Goal: Navigation & Orientation: Find specific page/section

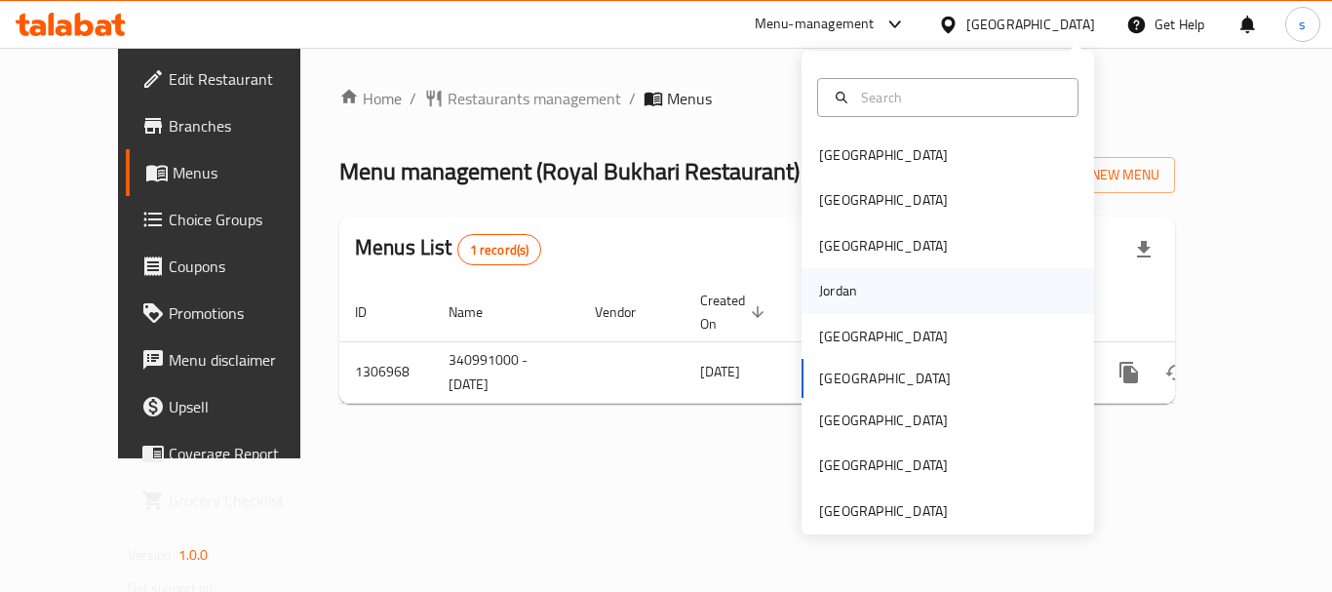
click at [907, 303] on div "Jordan" at bounding box center [948, 290] width 293 height 45
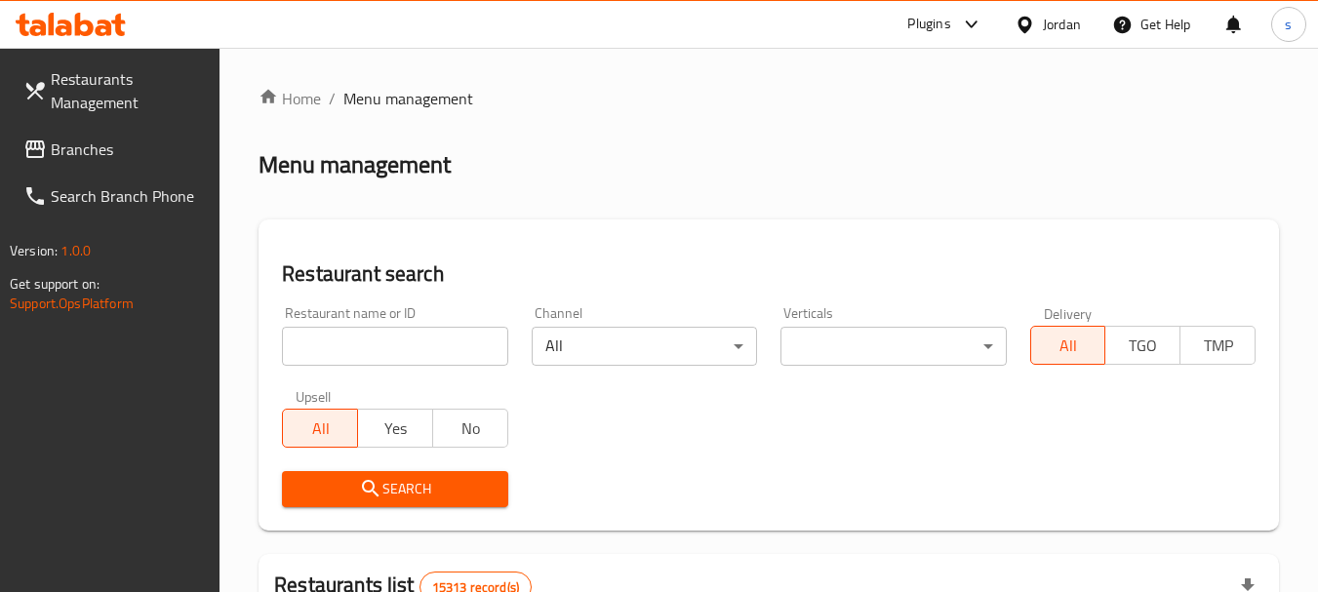
click at [1051, 23] on div "Jordan" at bounding box center [1062, 24] width 38 height 21
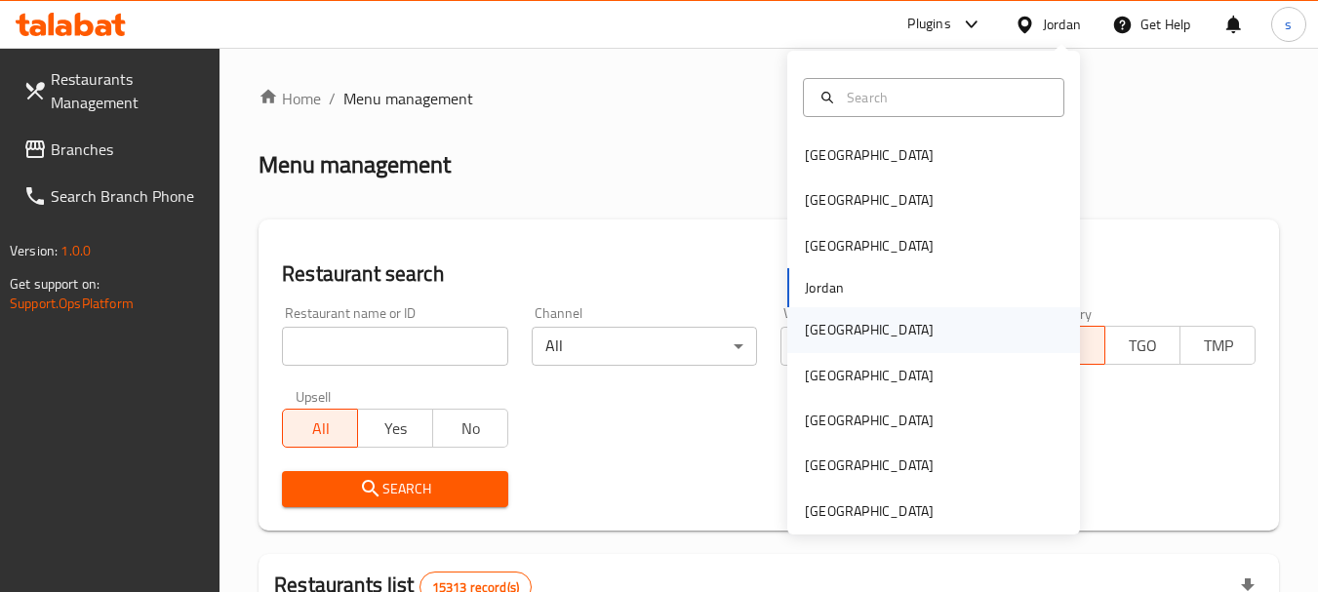
click at [870, 338] on div "[GEOGRAPHIC_DATA]" at bounding box center [933, 329] width 293 height 45
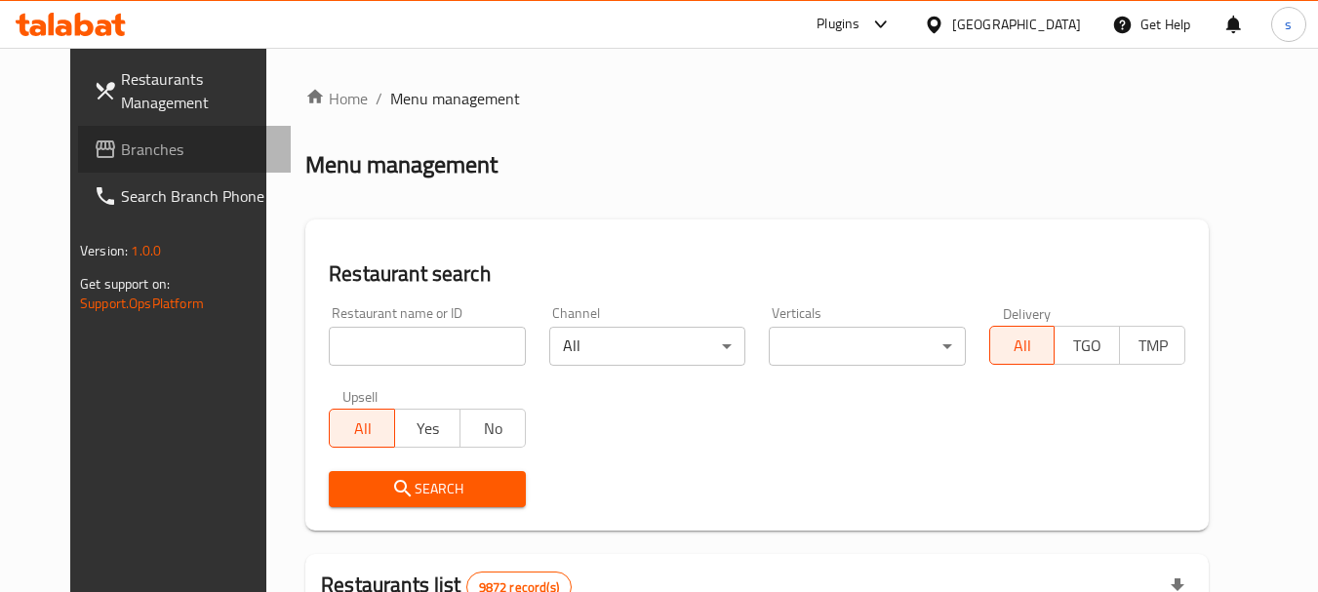
click at [121, 138] on span "Branches" at bounding box center [198, 149] width 154 height 23
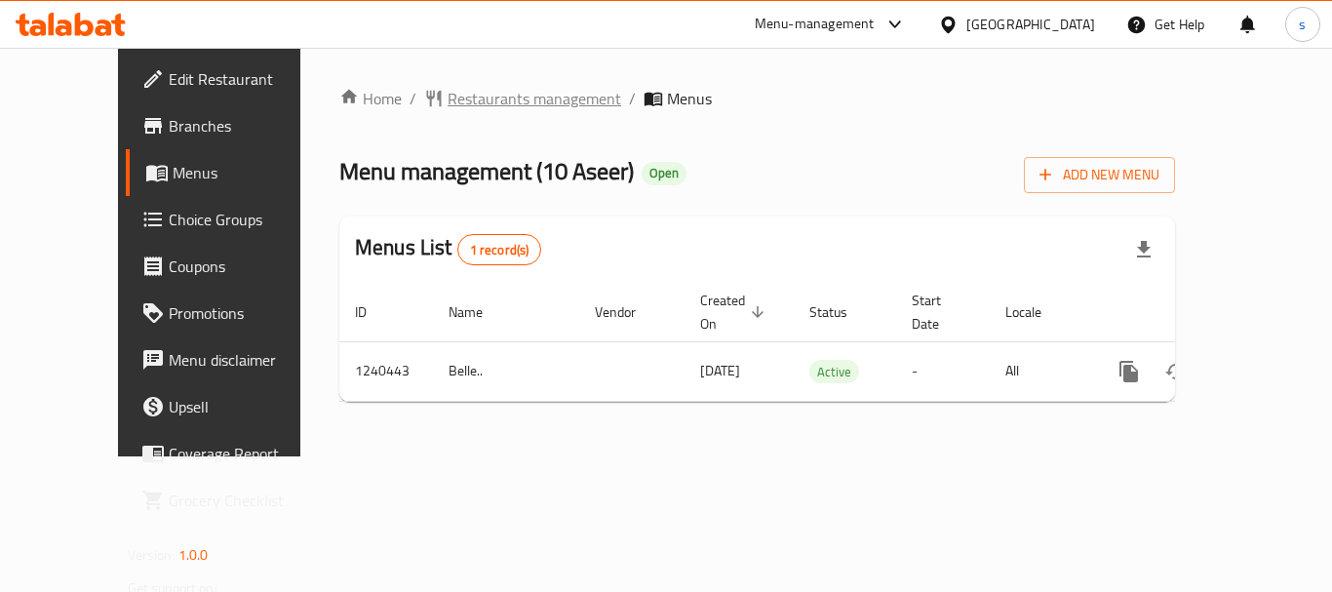
click at [478, 104] on span "Restaurants management" at bounding box center [535, 98] width 174 height 23
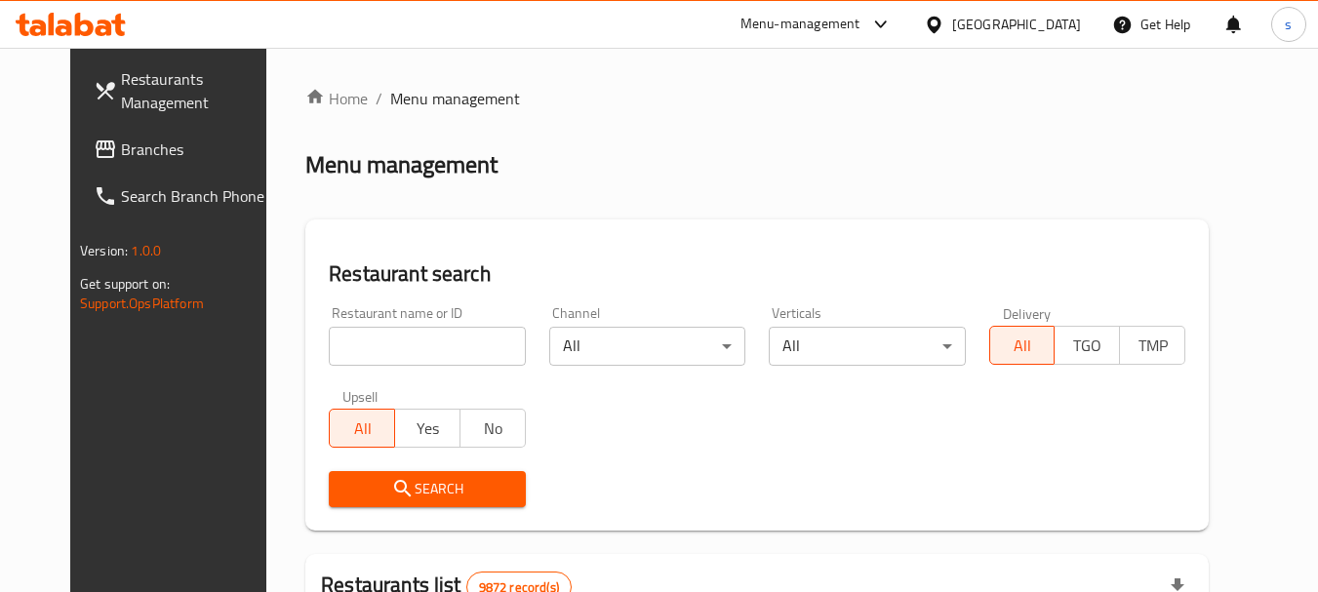
click at [121, 144] on span "Branches" at bounding box center [198, 149] width 154 height 23
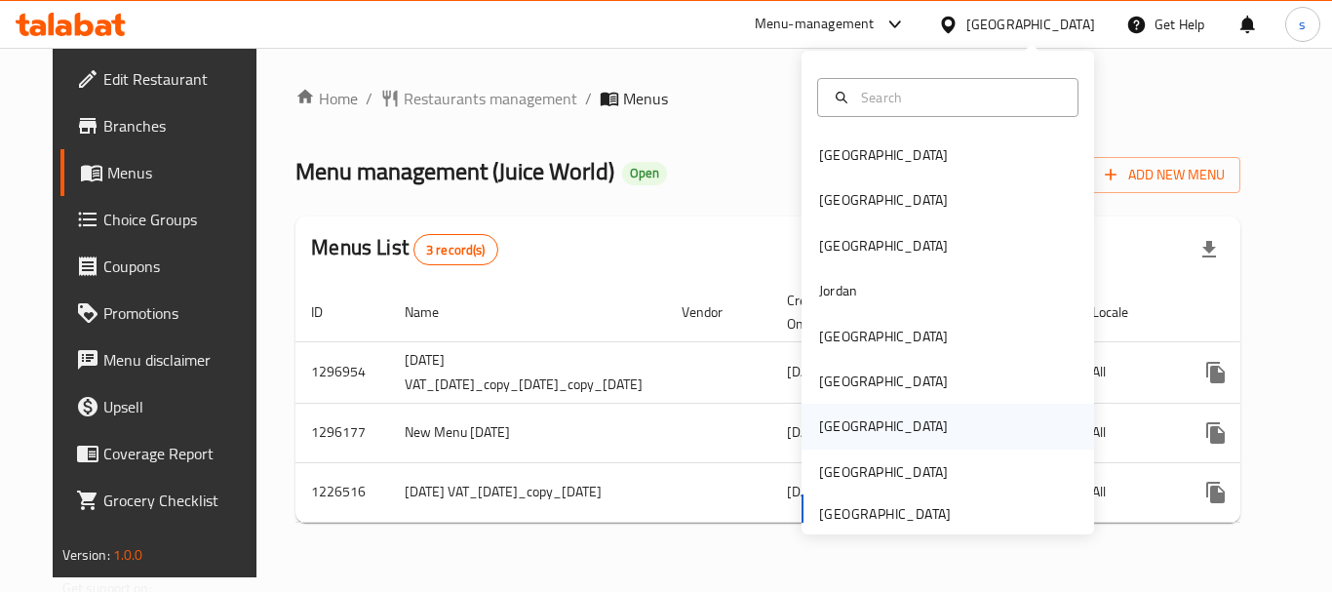
click at [819, 434] on div "Qatar" at bounding box center [883, 426] width 129 height 21
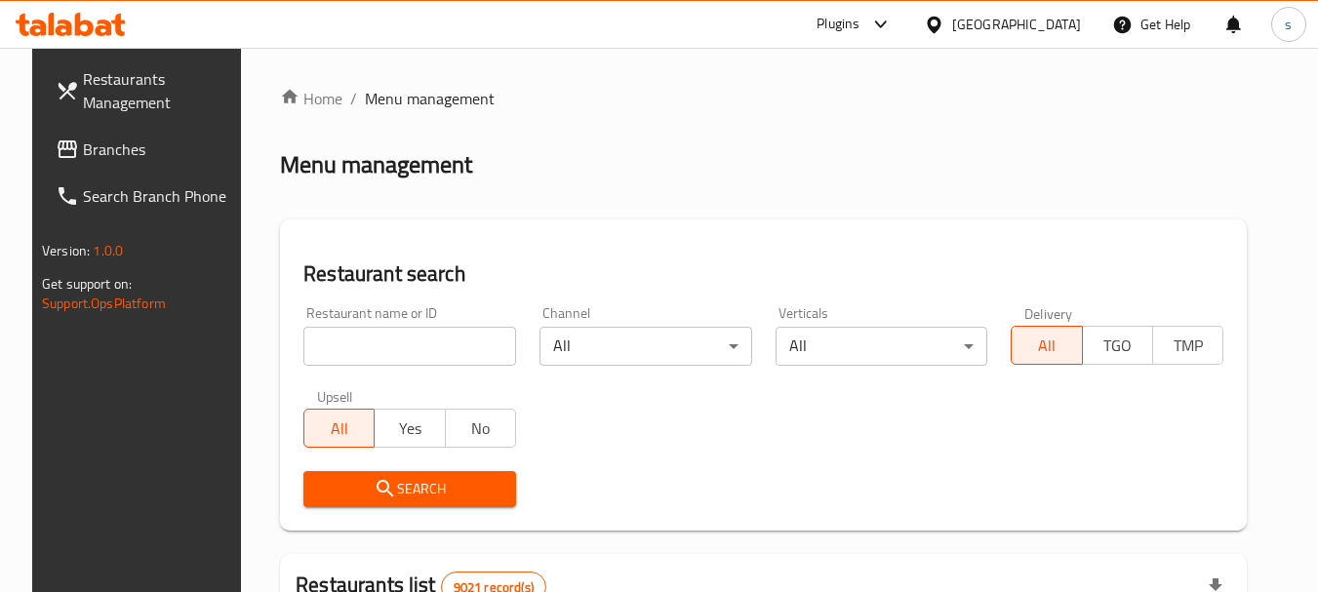
click at [139, 162] on link "Branches" at bounding box center [146, 149] width 213 height 47
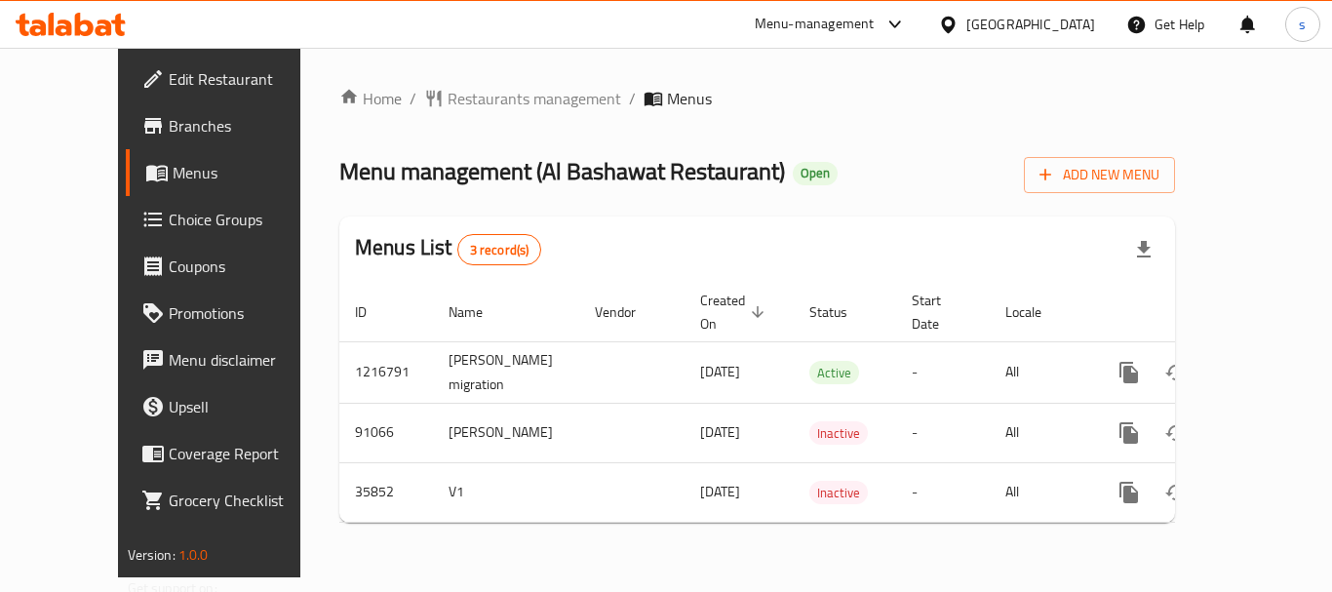
click at [1081, 21] on div "[GEOGRAPHIC_DATA]" at bounding box center [1031, 24] width 129 height 21
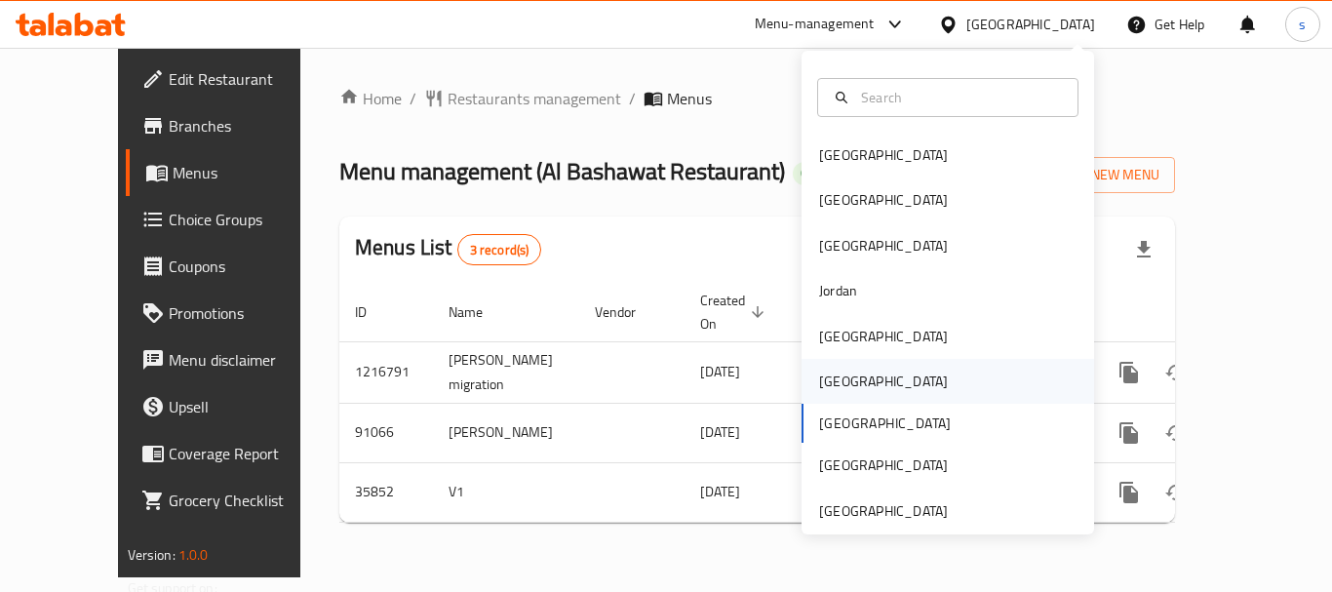
click at [892, 382] on div "[GEOGRAPHIC_DATA]" at bounding box center [948, 381] width 293 height 45
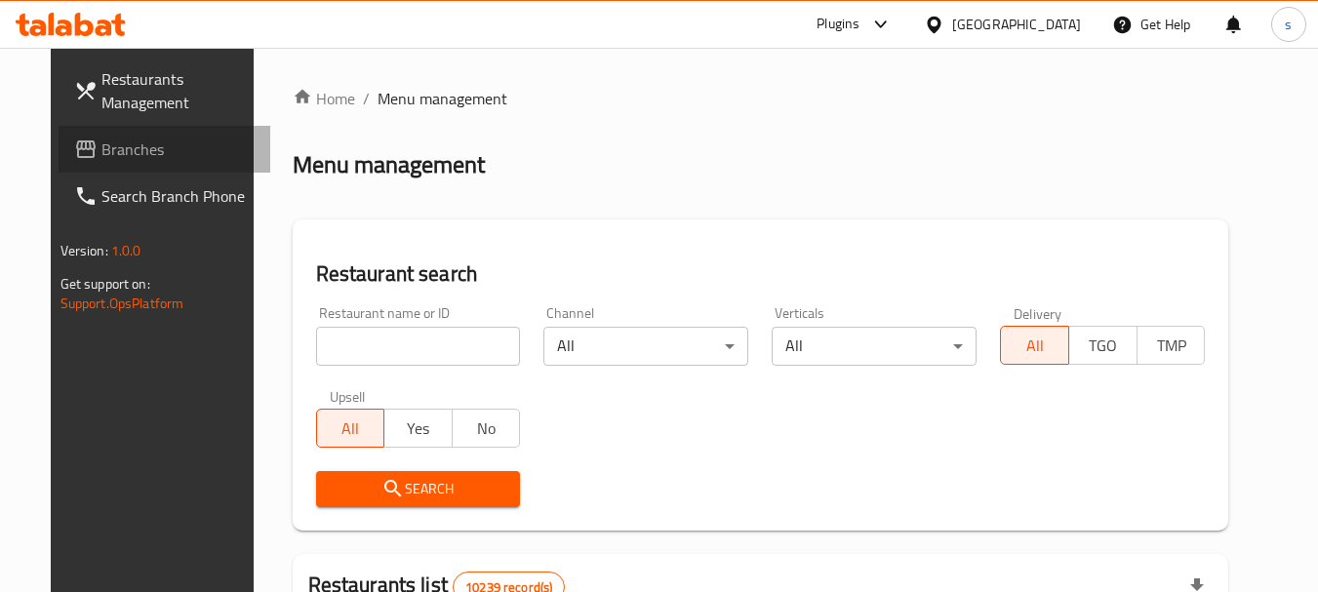
click at [101, 158] on span "Branches" at bounding box center [178, 149] width 154 height 23
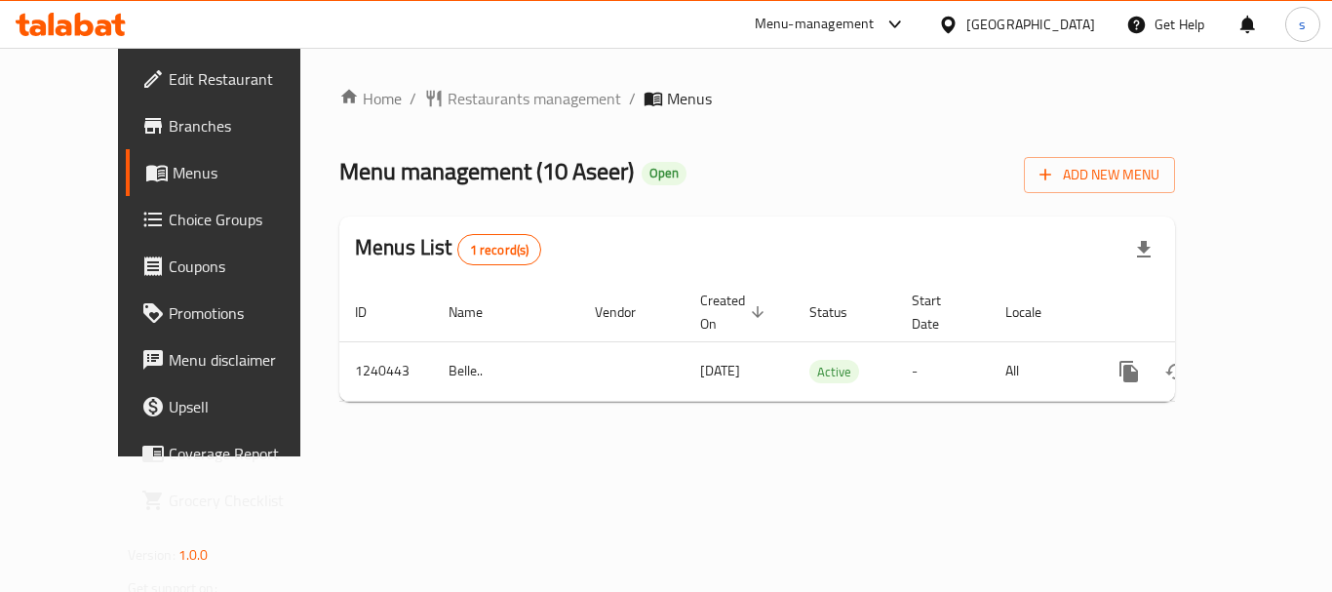
click at [1086, 22] on div "Kuwait" at bounding box center [1031, 24] width 129 height 21
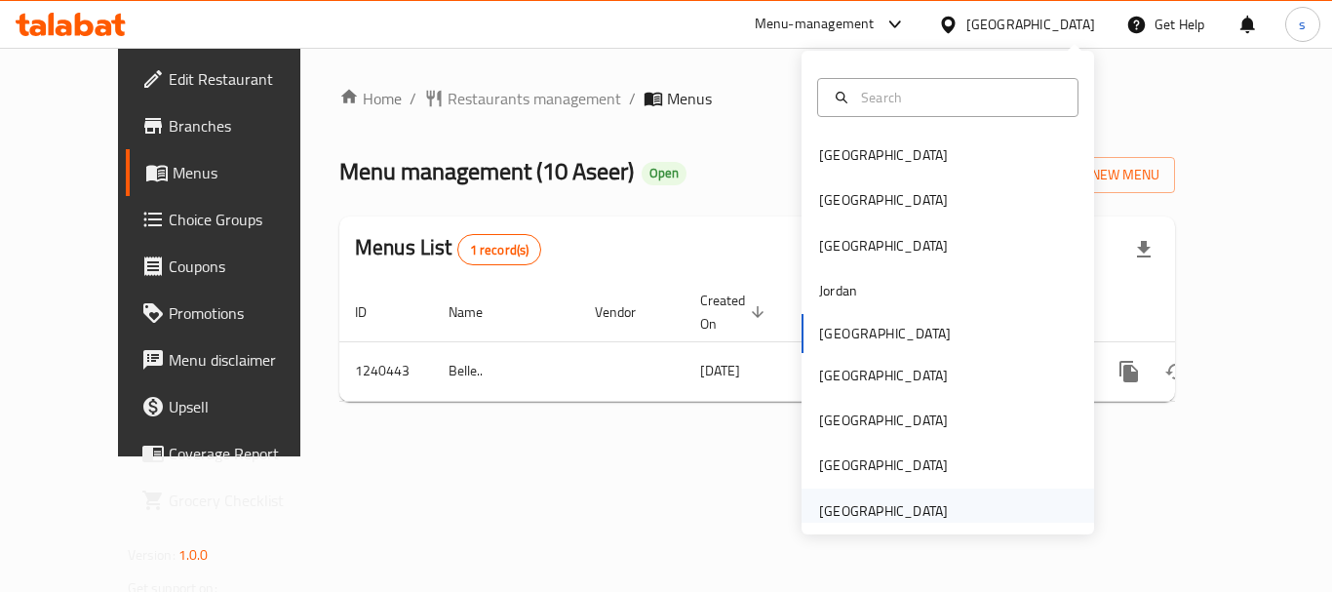
click at [923, 502] on div "[GEOGRAPHIC_DATA]" at bounding box center [883, 510] width 129 height 21
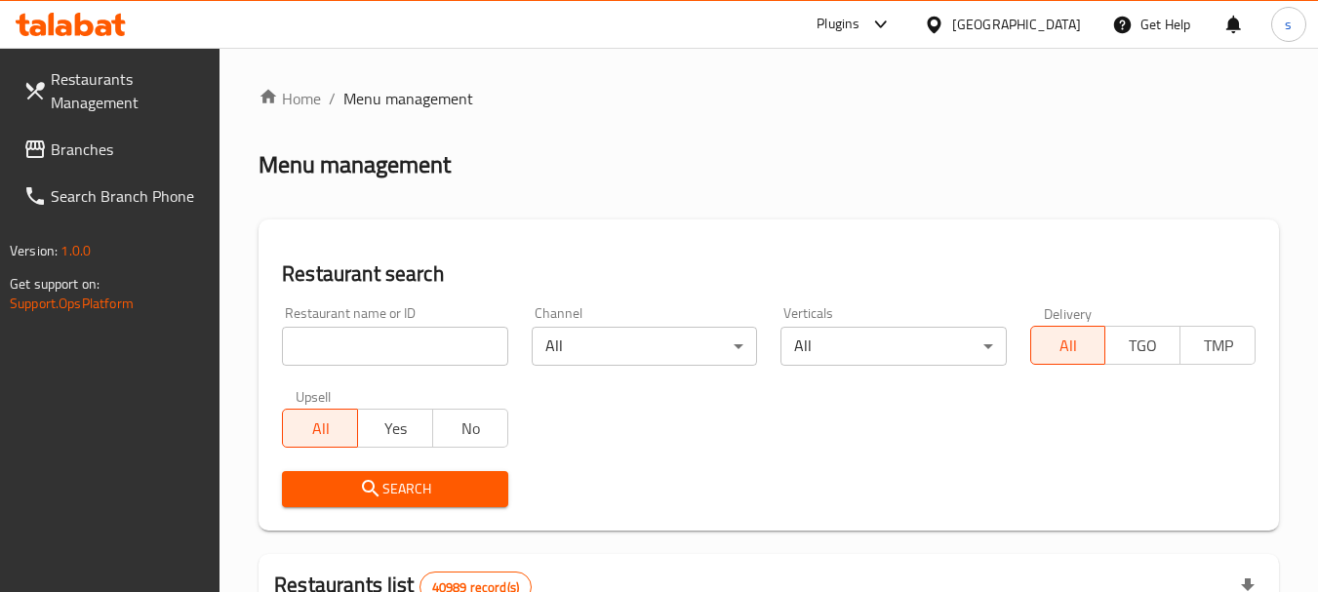
click at [123, 160] on span "Branches" at bounding box center [128, 149] width 154 height 23
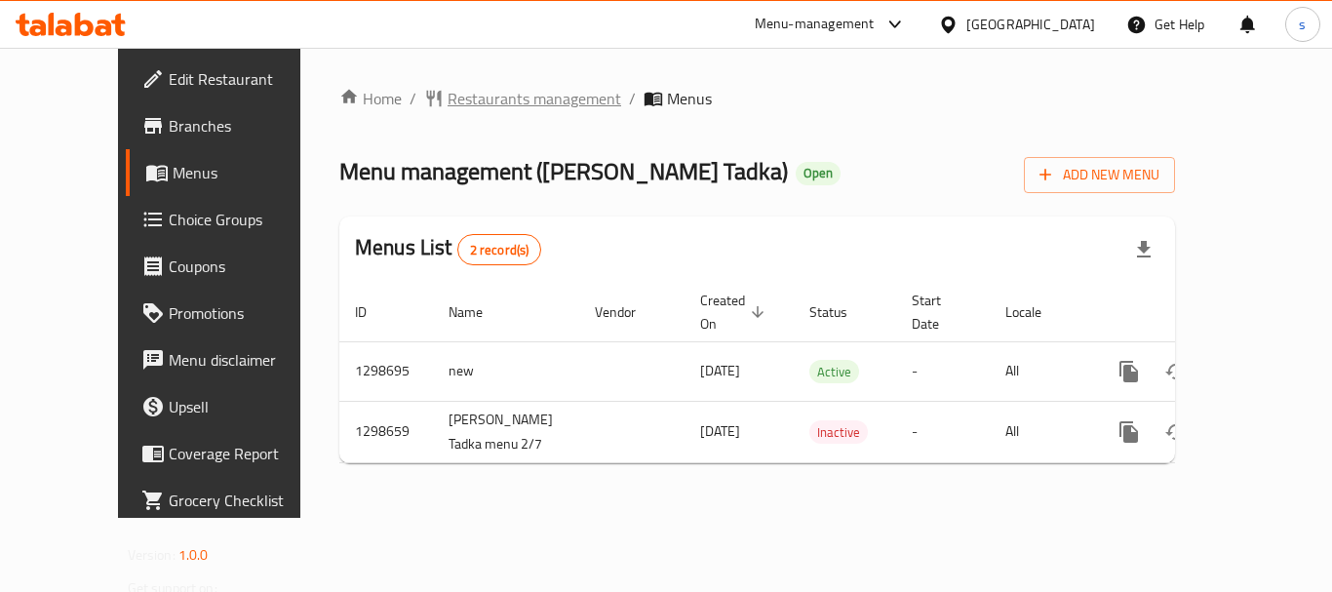
click at [471, 88] on span "Restaurants management" at bounding box center [535, 98] width 174 height 23
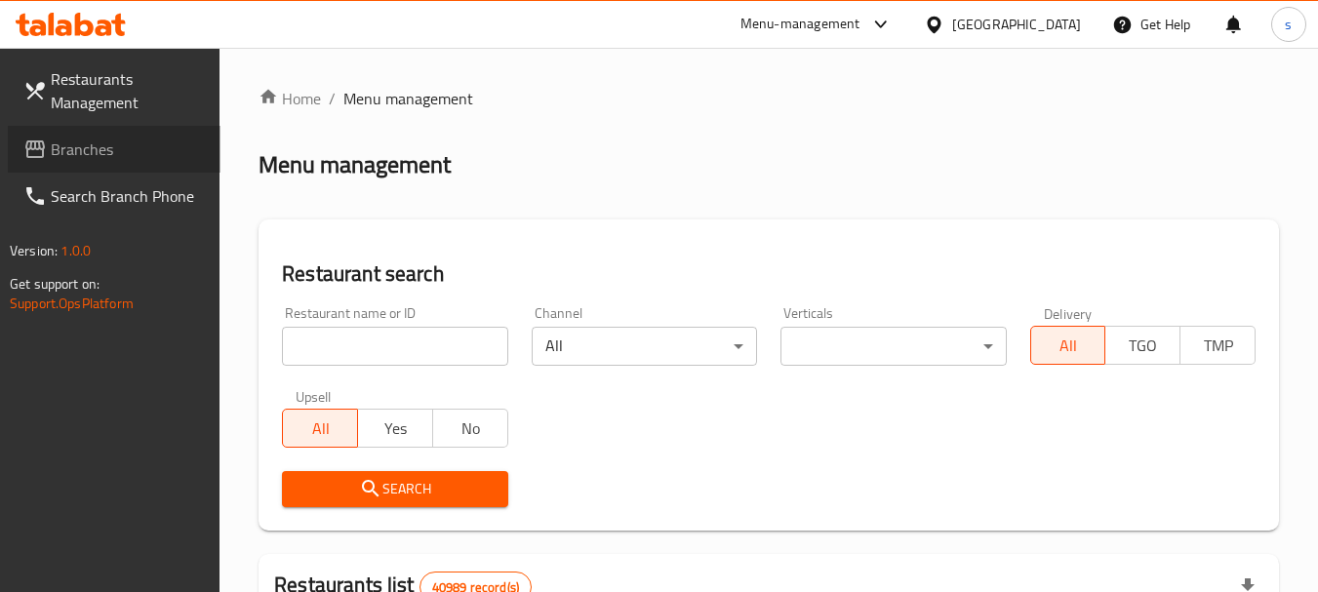
click at [74, 152] on span "Branches" at bounding box center [128, 149] width 154 height 23
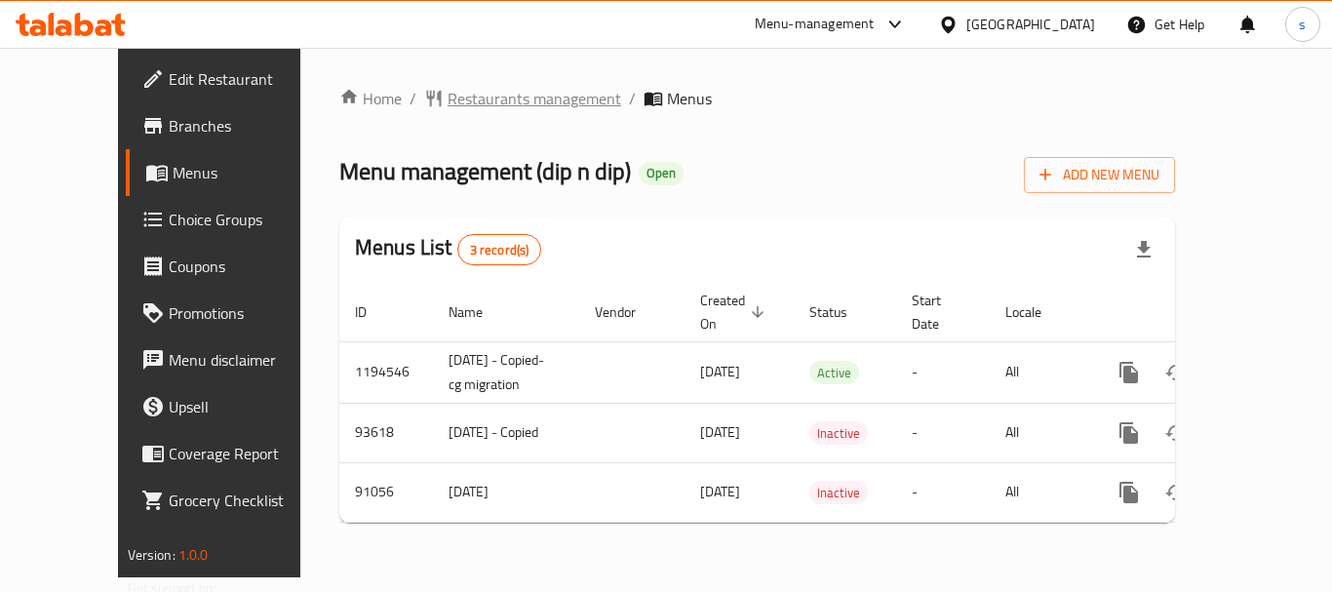
click at [485, 90] on span "Restaurants management" at bounding box center [535, 98] width 174 height 23
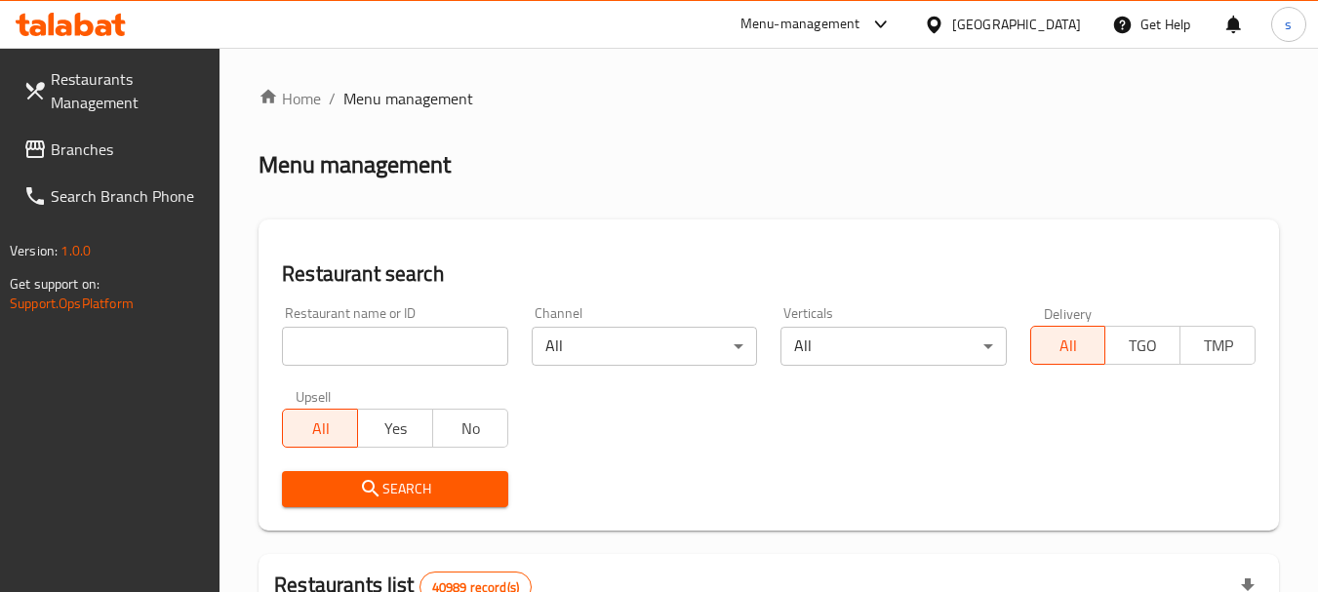
click at [117, 154] on span "Branches" at bounding box center [128, 149] width 154 height 23
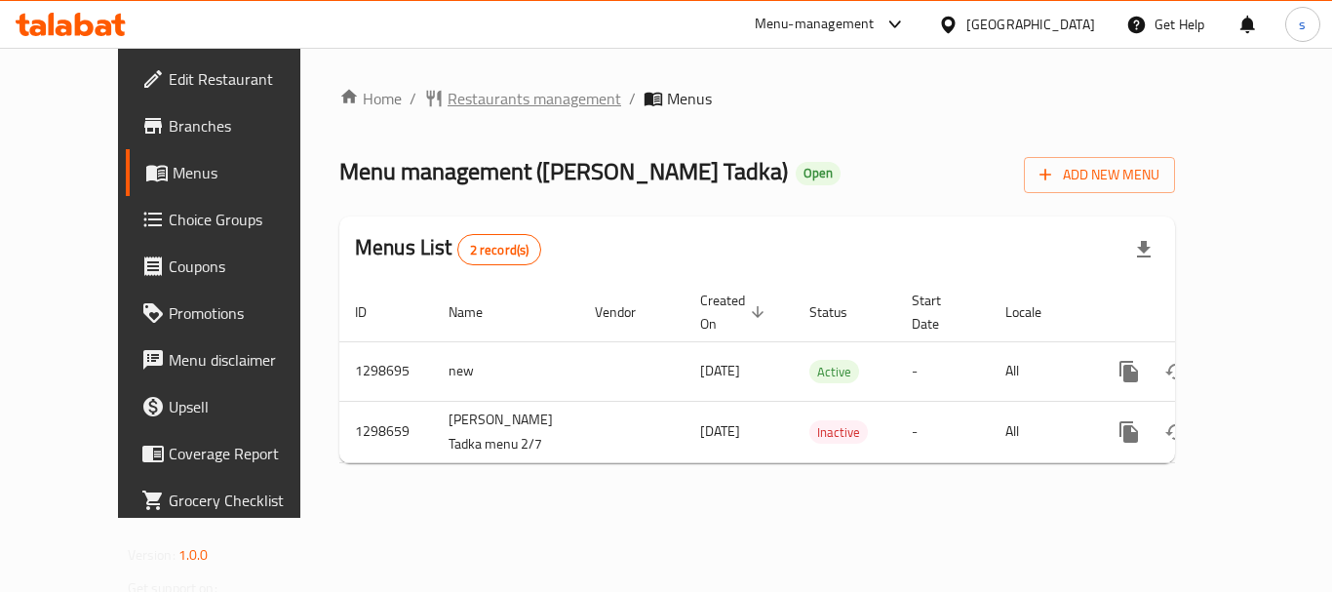
click at [448, 106] on span "Restaurants management" at bounding box center [535, 98] width 174 height 23
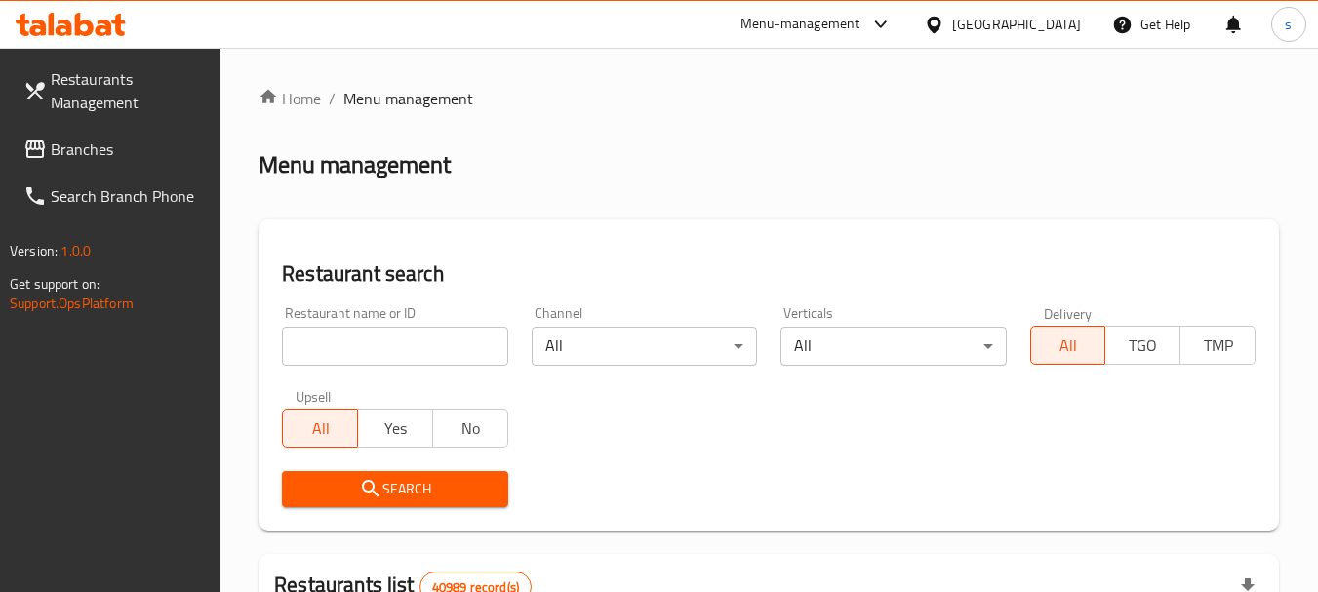
click at [97, 164] on link "Branches" at bounding box center [114, 149] width 213 height 47
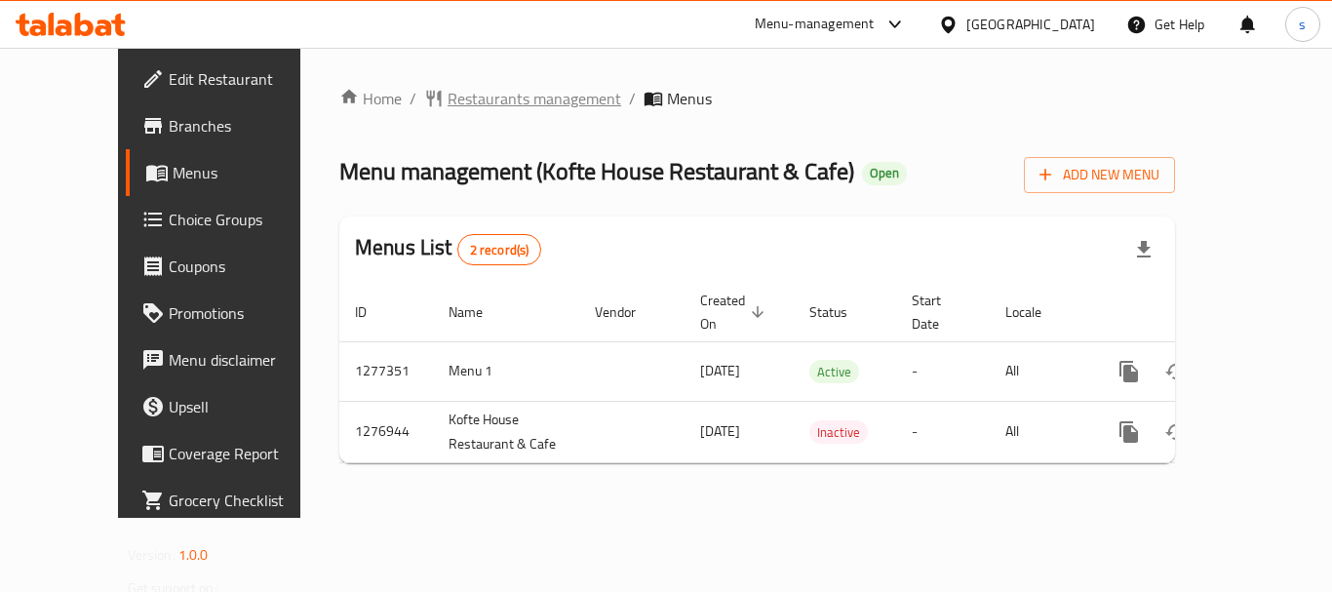
click at [448, 105] on span "Restaurants management" at bounding box center [535, 98] width 174 height 23
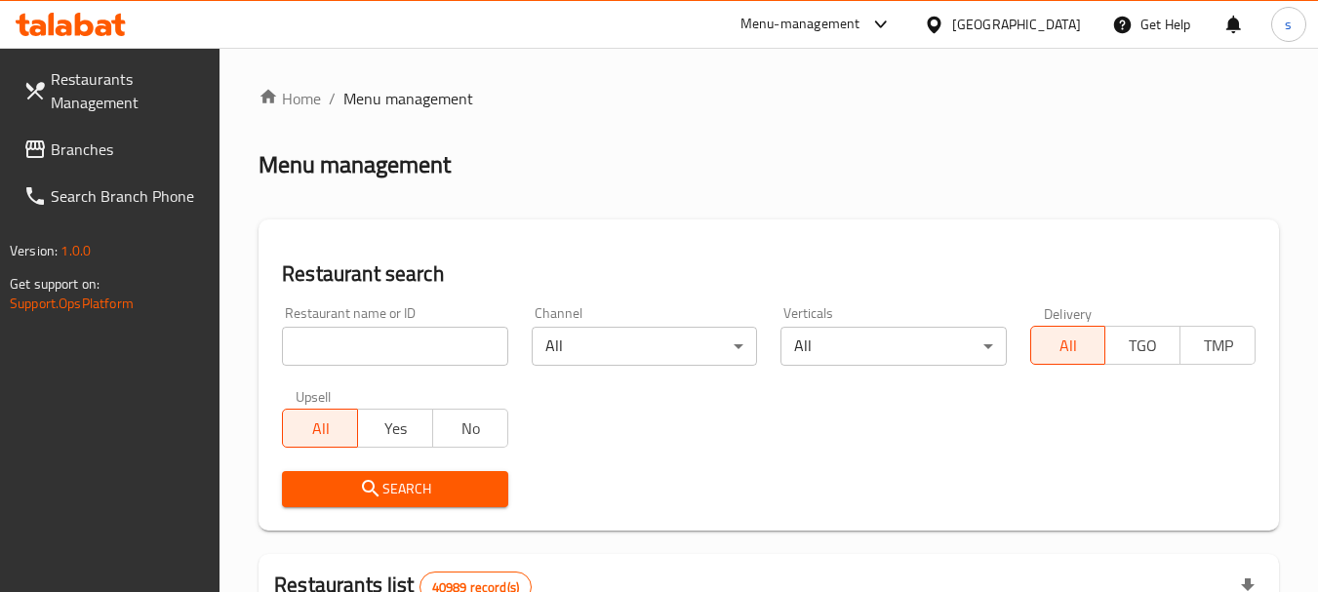
click at [181, 154] on span "Branches" at bounding box center [128, 149] width 154 height 23
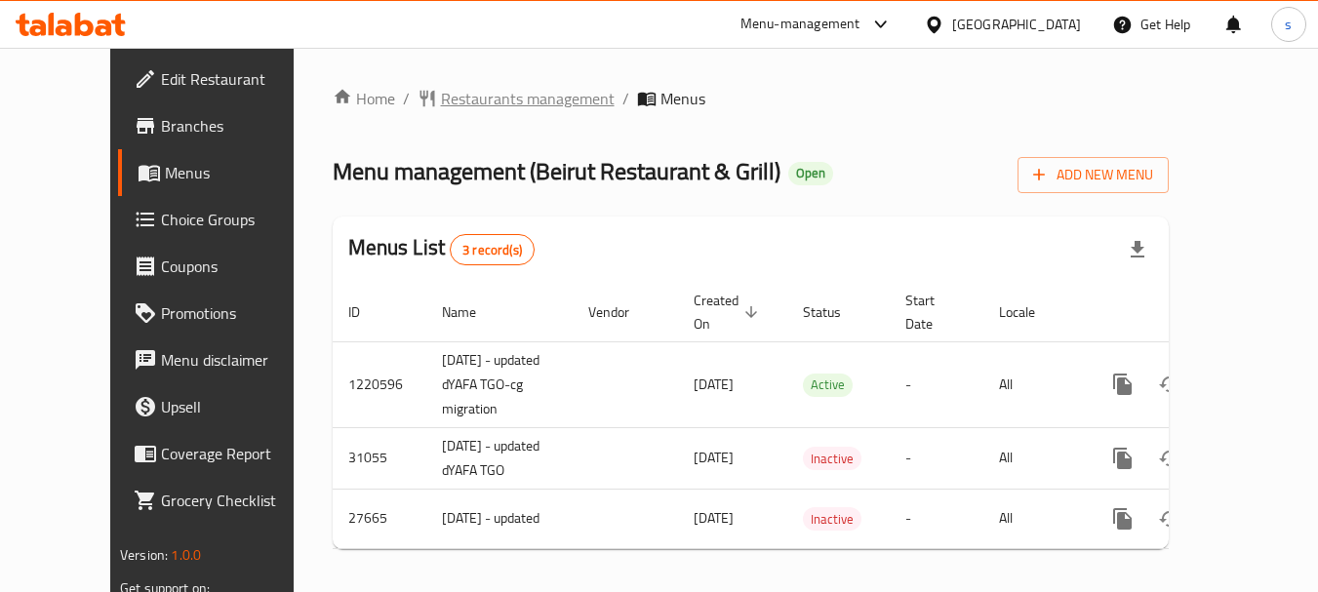
click at [502, 99] on span "Restaurants management" at bounding box center [528, 98] width 174 height 23
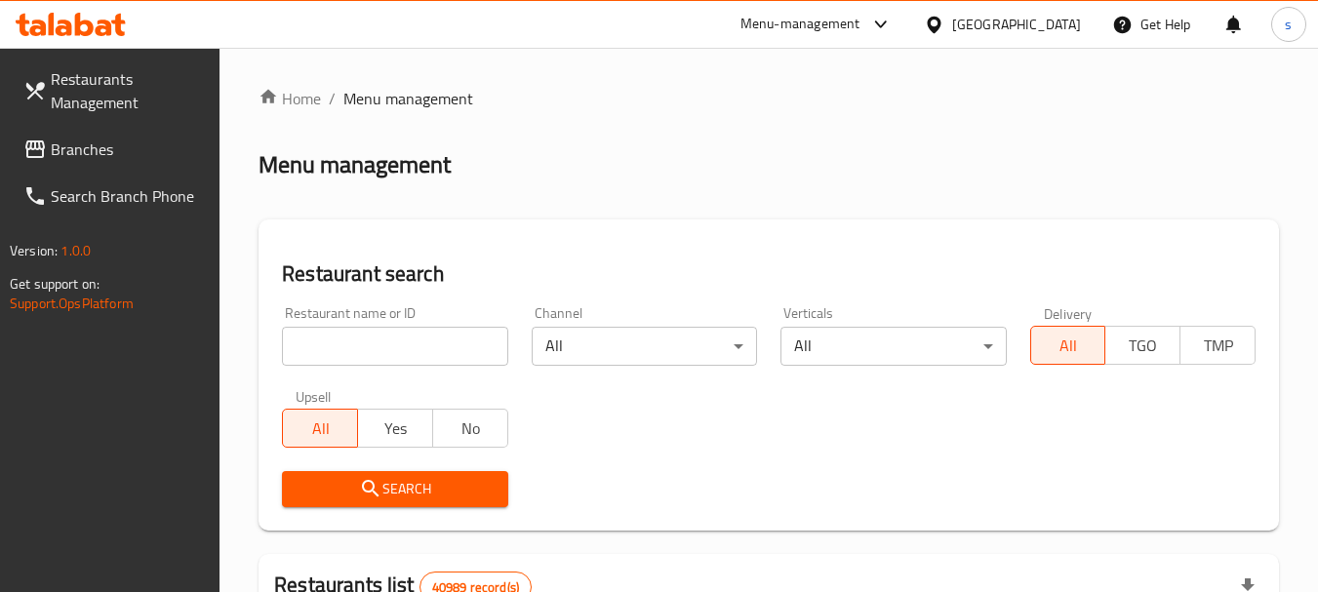
click at [78, 138] on span "Branches" at bounding box center [128, 149] width 154 height 23
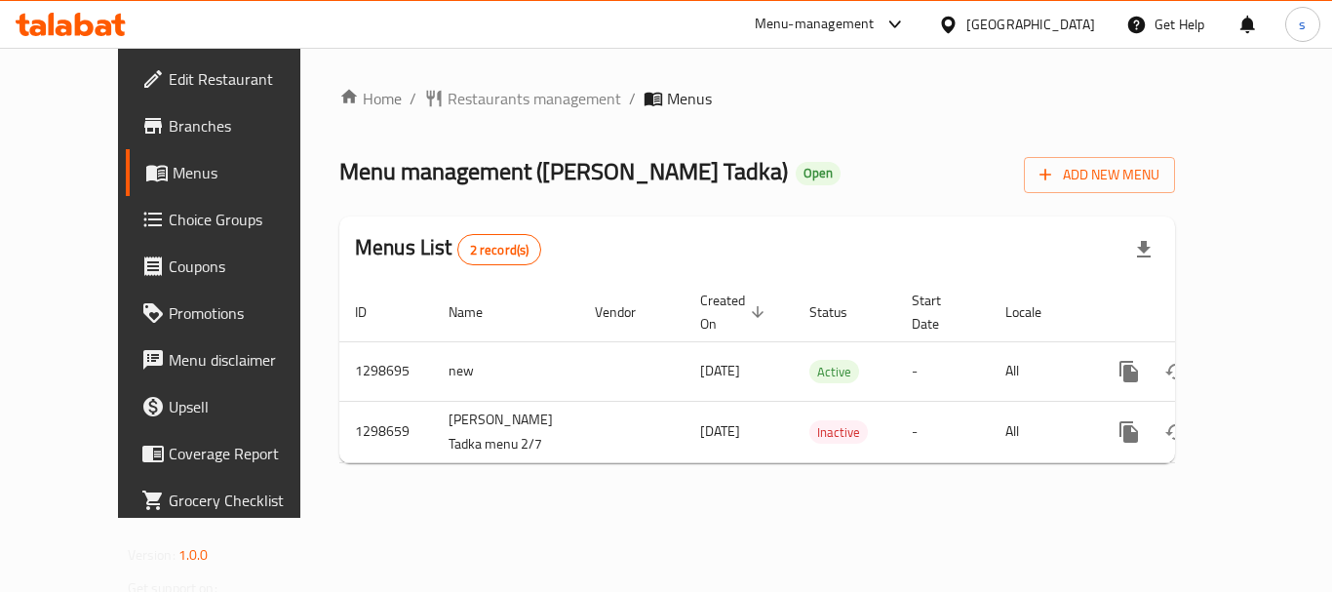
click at [983, 22] on div "[GEOGRAPHIC_DATA]" at bounding box center [1031, 24] width 129 height 21
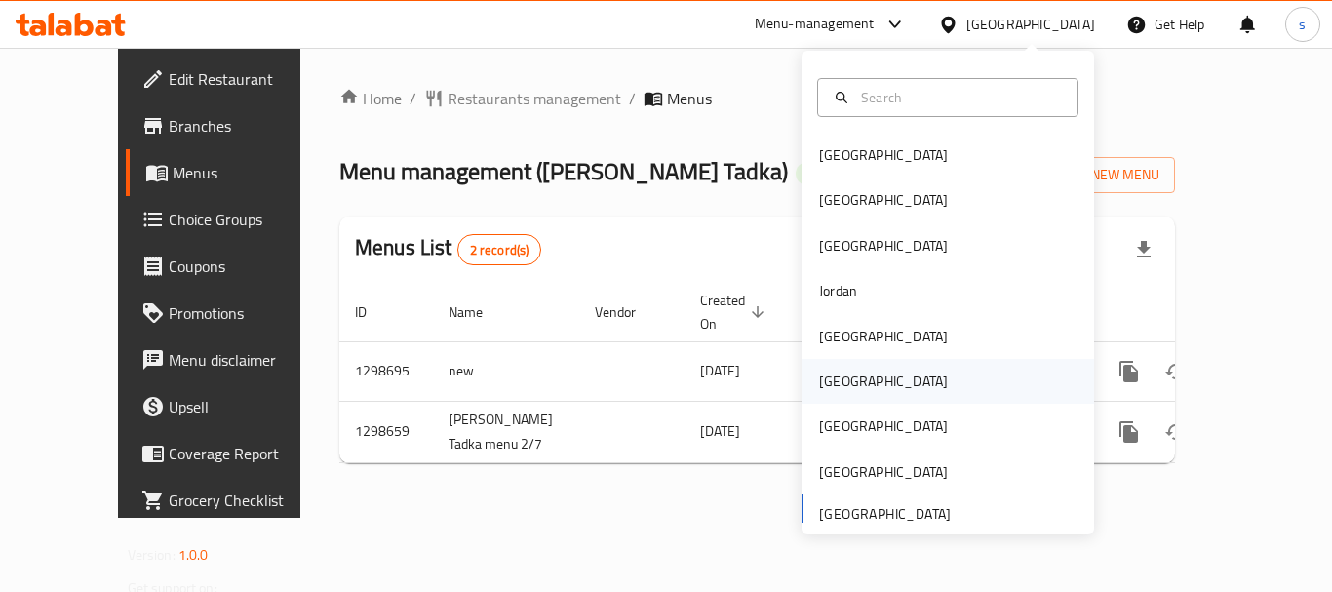
click at [882, 390] on div "[GEOGRAPHIC_DATA]" at bounding box center [948, 381] width 293 height 45
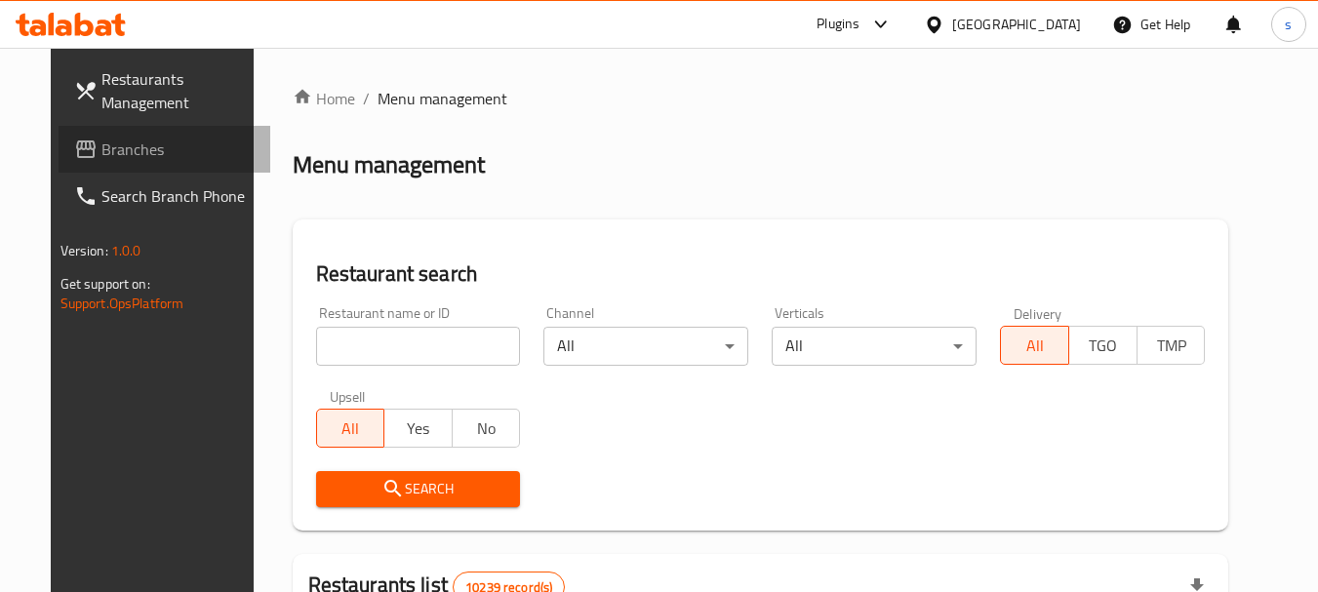
click at [101, 159] on span "Branches" at bounding box center [178, 149] width 154 height 23
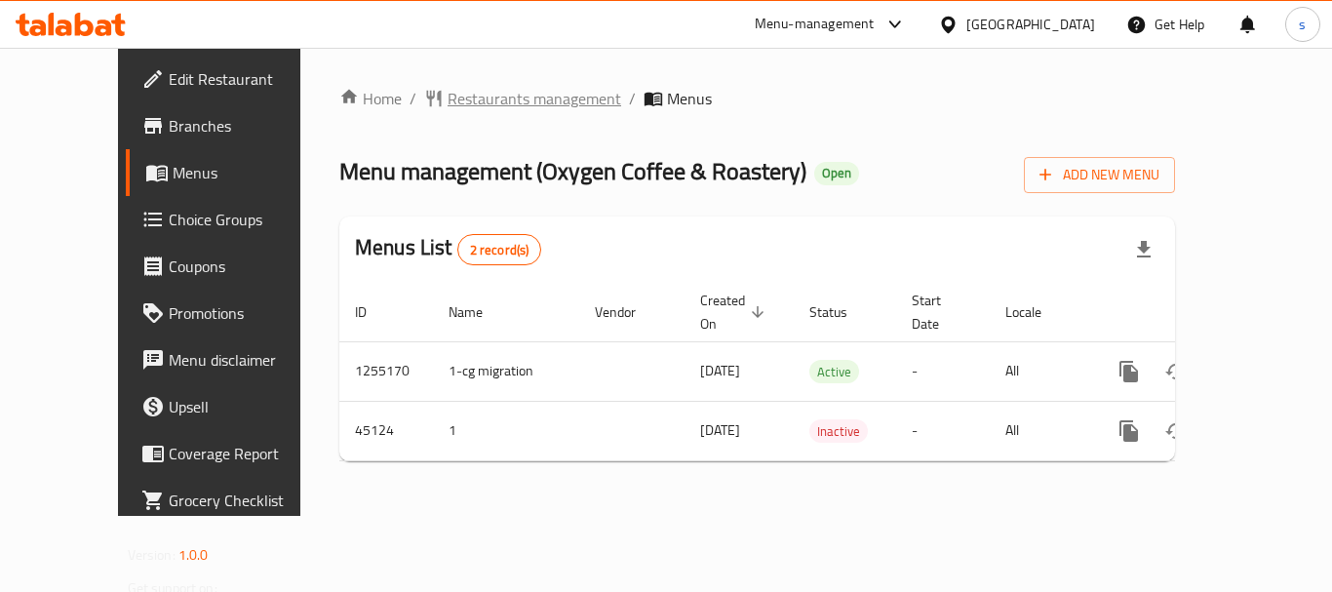
click at [448, 104] on span "Restaurants management" at bounding box center [535, 98] width 174 height 23
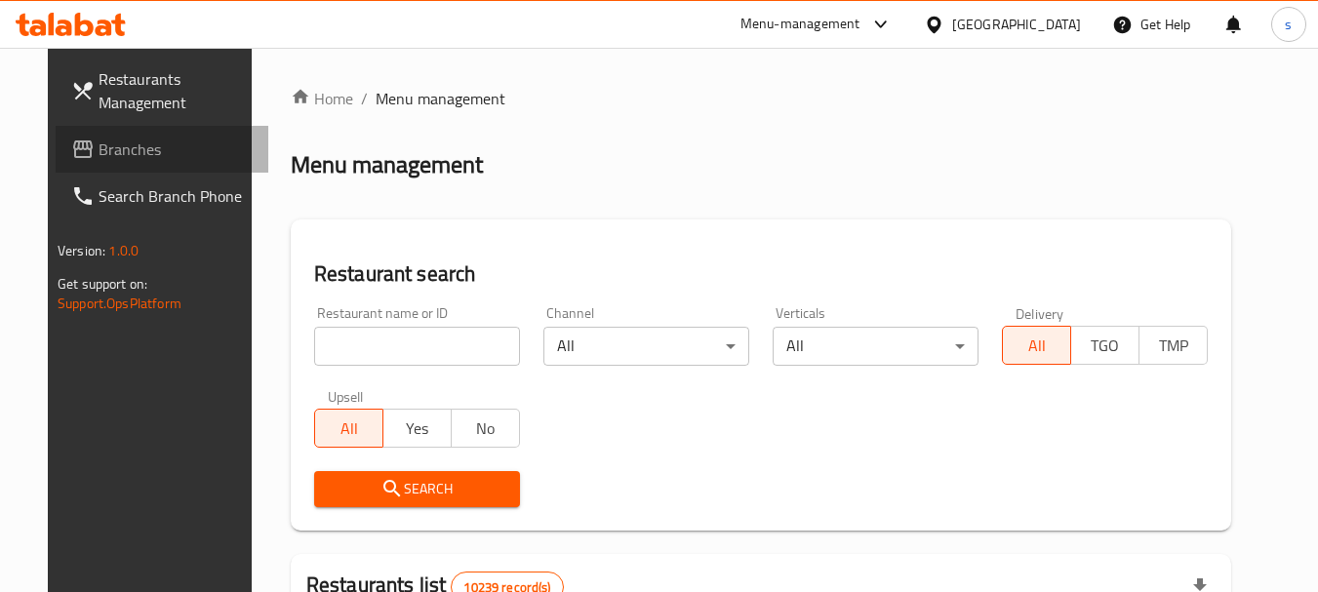
click at [133, 154] on span "Branches" at bounding box center [176, 149] width 154 height 23
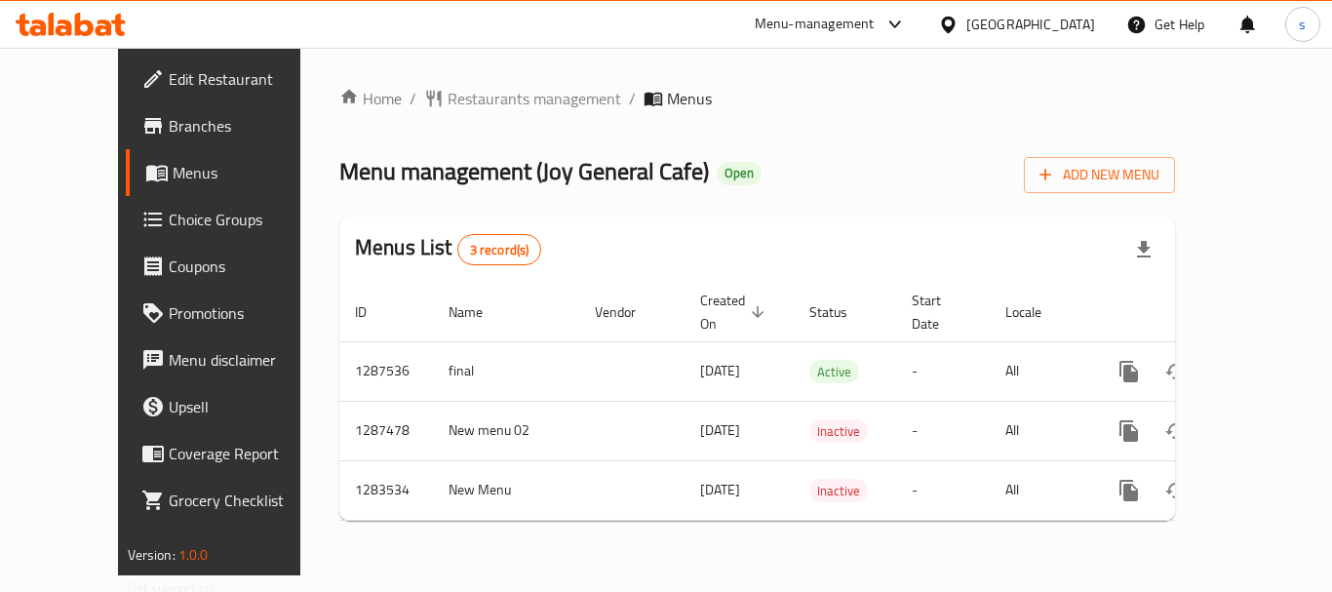
click at [959, 21] on icon at bounding box center [948, 25] width 20 height 20
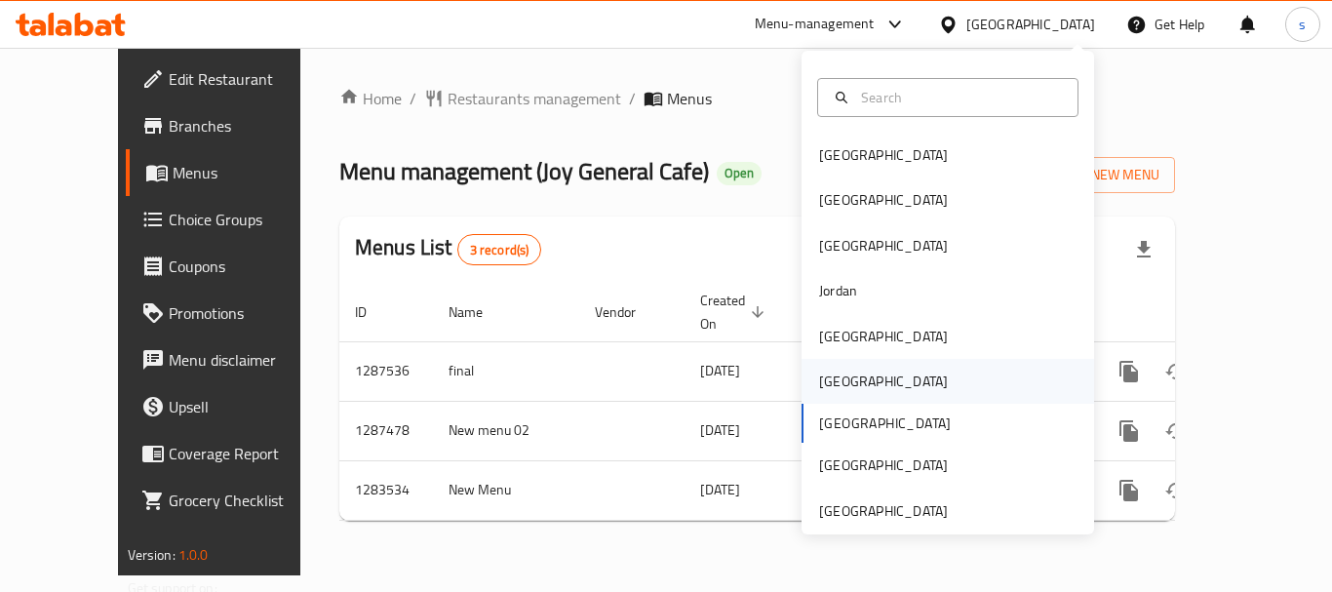
click at [810, 394] on div "Oman" at bounding box center [884, 381] width 160 height 45
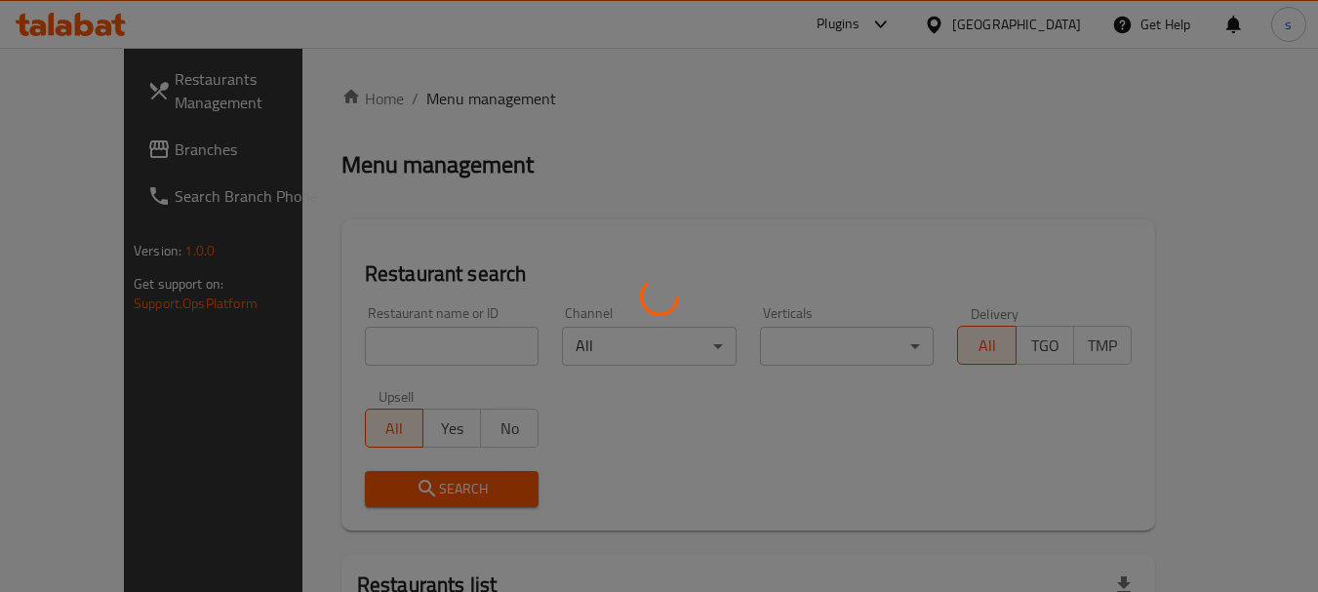
click at [129, 154] on div at bounding box center [659, 296] width 1318 height 592
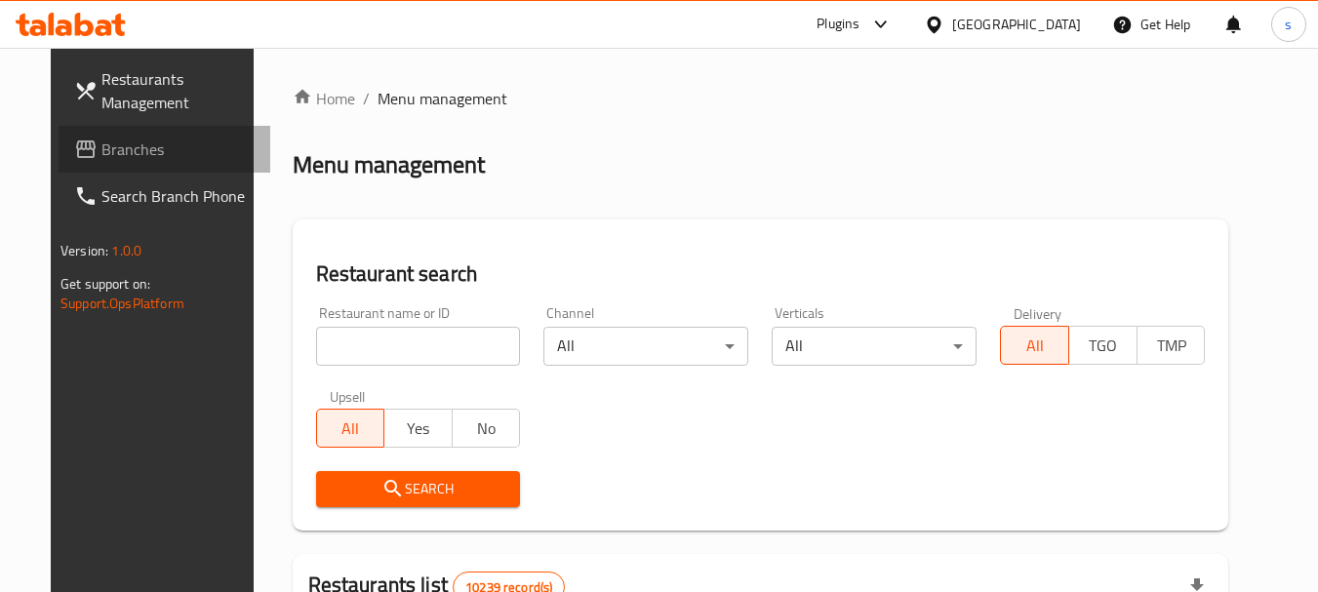
click at [129, 154] on span "Branches" at bounding box center [178, 149] width 154 height 23
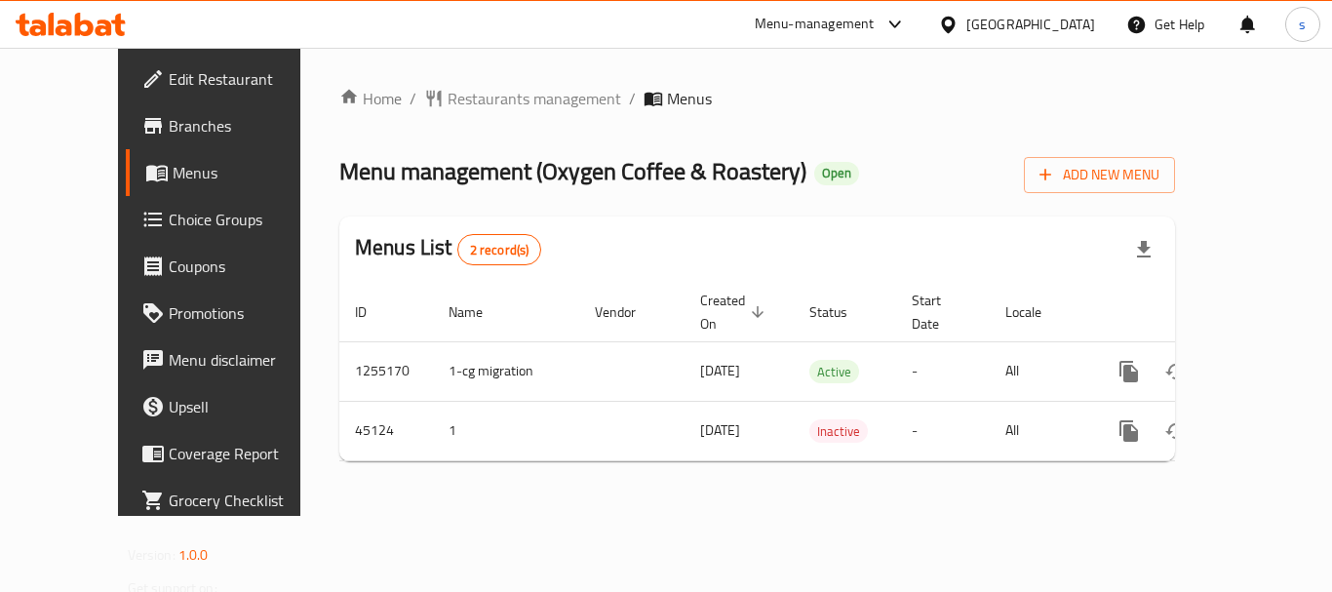
click at [1062, 29] on div "[GEOGRAPHIC_DATA]" at bounding box center [1031, 24] width 129 height 21
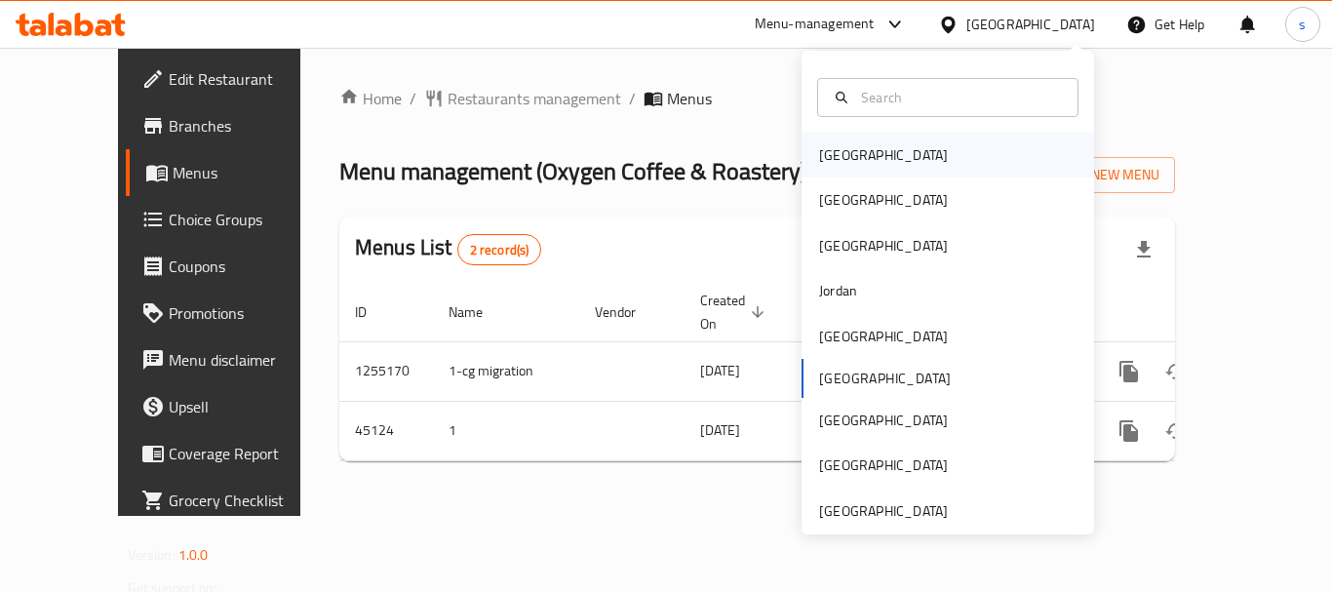
click at [911, 162] on div "[GEOGRAPHIC_DATA]" at bounding box center [948, 155] width 293 height 45
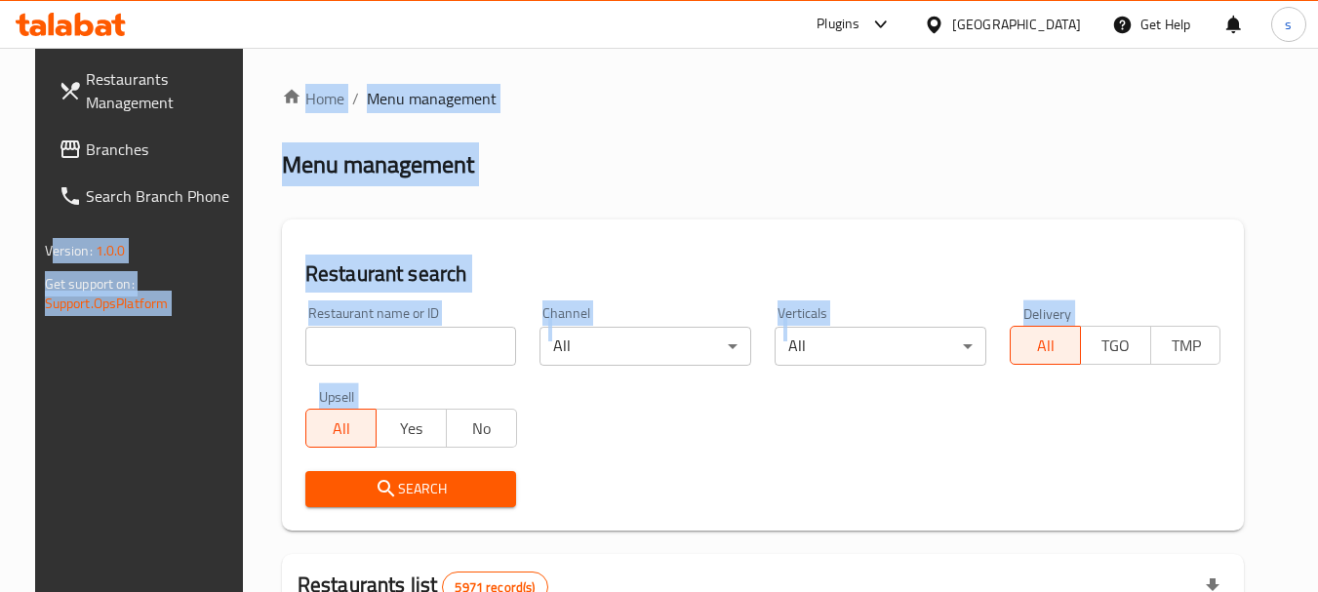
drag, startPoint x: 142, startPoint y: 157, endPoint x: 188, endPoint y: 130, distance: 53.4
click at [143, 137] on link "Branches" at bounding box center [149, 149] width 213 height 47
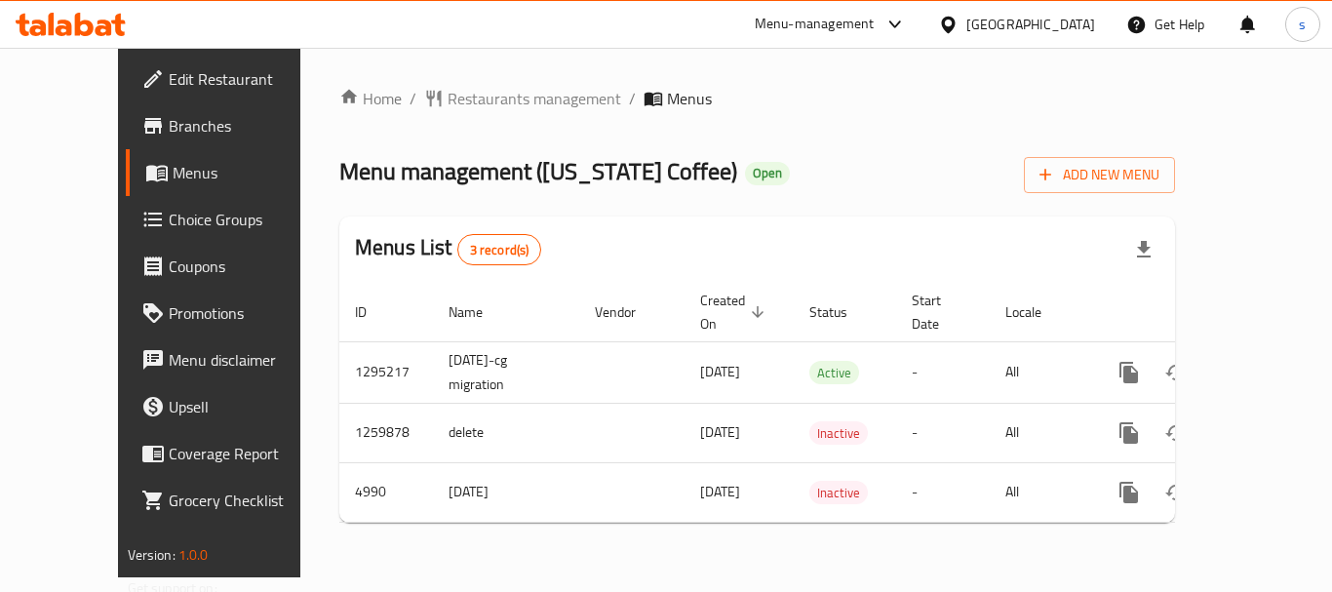
click at [1098, 18] on div "[GEOGRAPHIC_DATA]" at bounding box center [1017, 24] width 188 height 47
click at [1070, 21] on div "[GEOGRAPHIC_DATA]" at bounding box center [1031, 24] width 129 height 21
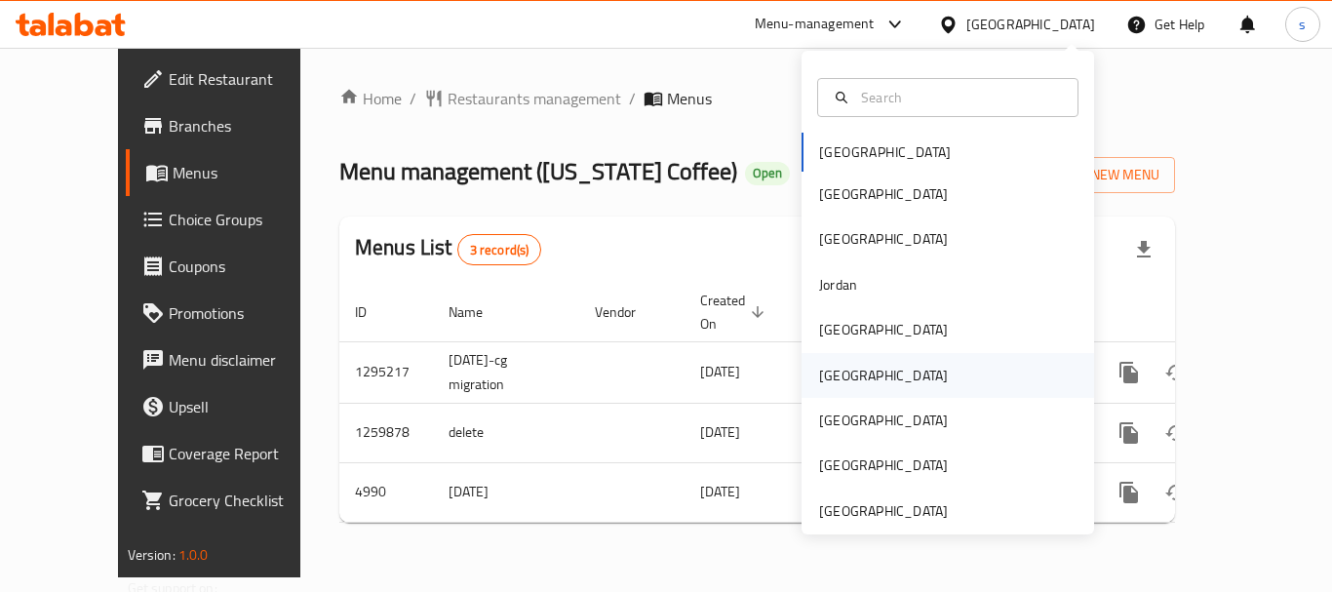
click at [853, 379] on div "[GEOGRAPHIC_DATA]" at bounding box center [884, 375] width 160 height 45
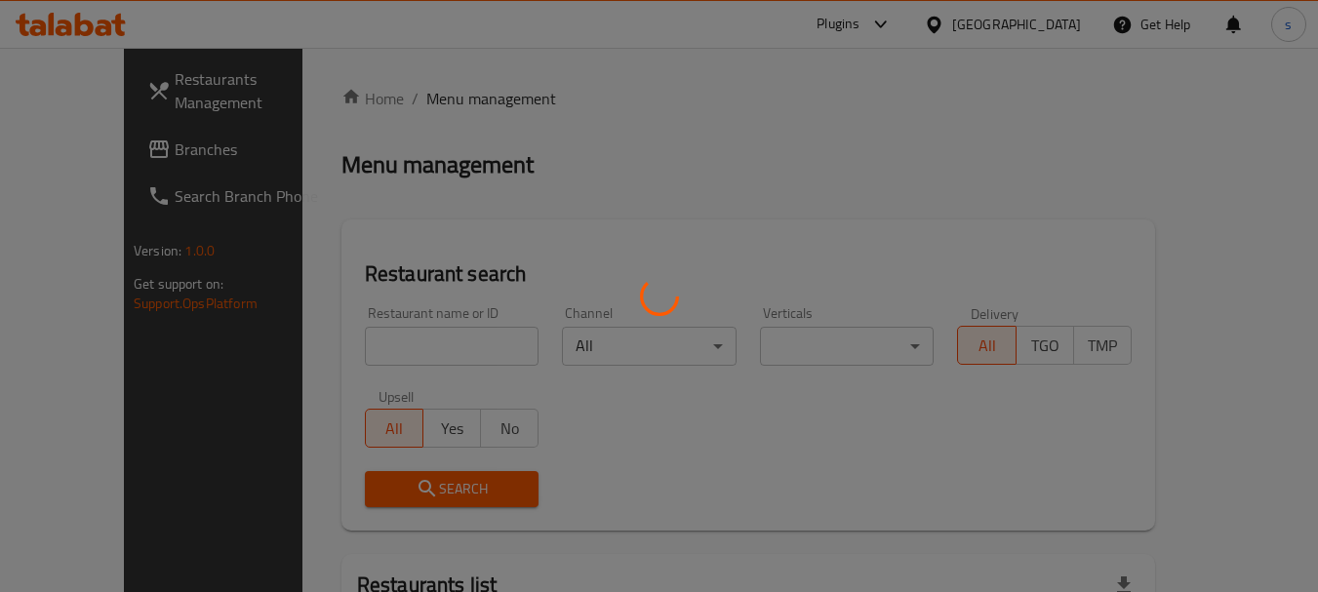
click at [449, 197] on div at bounding box center [659, 296] width 1318 height 592
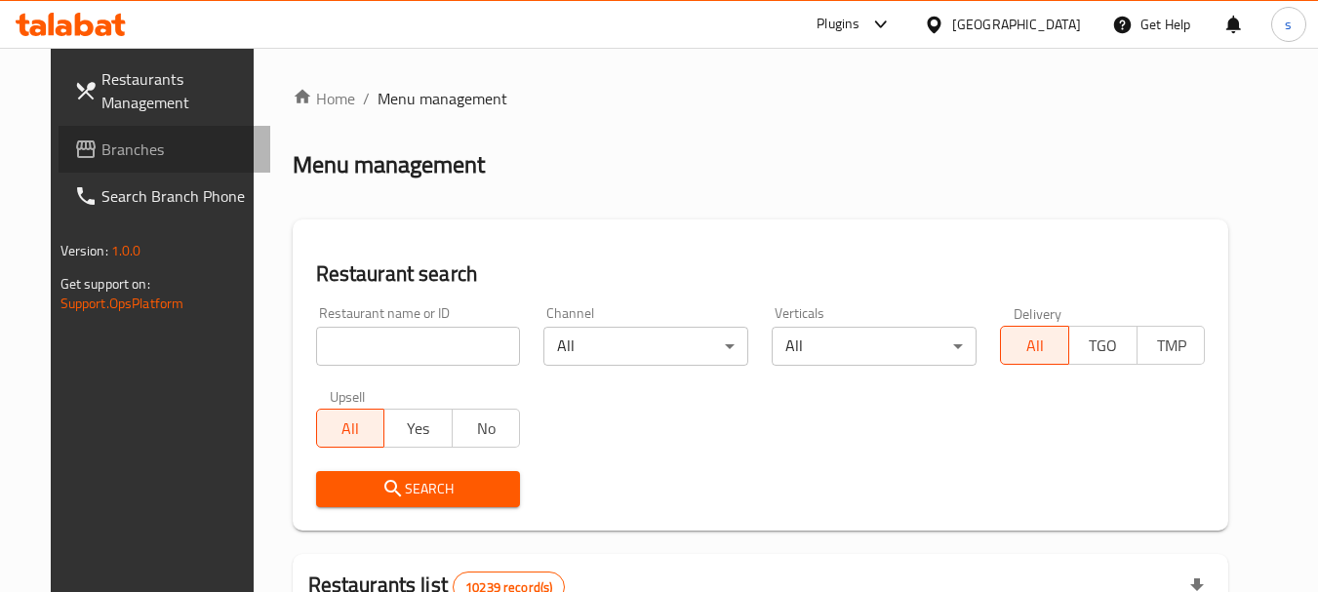
click at [115, 156] on span "Branches" at bounding box center [178, 149] width 154 height 23
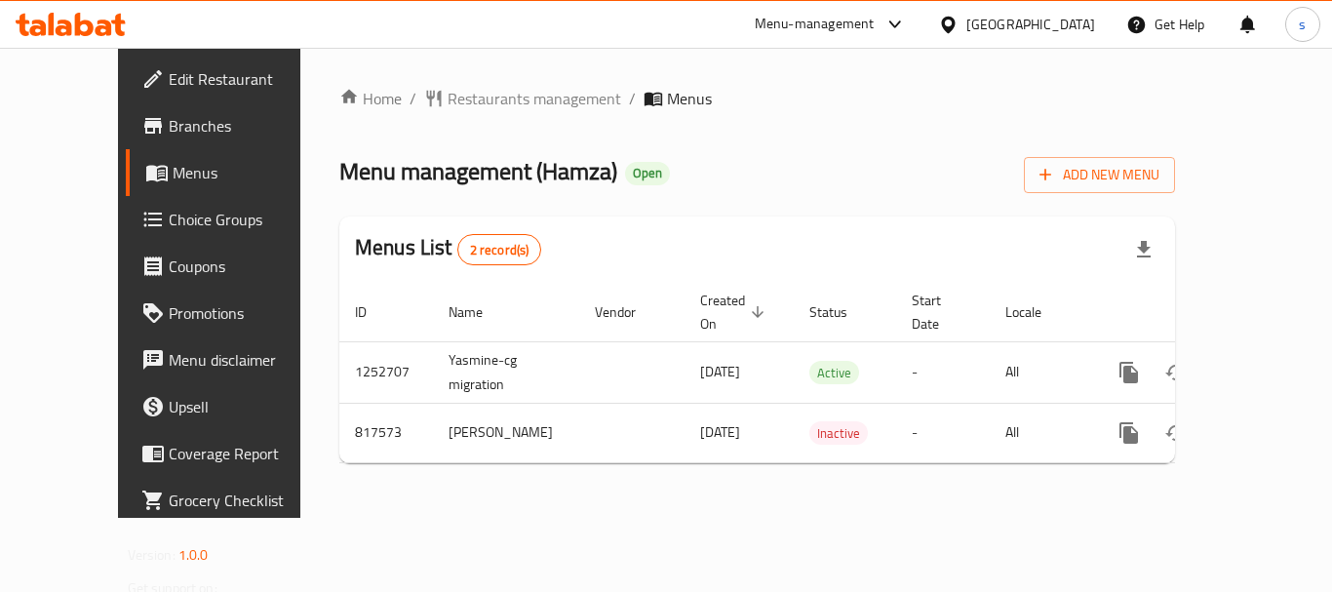
click at [959, 28] on icon at bounding box center [948, 25] width 20 height 20
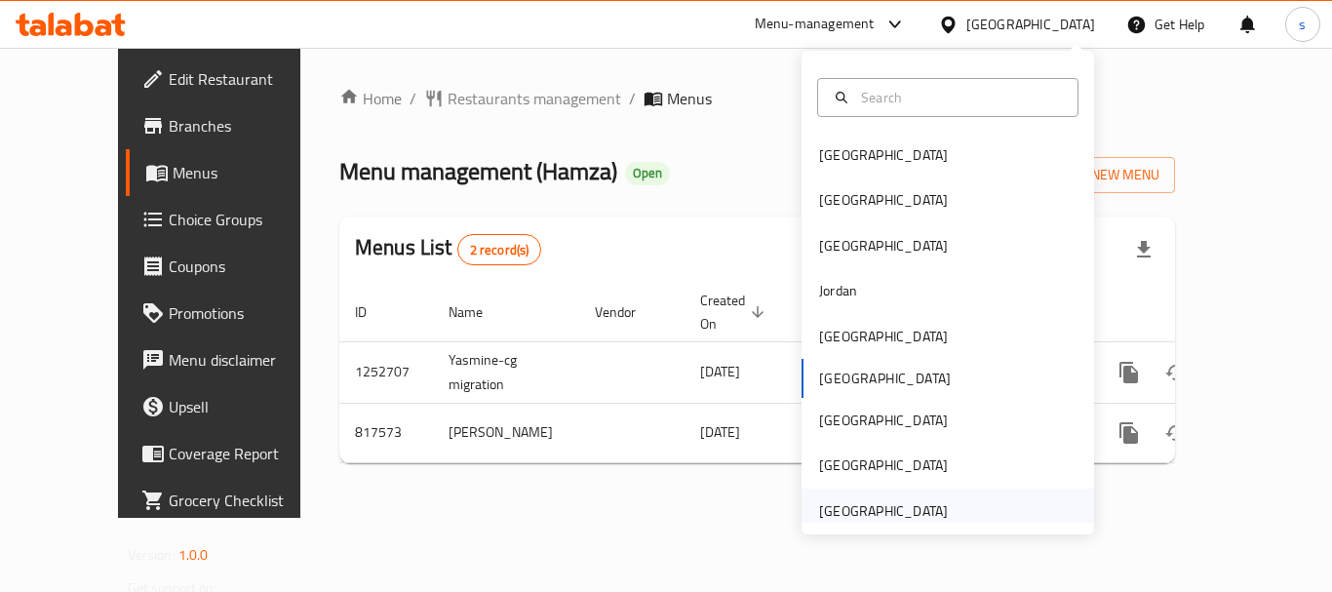
click at [869, 505] on div "United Arab Emirates" at bounding box center [883, 510] width 129 height 21
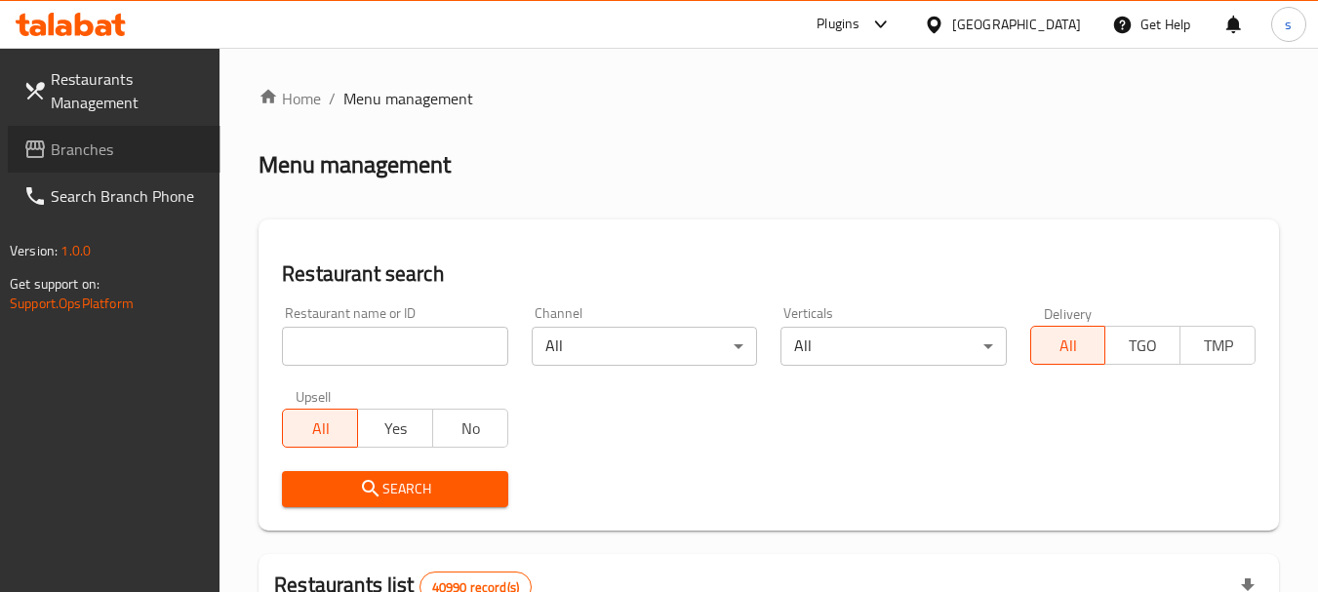
click at [151, 160] on span "Branches" at bounding box center [128, 149] width 154 height 23
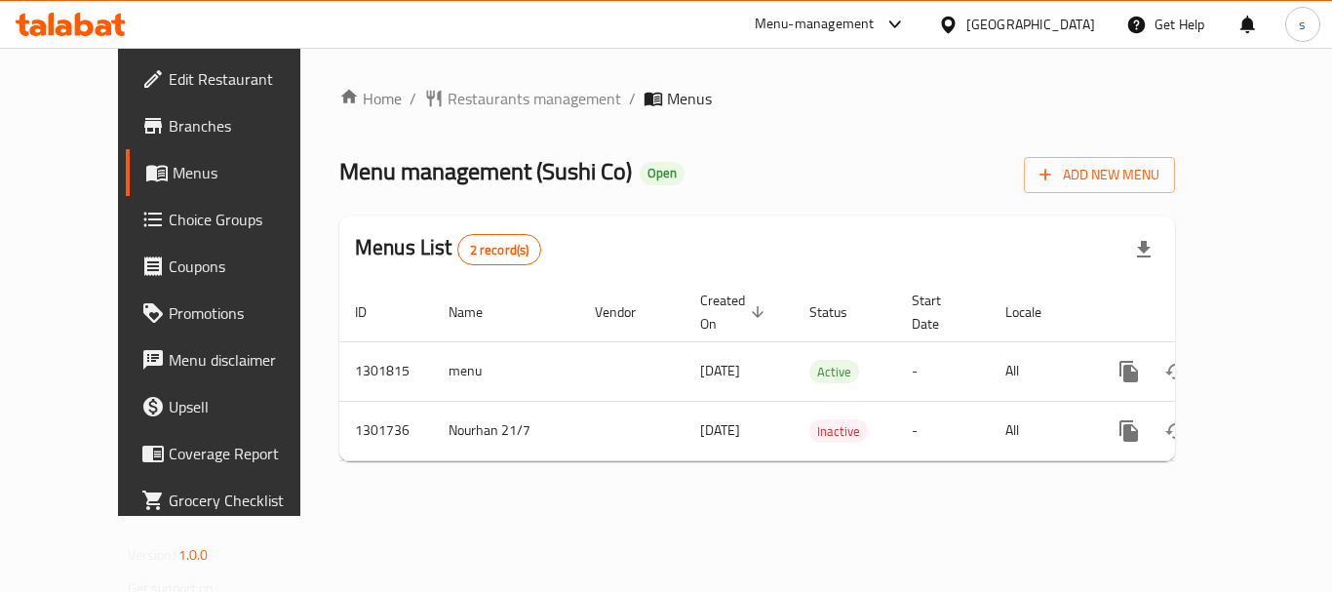
click at [669, 204] on div at bounding box center [666, 296] width 1332 height 592
click at [503, 89] on span "Restaurants management" at bounding box center [535, 98] width 174 height 23
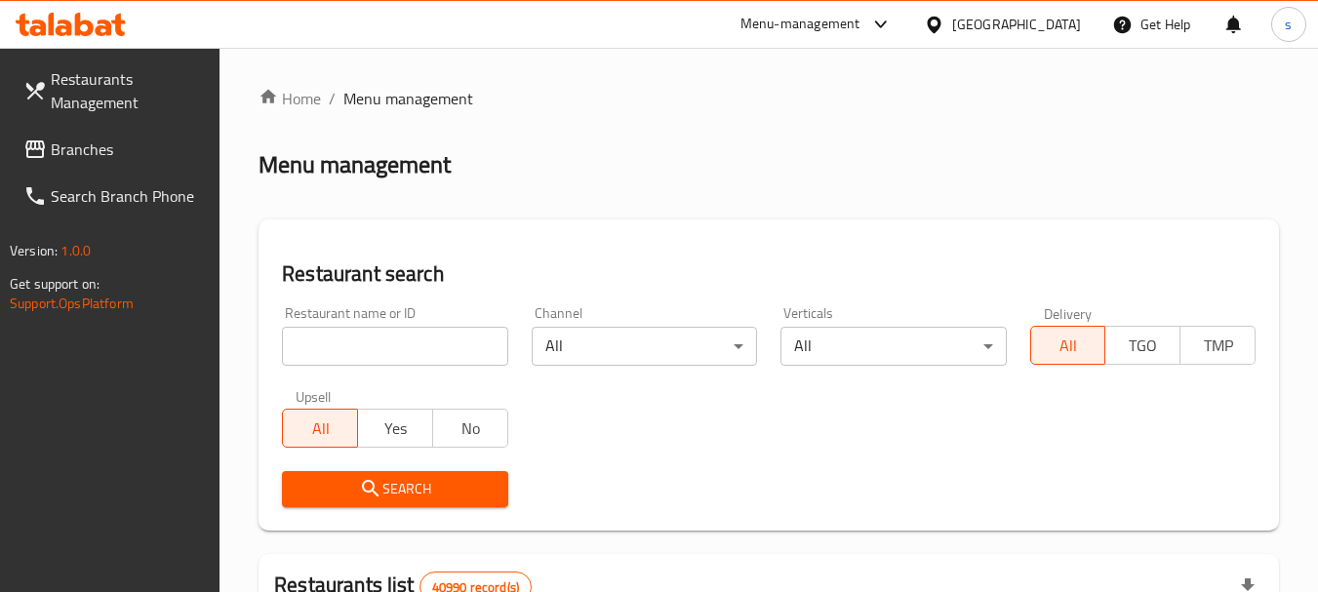
click at [110, 148] on span "Branches" at bounding box center [128, 149] width 154 height 23
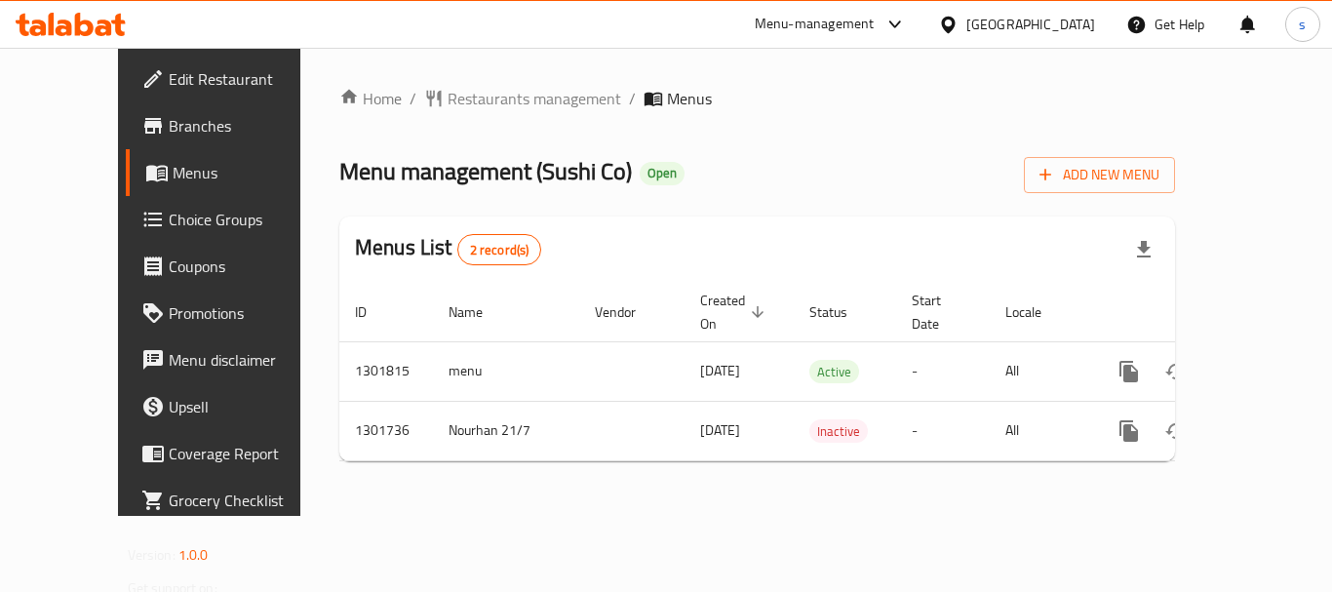
click at [1023, 16] on div "[GEOGRAPHIC_DATA]" at bounding box center [1031, 24] width 129 height 21
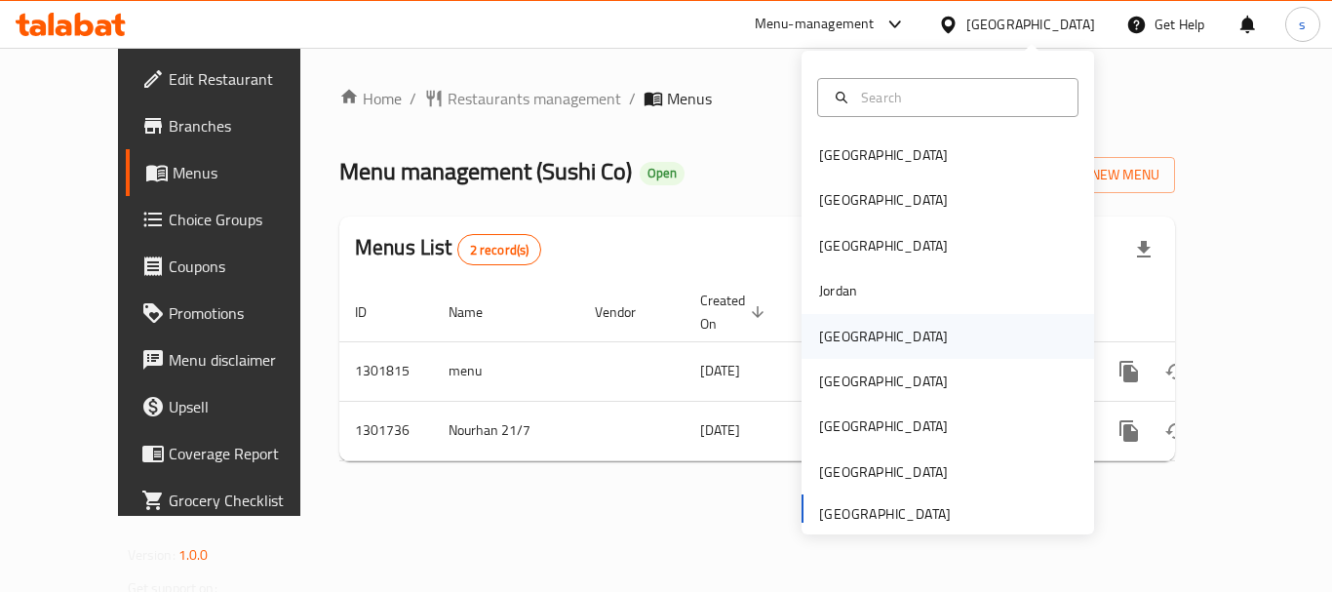
click at [895, 325] on div "[GEOGRAPHIC_DATA]" at bounding box center [948, 336] width 293 height 45
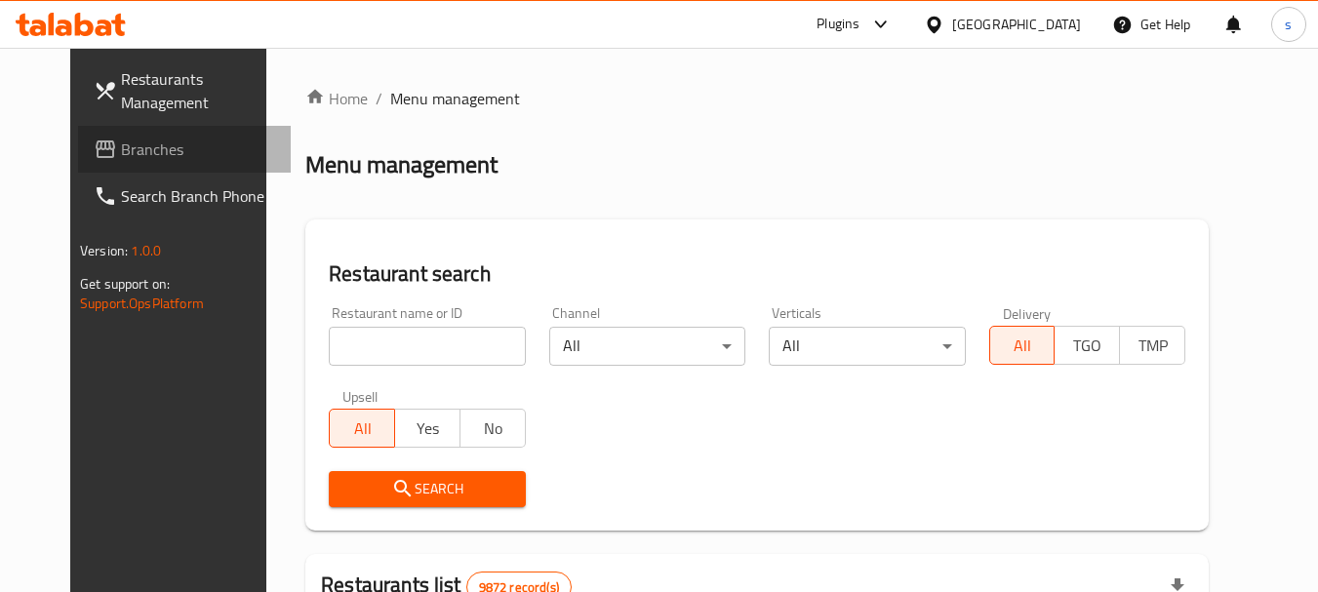
click at [122, 148] on span "Branches" at bounding box center [198, 149] width 154 height 23
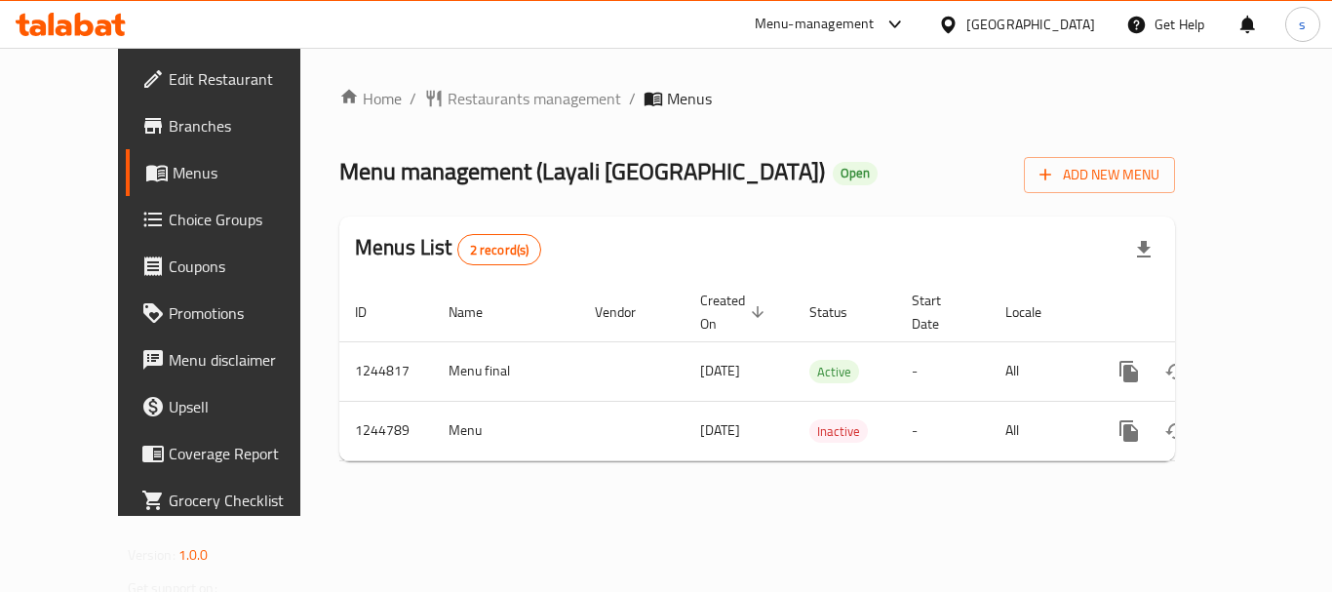
click at [1081, 25] on div "[GEOGRAPHIC_DATA]" at bounding box center [1031, 24] width 129 height 21
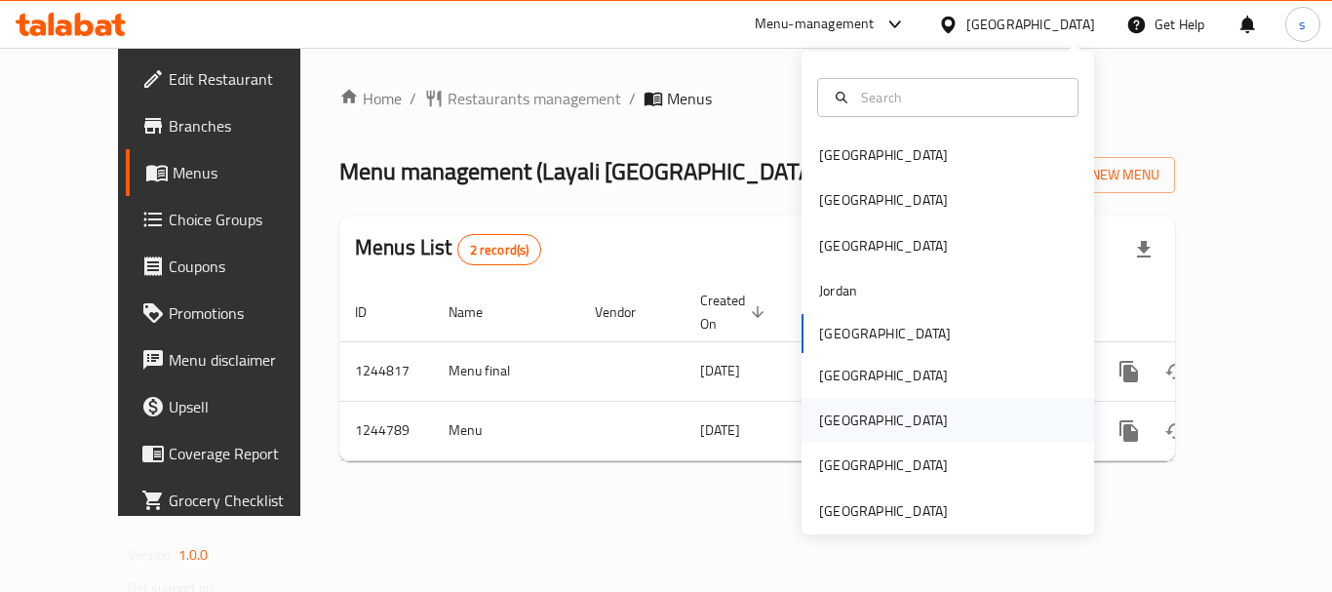
click at [843, 418] on div "[GEOGRAPHIC_DATA]" at bounding box center [884, 420] width 160 height 45
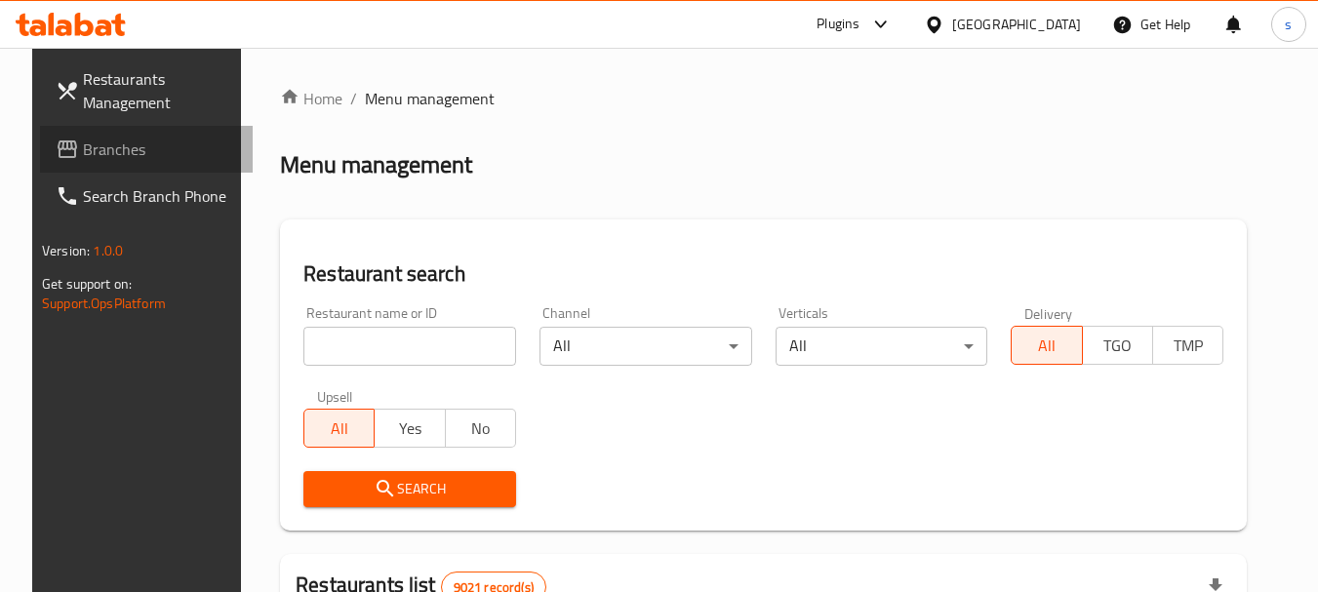
click at [96, 147] on span "Branches" at bounding box center [160, 149] width 154 height 23
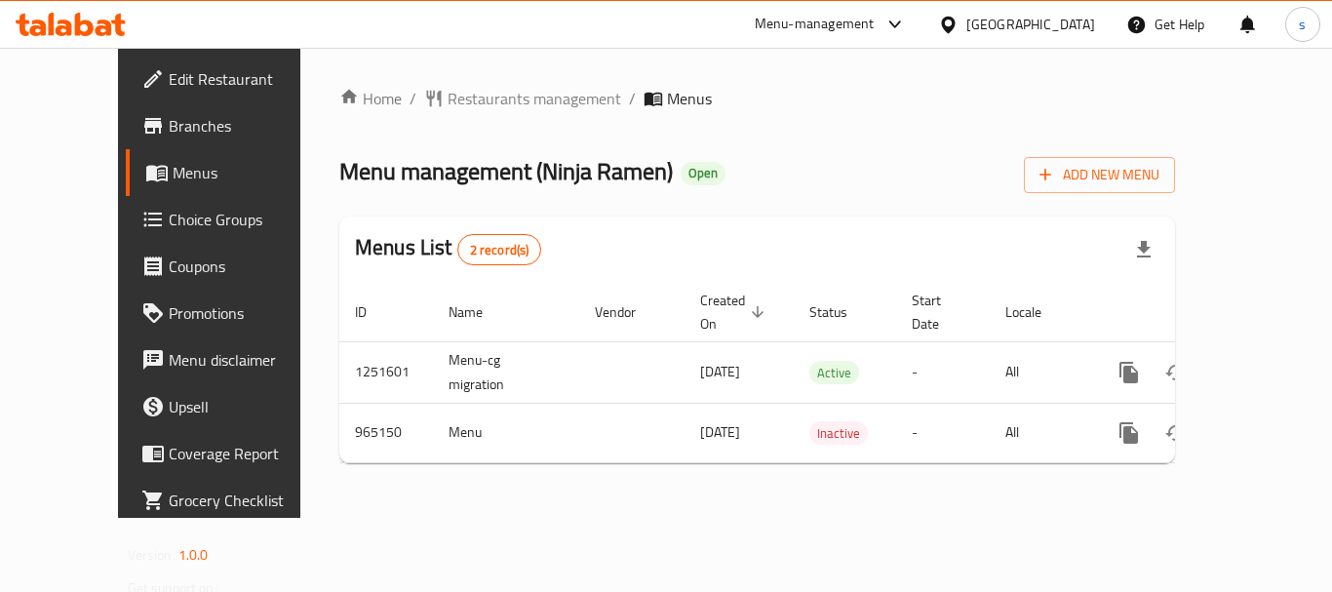
drag, startPoint x: 508, startPoint y: 71, endPoint x: 508, endPoint y: 87, distance: 15.6
click at [508, 75] on div "Home / Restaurants management / Menus Menu management ( Ninja Ramen ) Open Add …" at bounding box center [757, 283] width 914 height 470
click at [508, 99] on span "Restaurants management" at bounding box center [535, 98] width 174 height 23
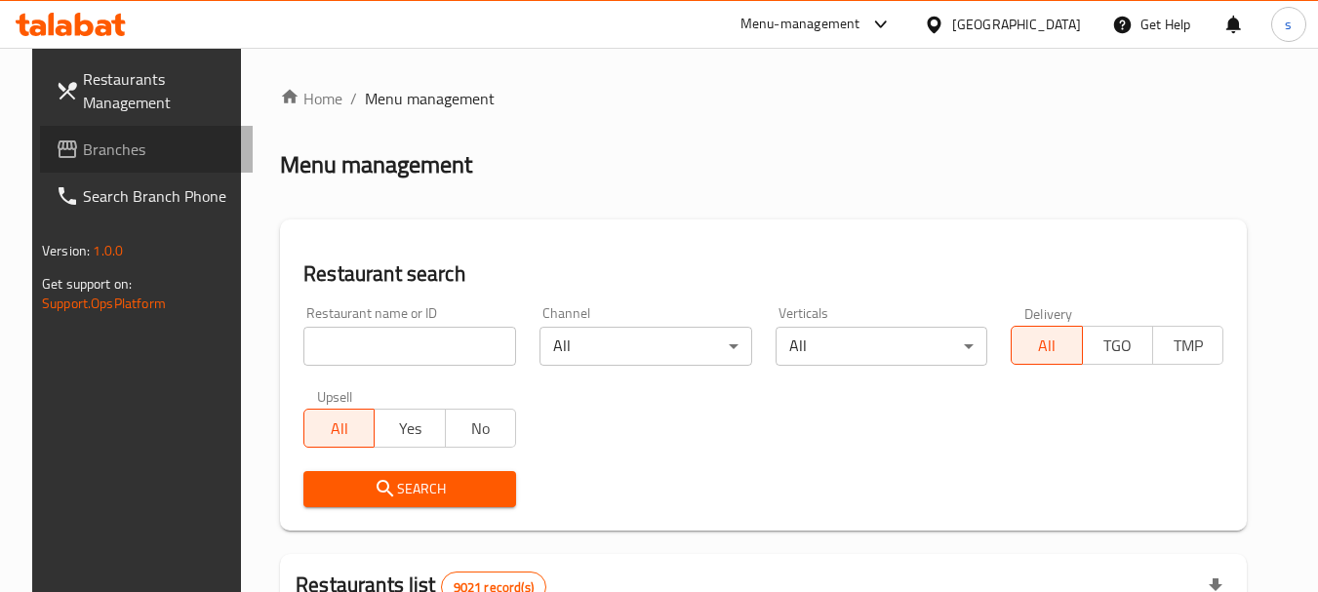
click at [124, 159] on span "Branches" at bounding box center [160, 149] width 154 height 23
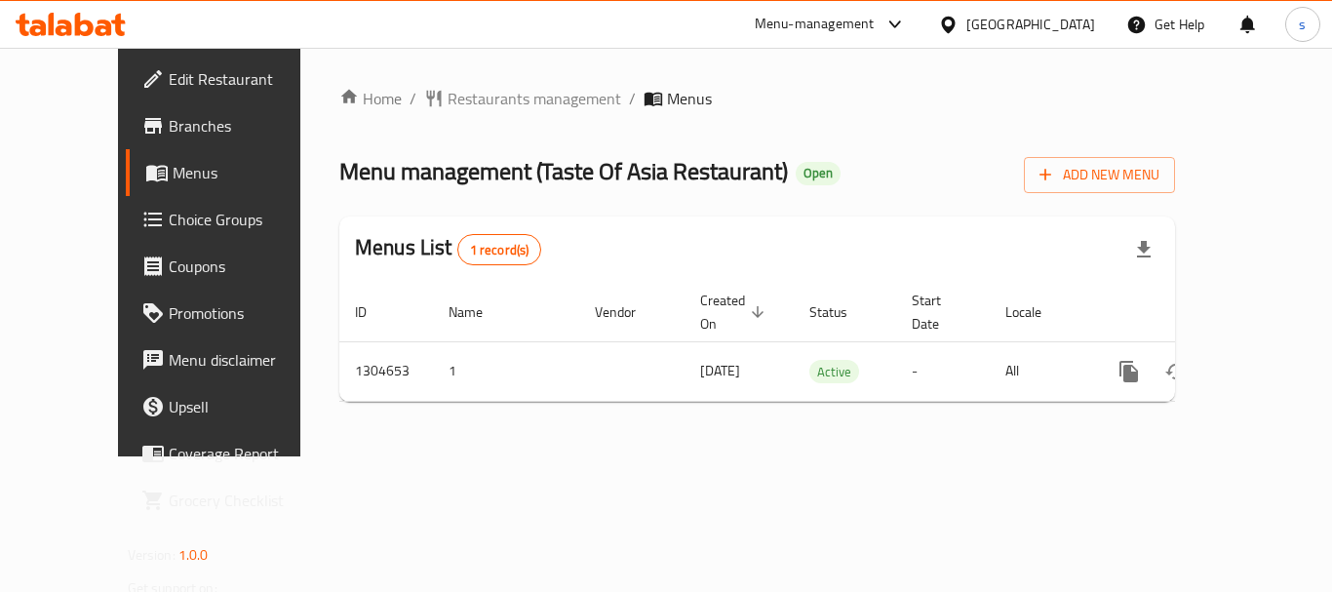
click at [1057, 12] on div "[GEOGRAPHIC_DATA]" at bounding box center [1017, 24] width 188 height 47
click at [1072, 26] on div "[GEOGRAPHIC_DATA]" at bounding box center [1031, 24] width 129 height 21
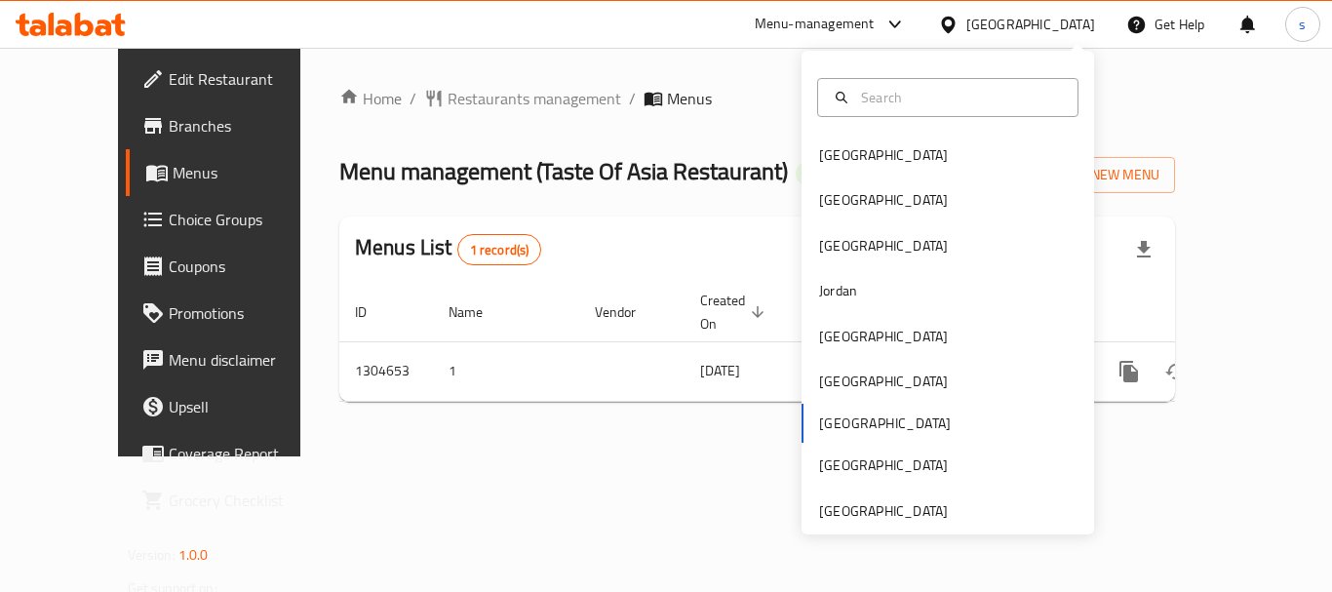
click at [916, 523] on div "[GEOGRAPHIC_DATA] [GEOGRAPHIC_DATA] [GEOGRAPHIC_DATA] [GEOGRAPHIC_DATA] [GEOGRA…" at bounding box center [948, 293] width 293 height 484
click at [898, 513] on div "[GEOGRAPHIC_DATA]" at bounding box center [883, 510] width 129 height 21
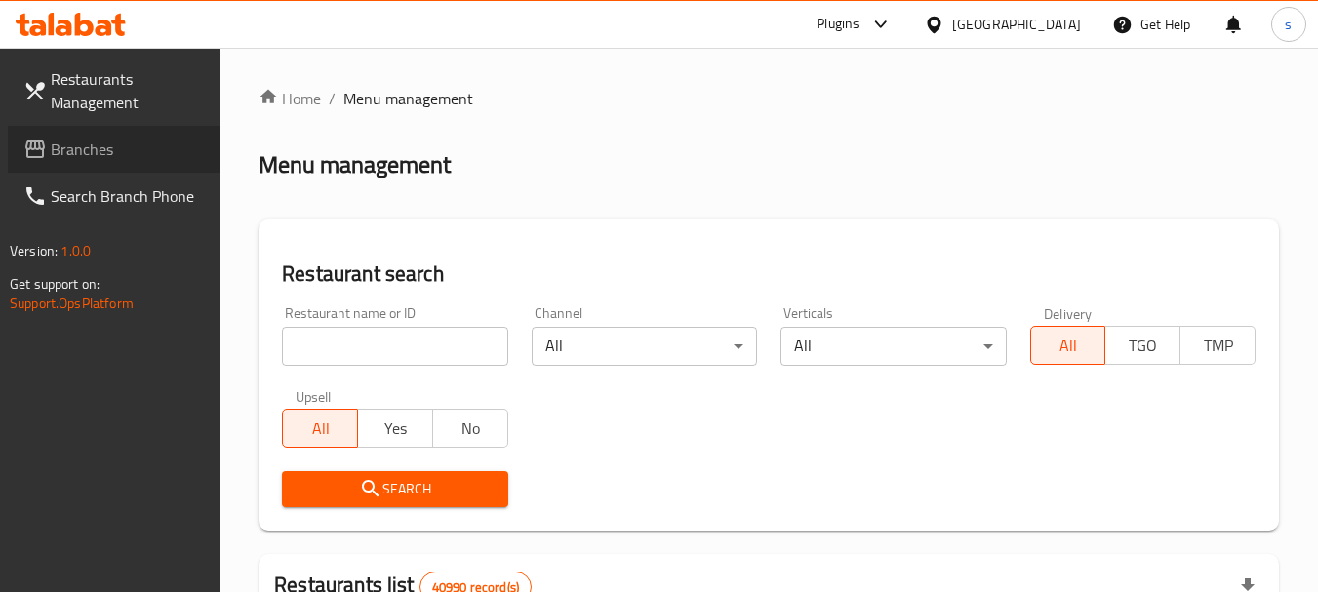
click at [102, 149] on span "Branches" at bounding box center [128, 149] width 154 height 23
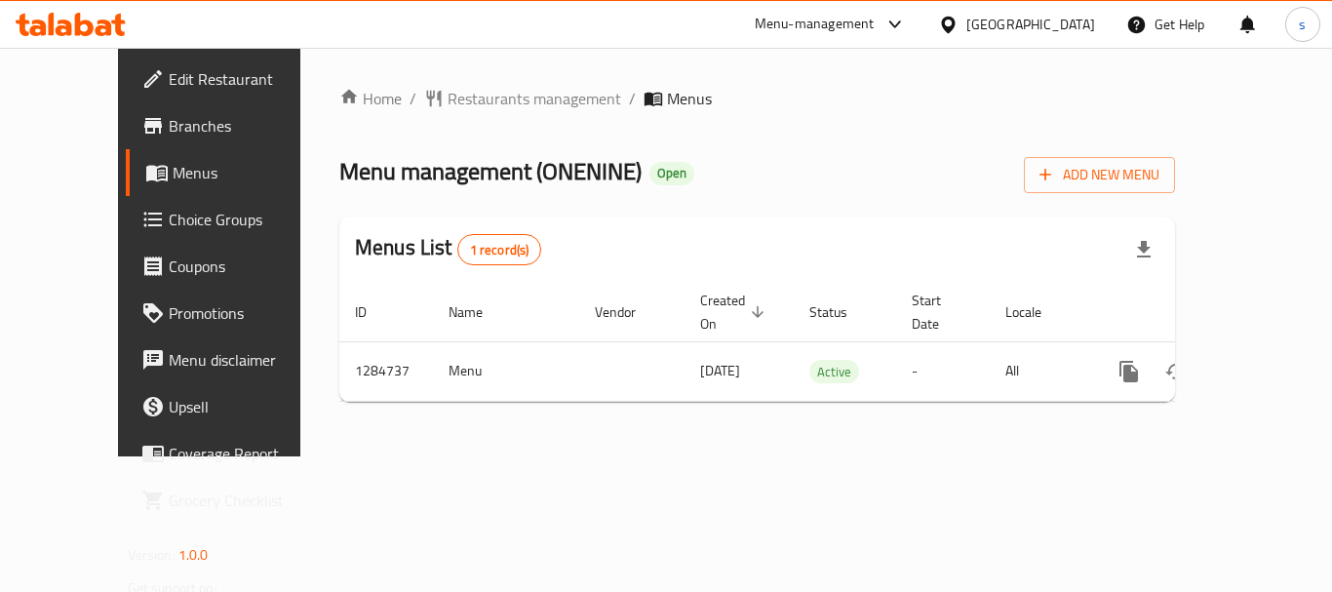
click at [1028, 14] on div "[GEOGRAPHIC_DATA]" at bounding box center [1031, 24] width 129 height 21
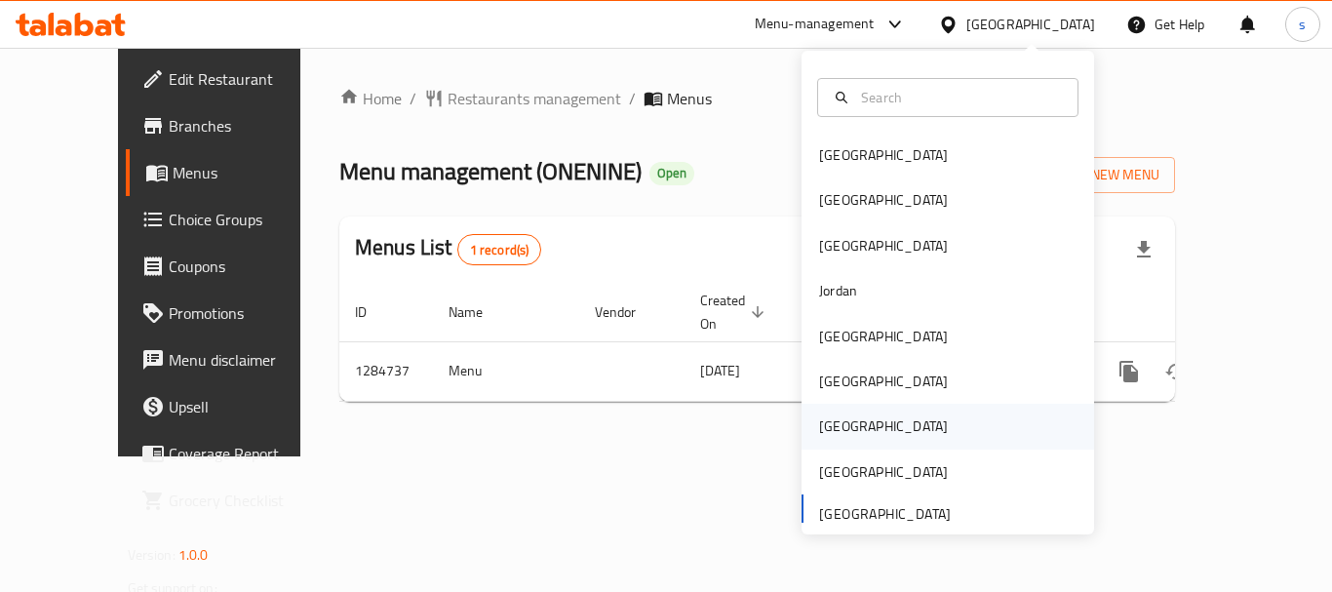
click at [830, 420] on div "[GEOGRAPHIC_DATA]" at bounding box center [883, 426] width 129 height 21
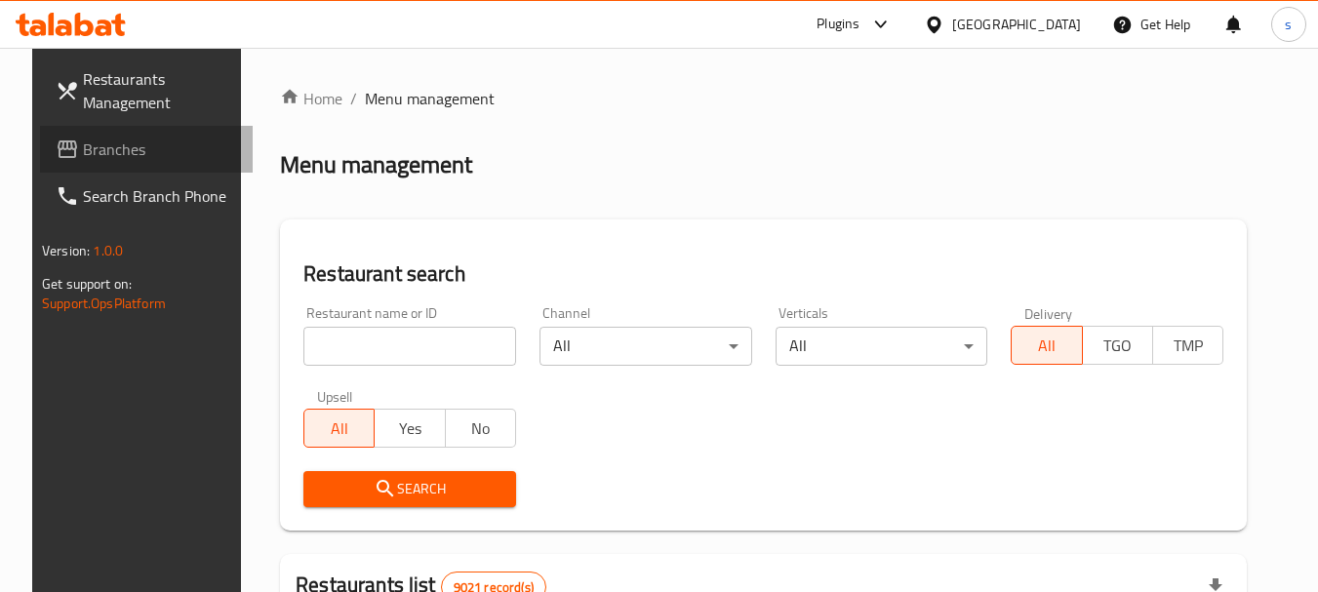
click at [83, 145] on span "Branches" at bounding box center [160, 149] width 154 height 23
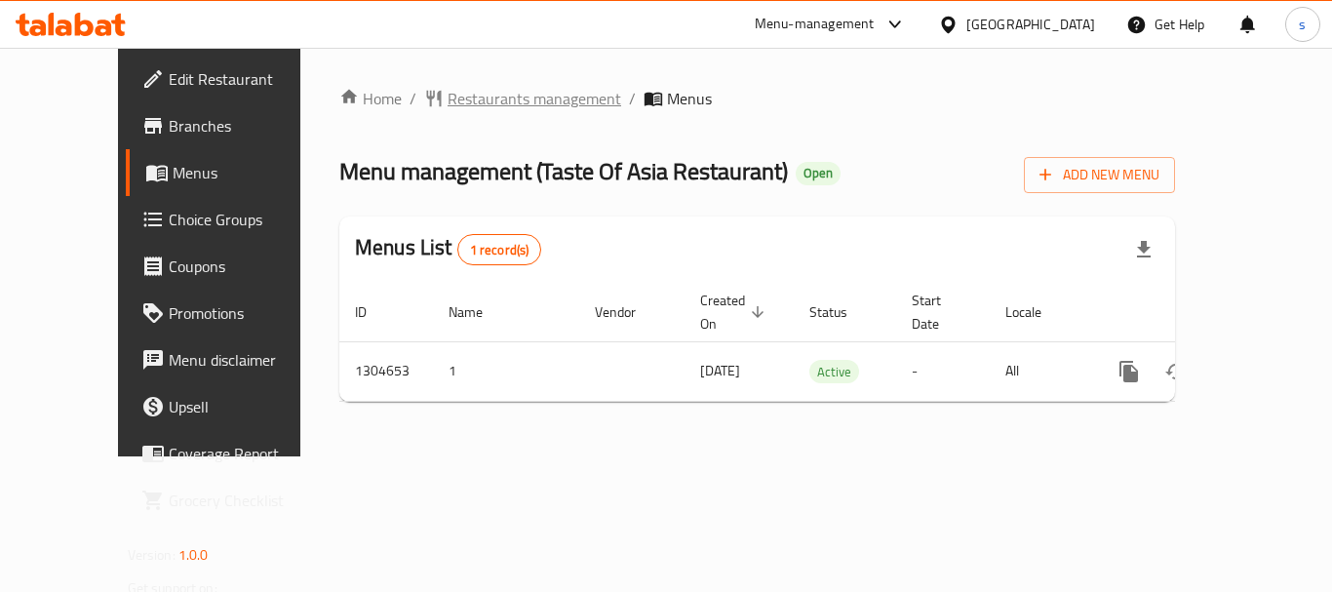
click at [508, 103] on span "Restaurants management" at bounding box center [535, 98] width 174 height 23
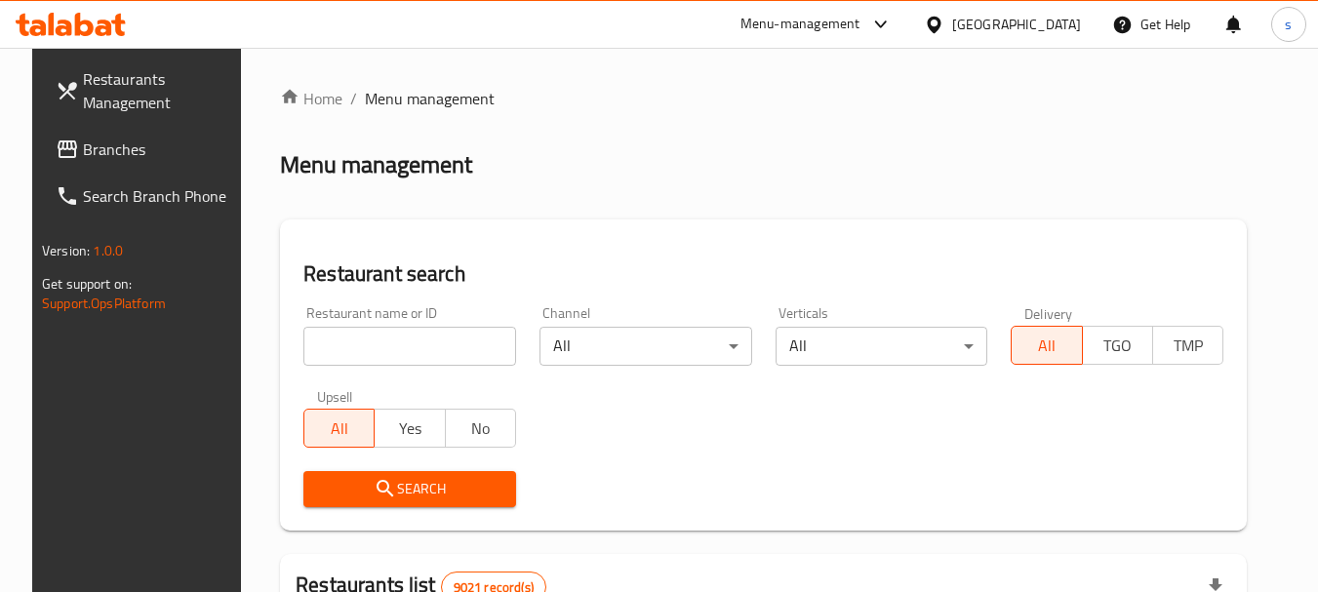
click at [83, 160] on span "Branches" at bounding box center [160, 149] width 154 height 23
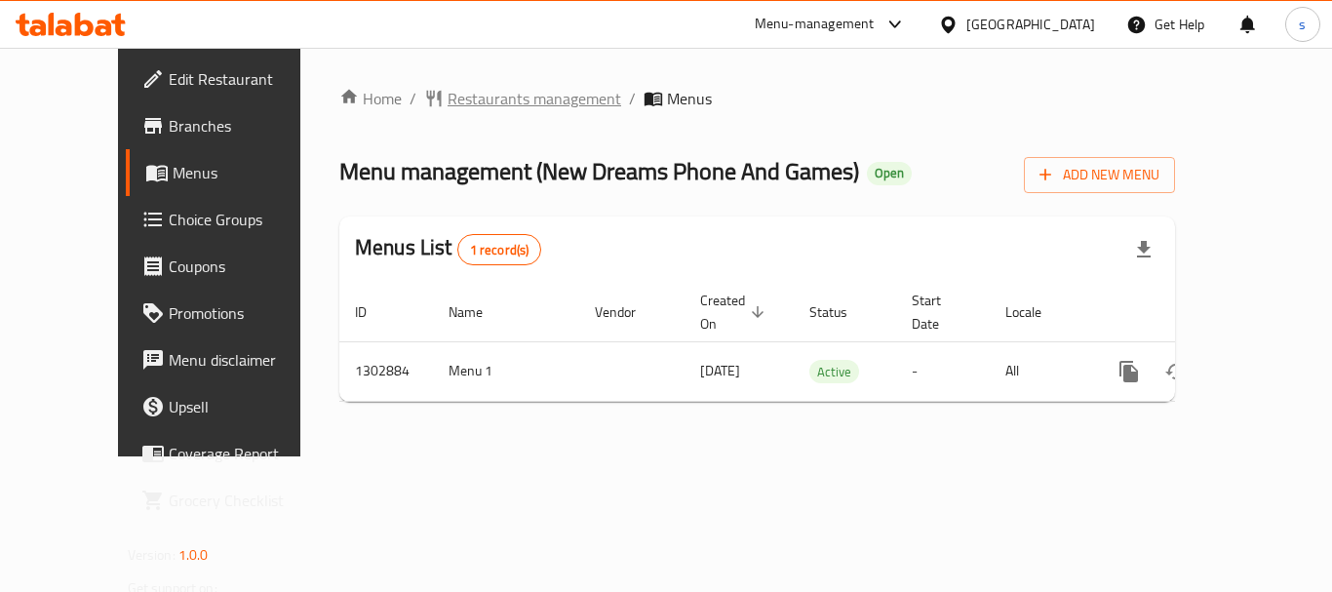
click at [454, 109] on span "Restaurants management" at bounding box center [535, 98] width 174 height 23
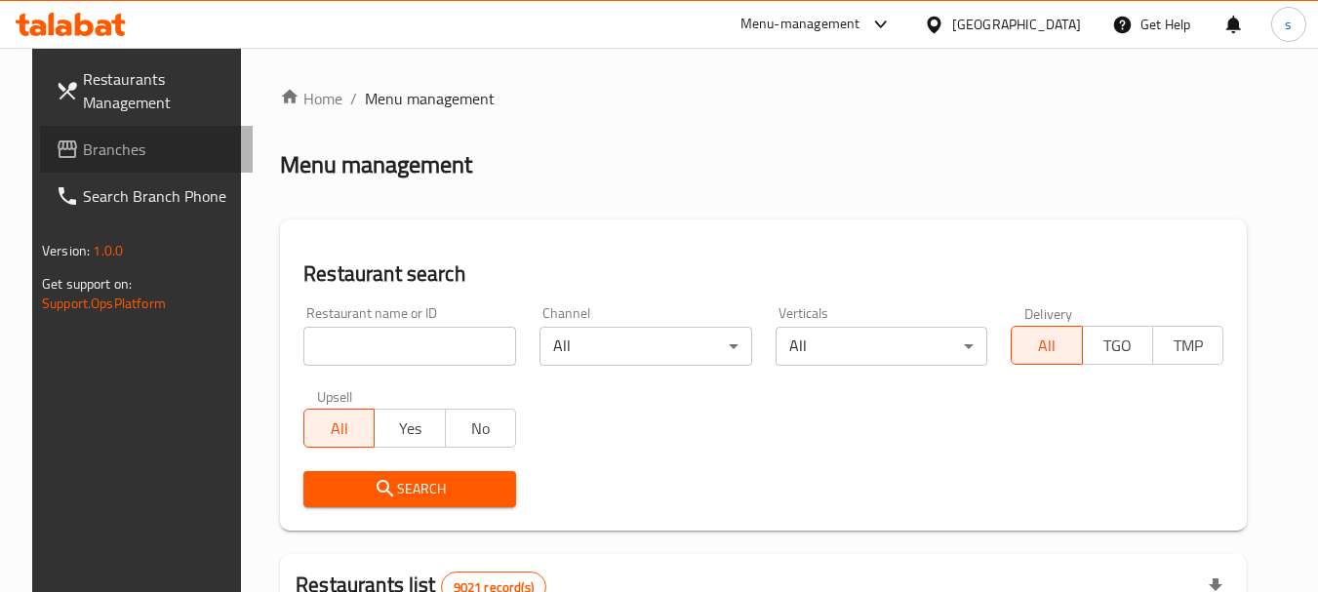
click at [83, 155] on span "Branches" at bounding box center [160, 149] width 154 height 23
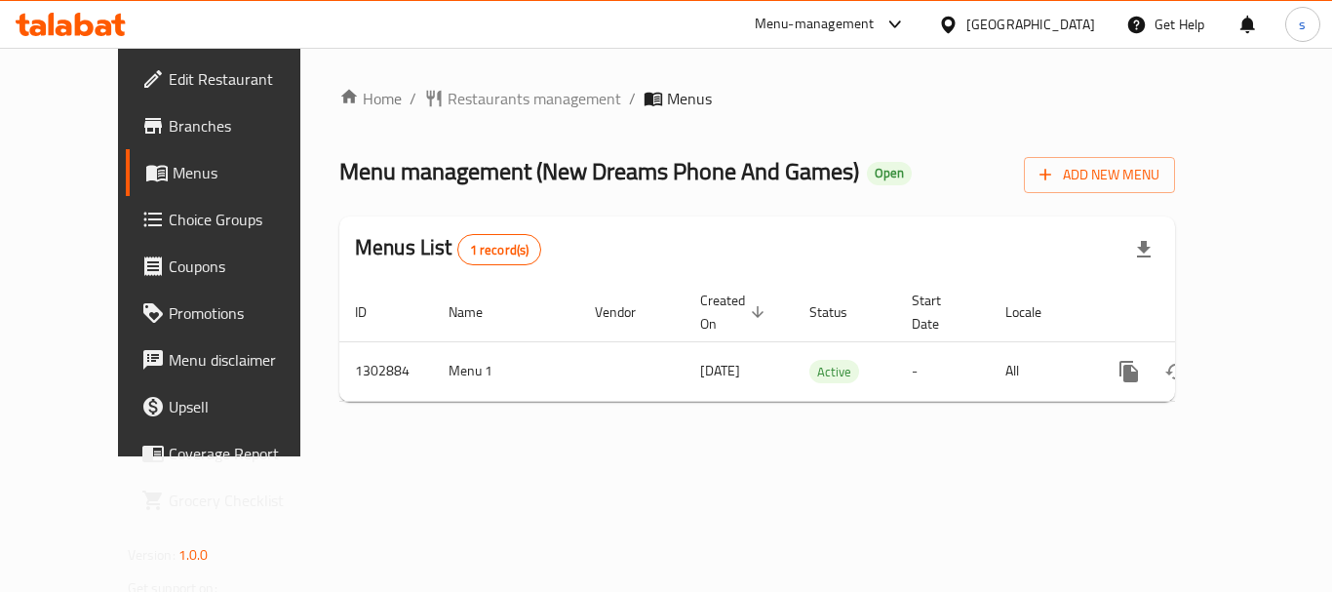
click at [1067, 17] on div "[GEOGRAPHIC_DATA]" at bounding box center [1031, 24] width 129 height 21
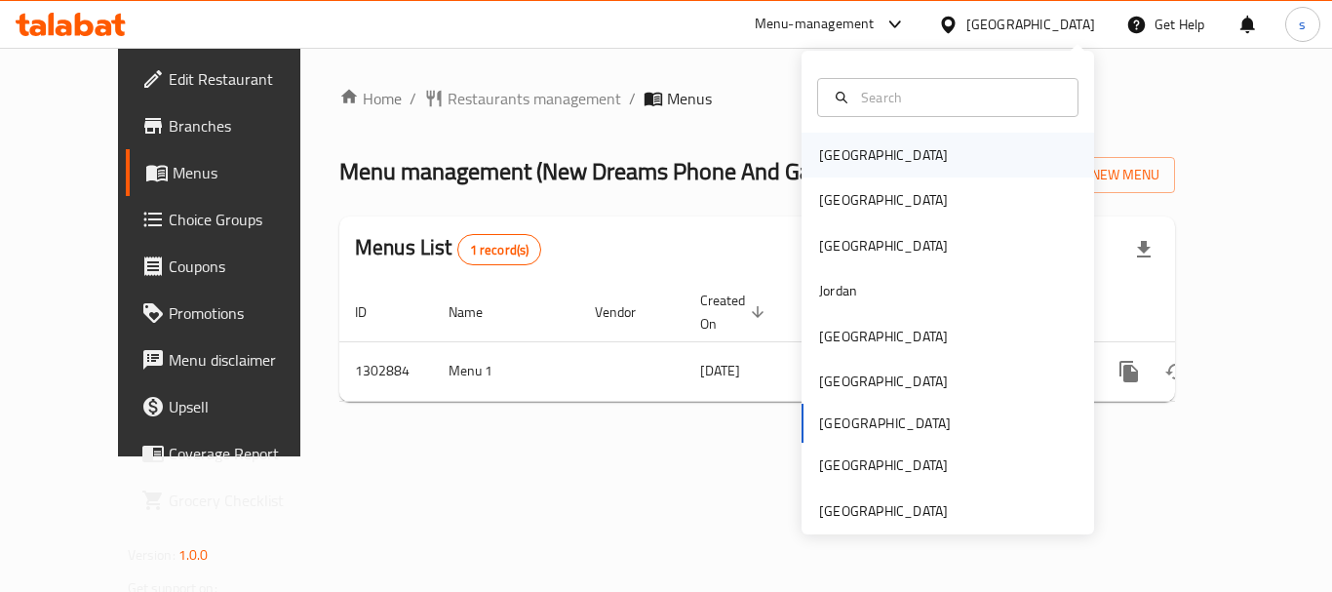
click at [934, 155] on div "[GEOGRAPHIC_DATA]" at bounding box center [948, 155] width 293 height 45
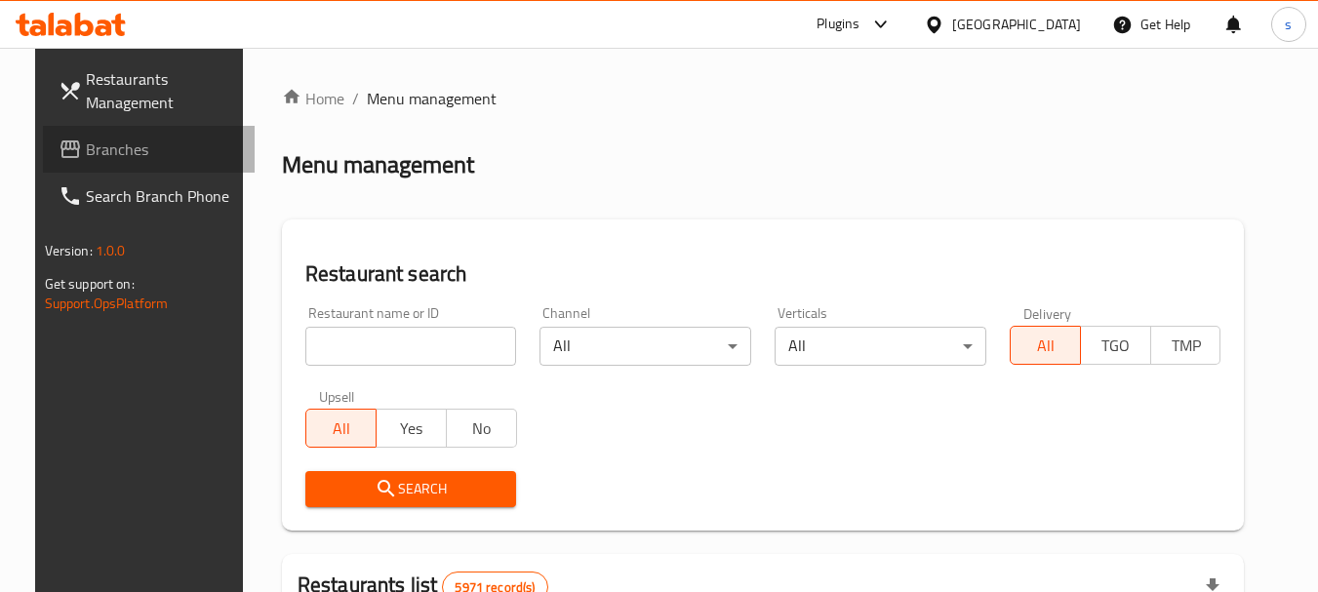
click at [141, 139] on span "Branches" at bounding box center [163, 149] width 154 height 23
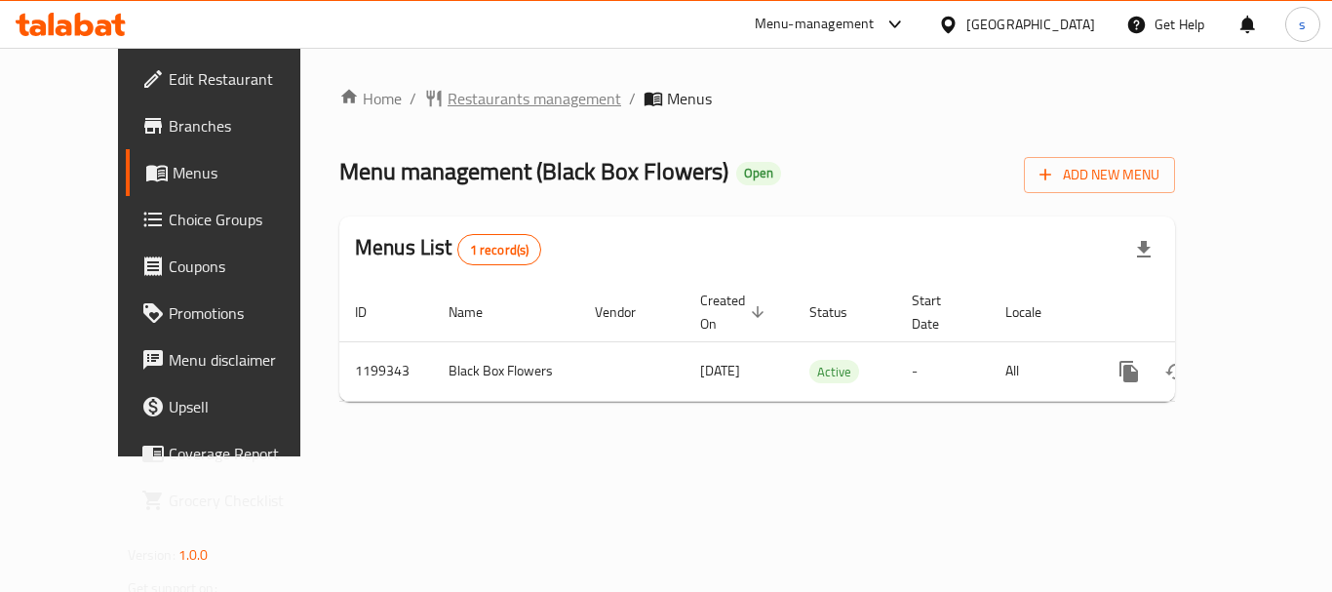
click at [448, 99] on span "Restaurants management" at bounding box center [535, 98] width 174 height 23
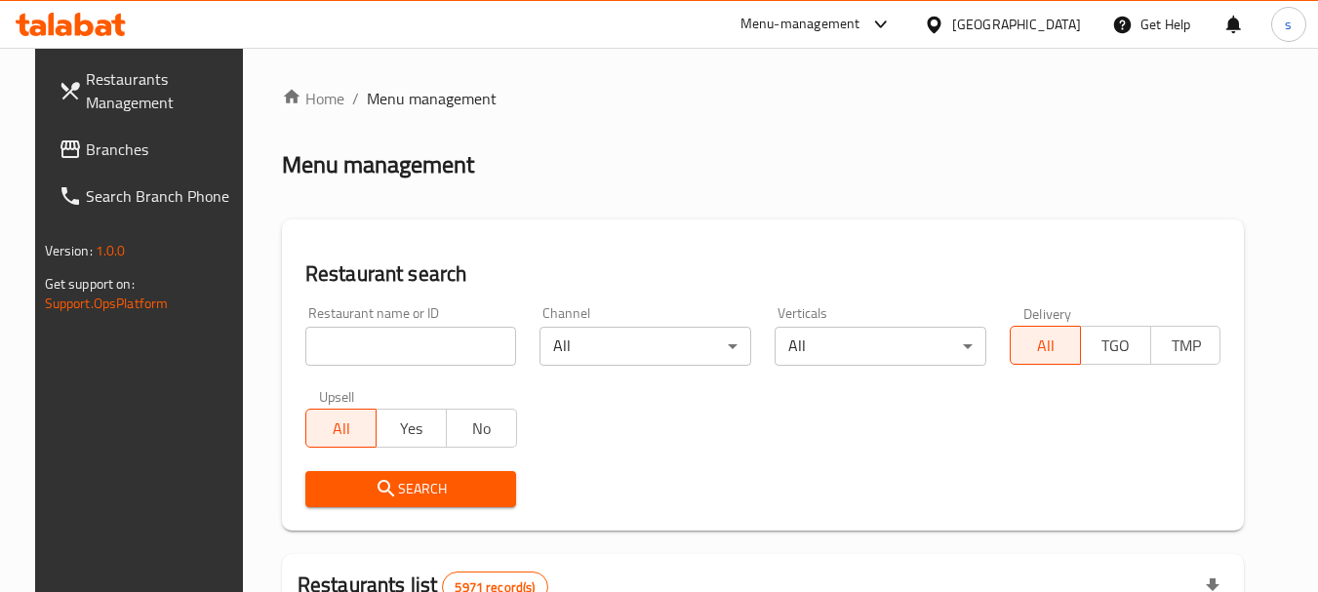
click at [1061, 16] on div "[GEOGRAPHIC_DATA]" at bounding box center [1016, 24] width 129 height 21
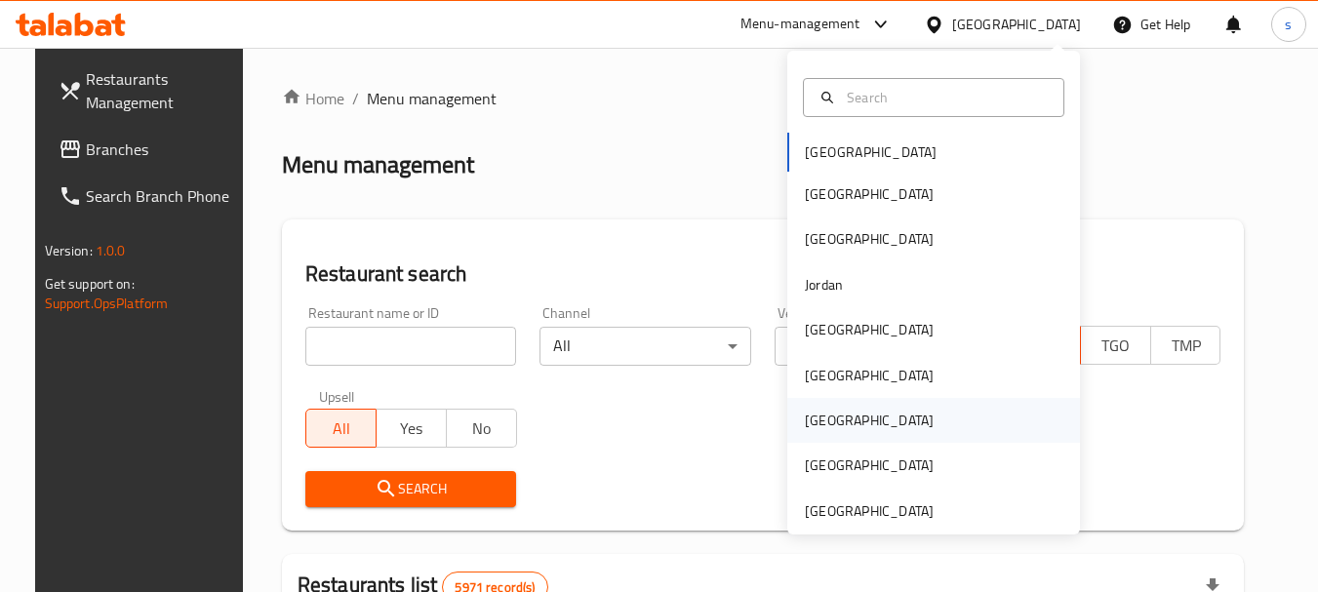
click at [827, 420] on div "[GEOGRAPHIC_DATA]" at bounding box center [869, 420] width 160 height 45
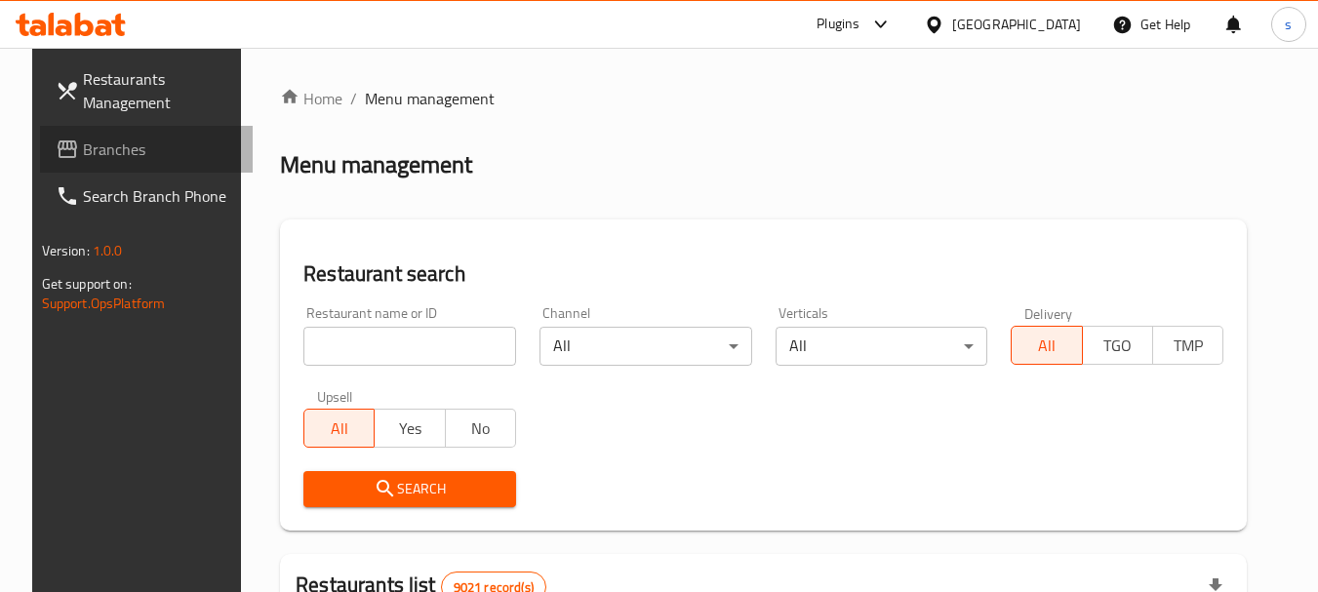
click at [83, 160] on span "Branches" at bounding box center [160, 149] width 154 height 23
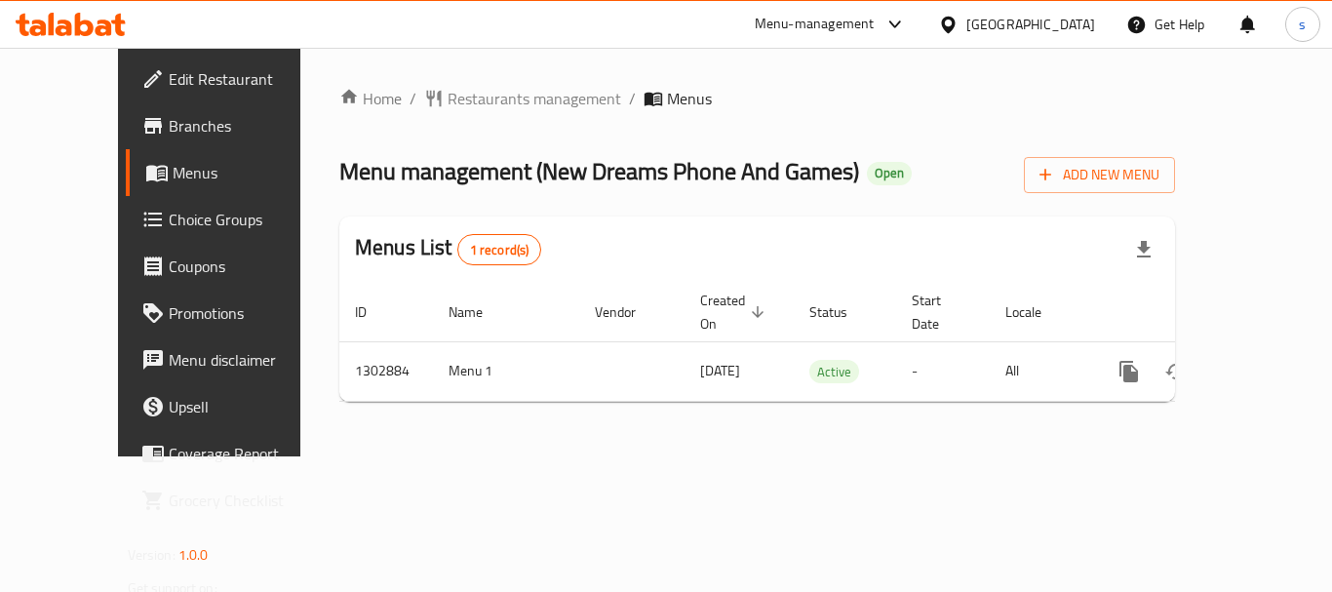
click at [967, 29] on div at bounding box center [952, 24] width 28 height 21
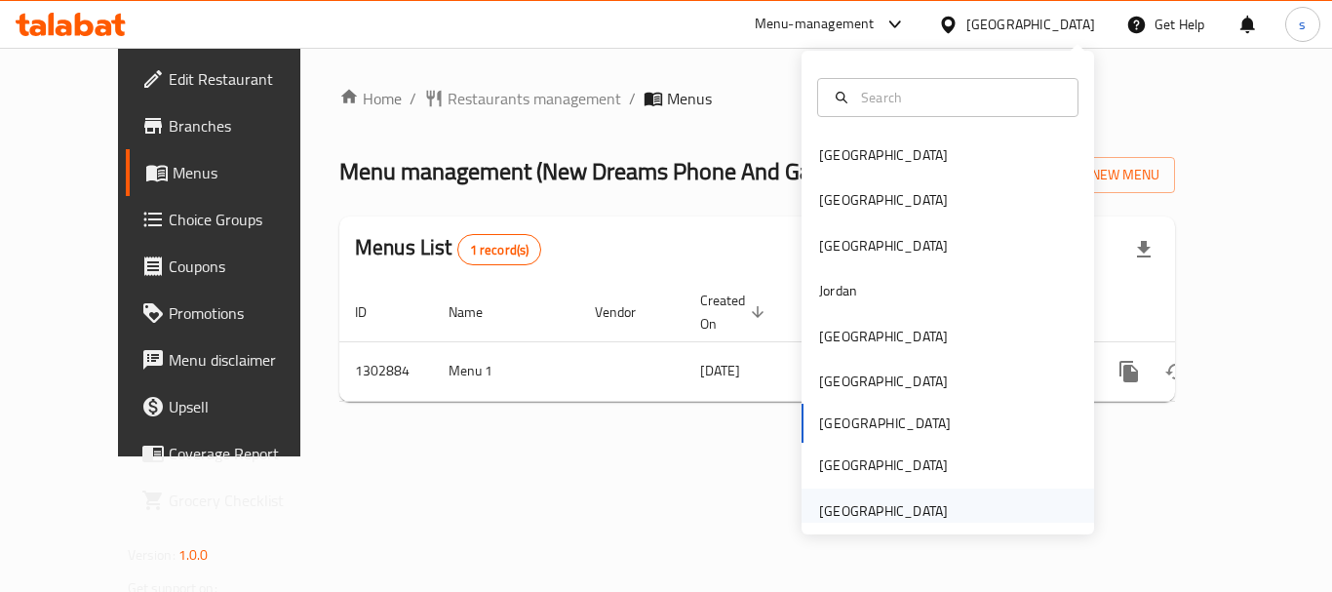
click at [881, 505] on div "[GEOGRAPHIC_DATA]" at bounding box center [883, 510] width 129 height 21
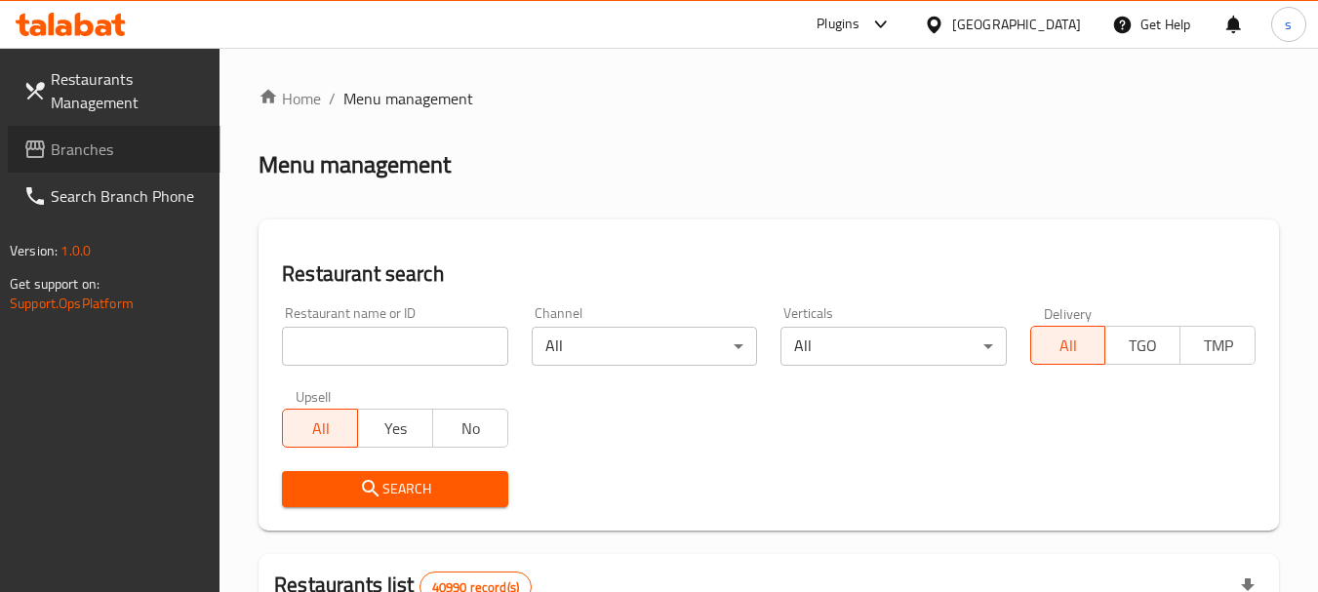
click at [147, 148] on span "Branches" at bounding box center [128, 149] width 154 height 23
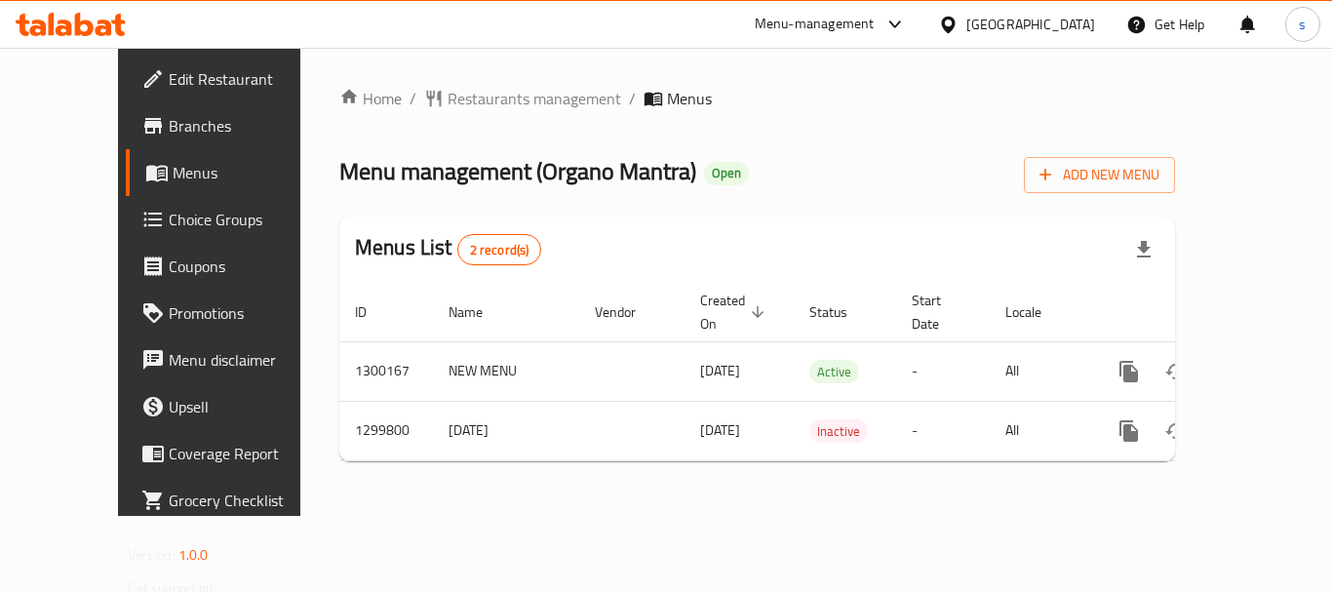
click at [1013, 20] on div "United Arab Emirates" at bounding box center [1031, 24] width 129 height 21
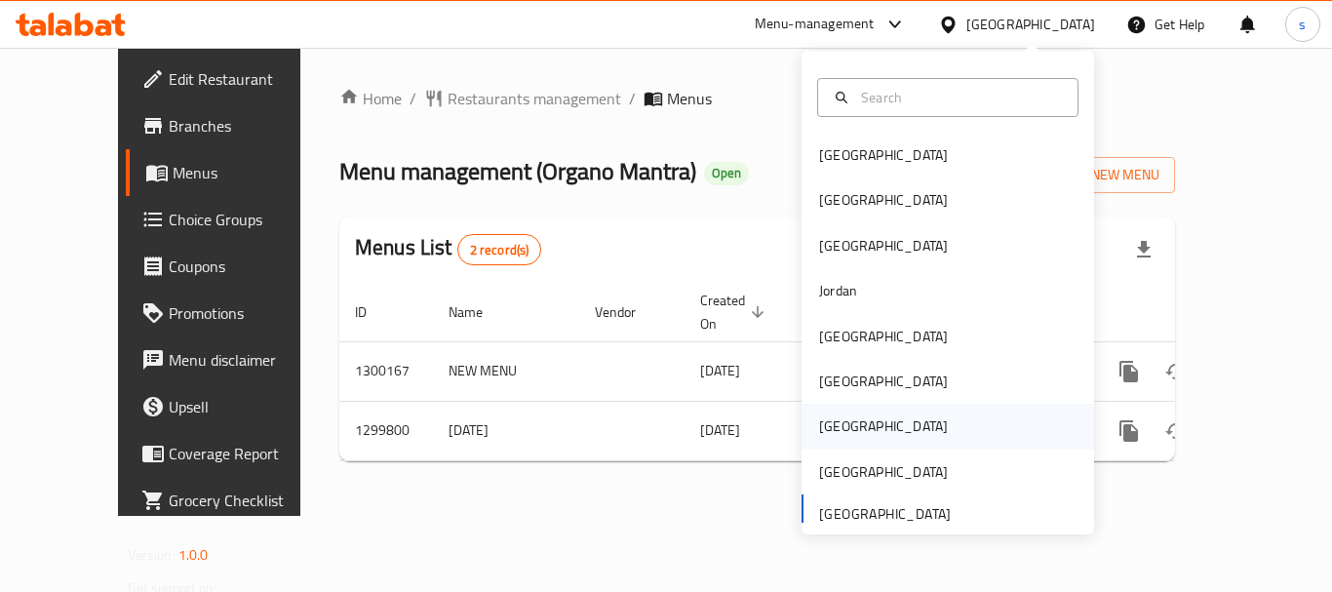
click at [855, 428] on div "[GEOGRAPHIC_DATA]" at bounding box center [948, 426] width 293 height 45
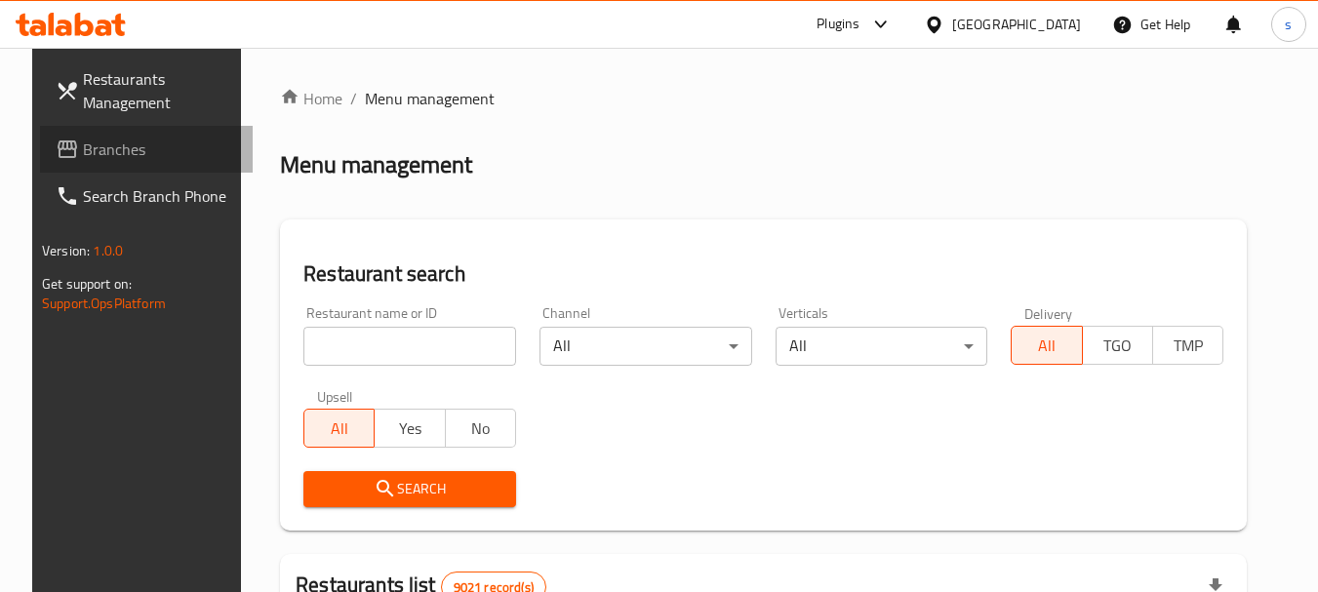
click at [165, 156] on span "Branches" at bounding box center [160, 149] width 154 height 23
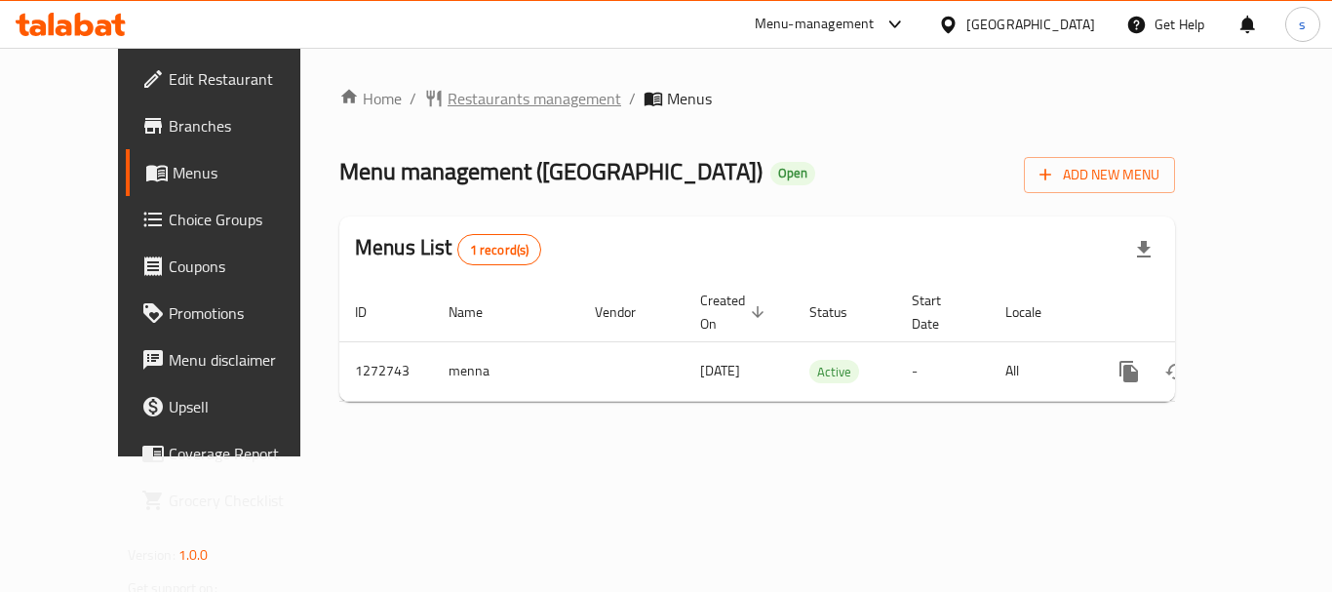
click at [493, 101] on span "Restaurants management" at bounding box center [535, 98] width 174 height 23
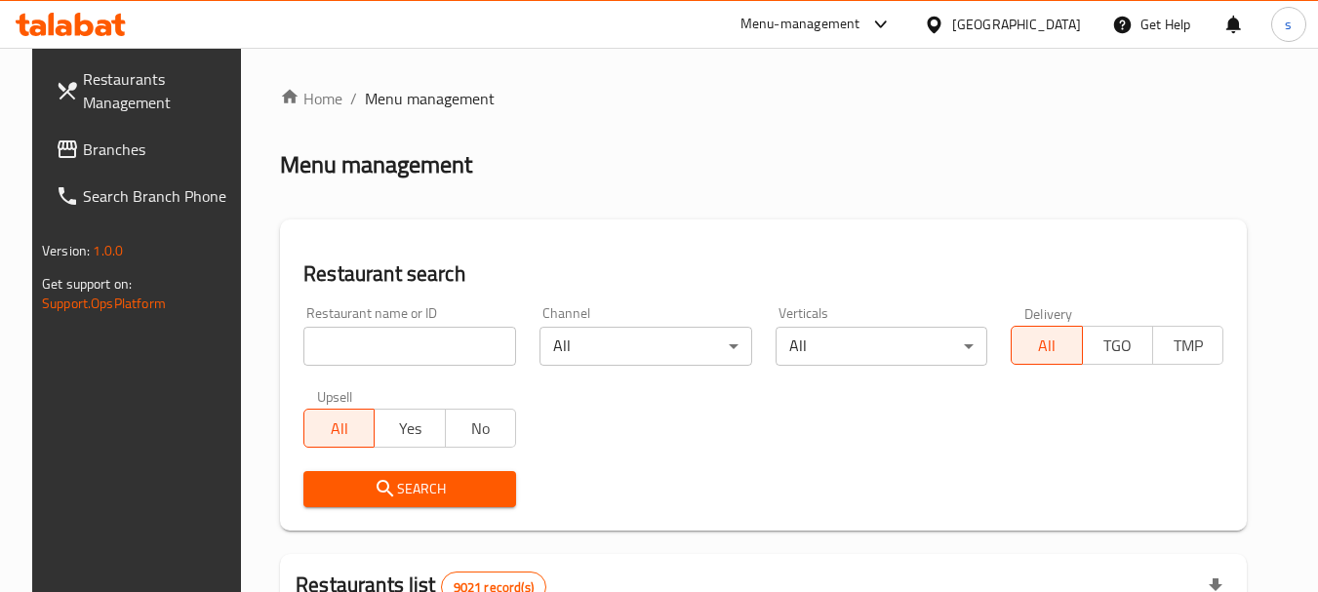
click at [100, 155] on span "Branches" at bounding box center [160, 149] width 154 height 23
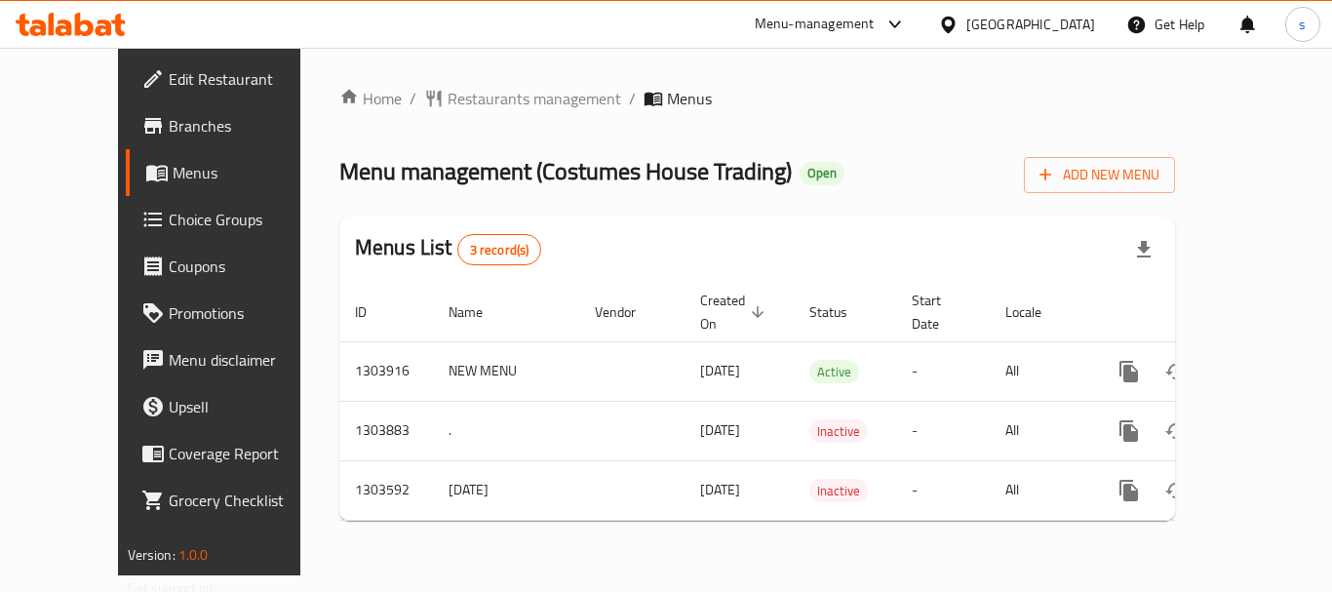
click at [959, 20] on icon at bounding box center [948, 25] width 20 height 20
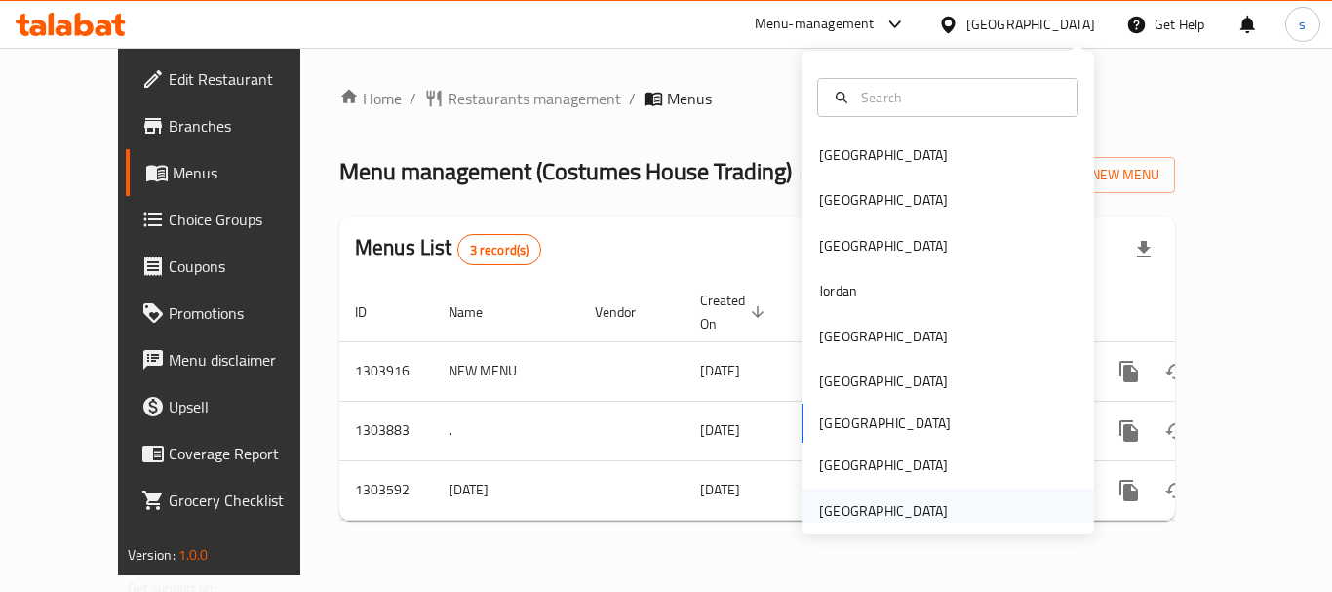
click at [886, 506] on div "[GEOGRAPHIC_DATA]" at bounding box center [883, 510] width 129 height 21
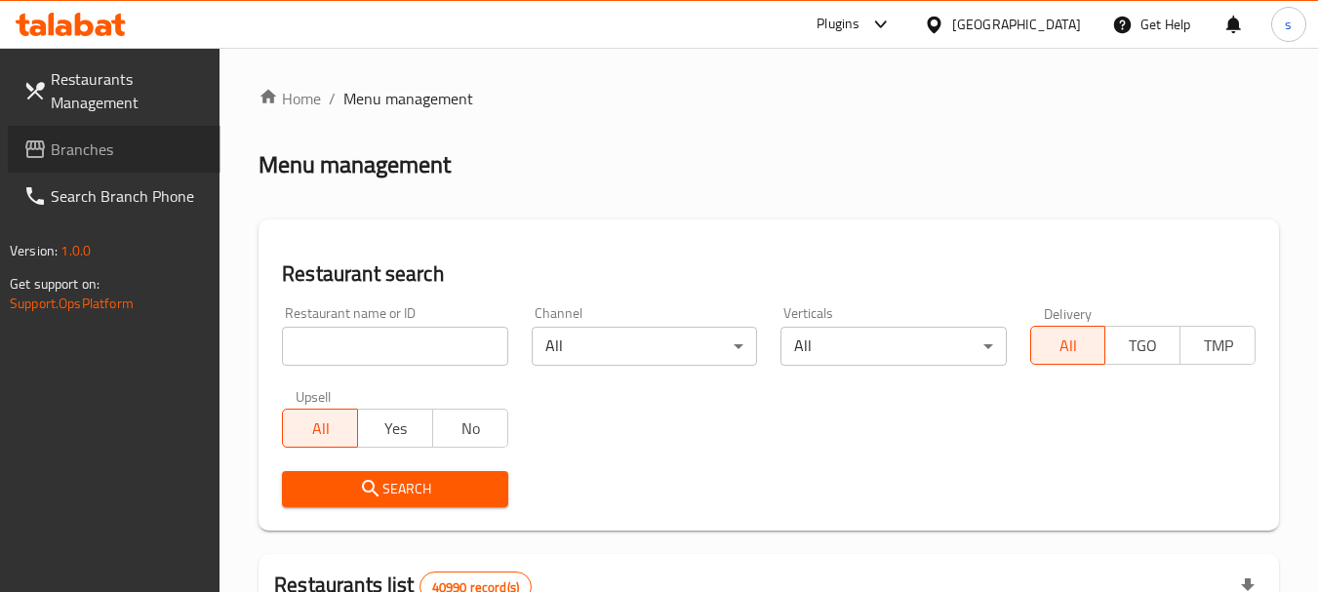
click at [75, 150] on span "Branches" at bounding box center [128, 149] width 154 height 23
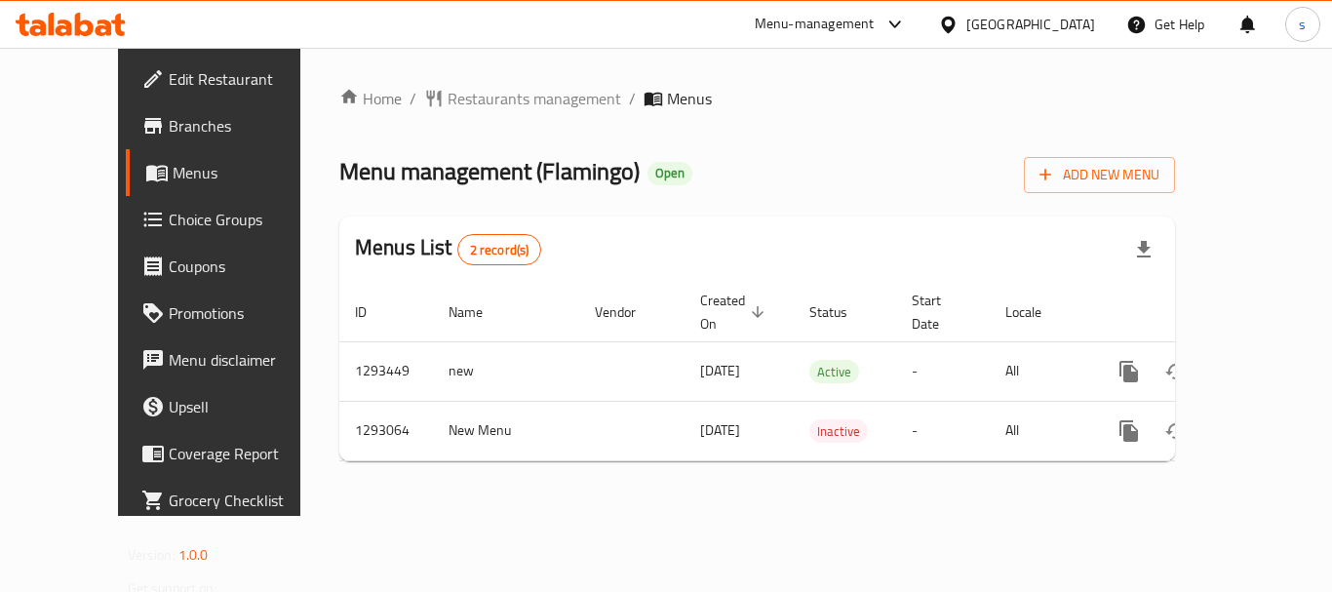
click at [1020, 25] on div "[GEOGRAPHIC_DATA]" at bounding box center [1031, 24] width 129 height 21
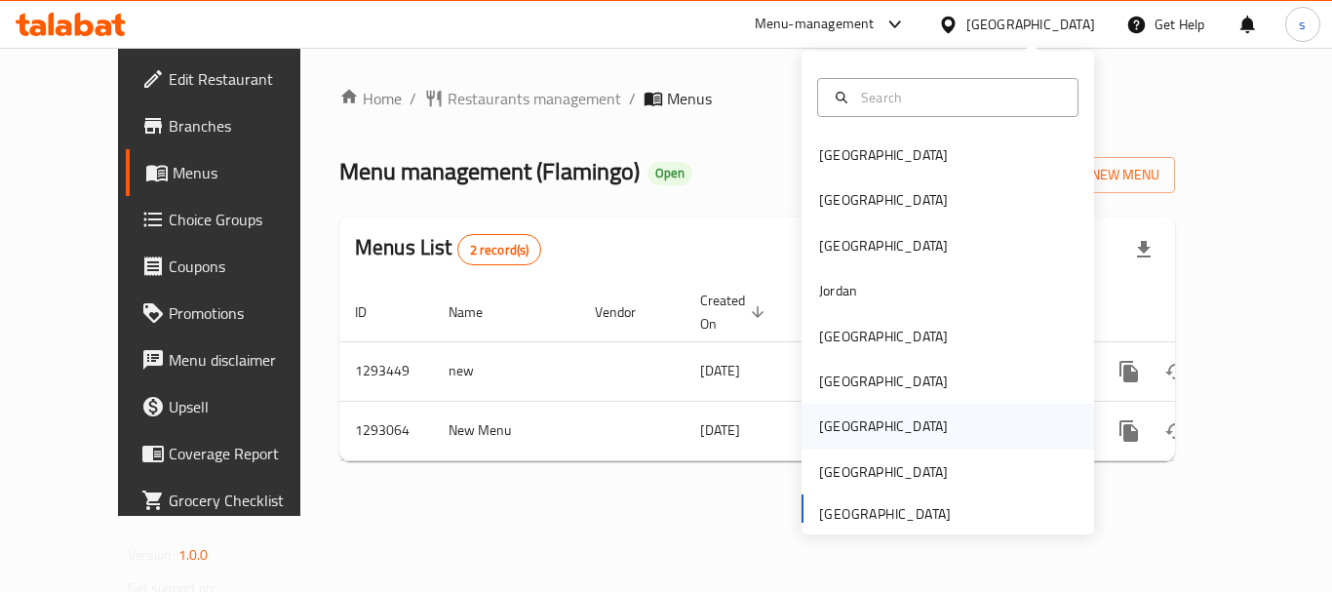
click at [943, 410] on div "[GEOGRAPHIC_DATA]" at bounding box center [948, 426] width 293 height 45
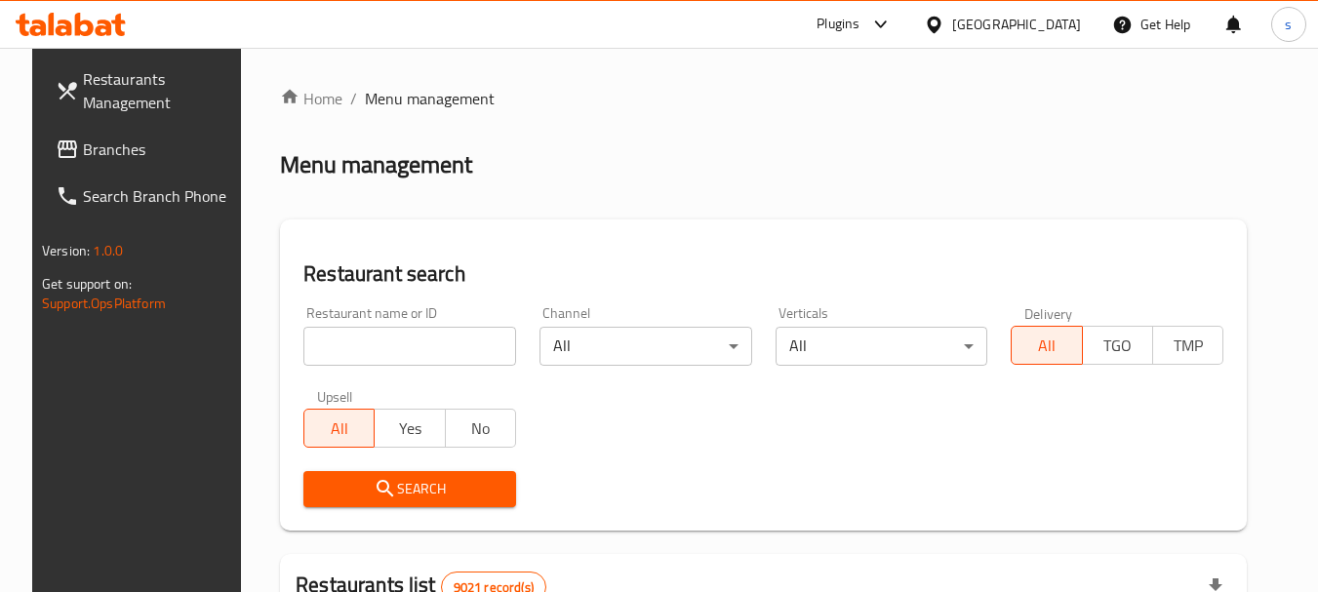
click at [85, 161] on span "Branches" at bounding box center [160, 149] width 154 height 23
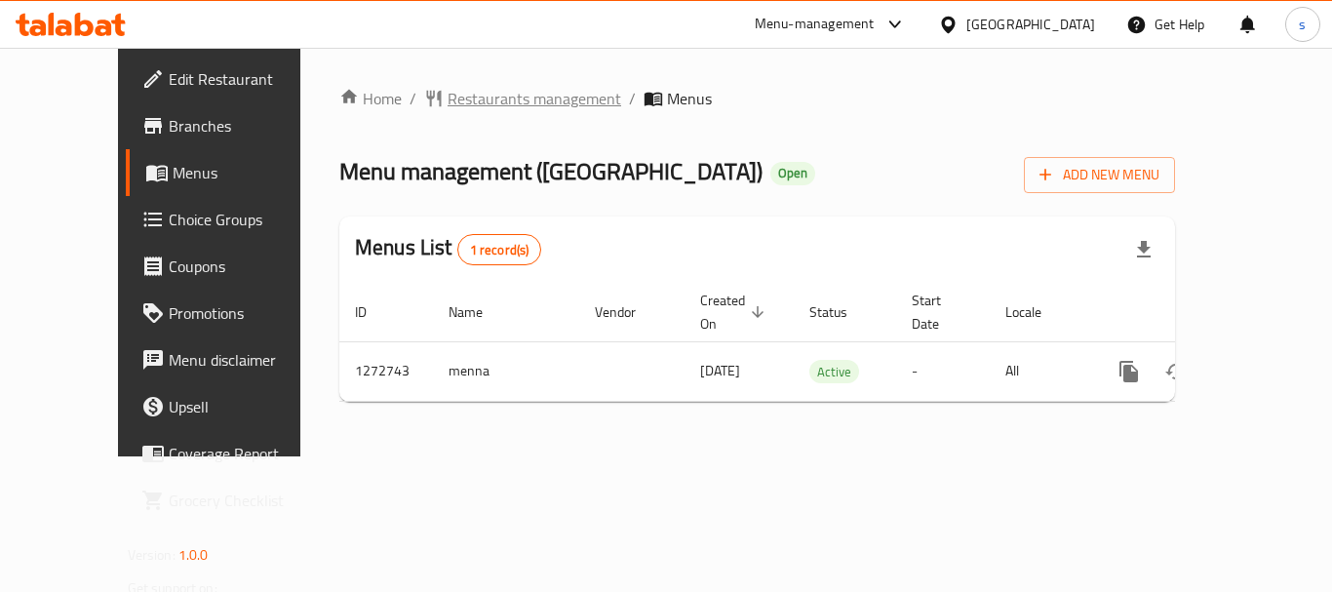
click at [479, 99] on span "Restaurants management" at bounding box center [535, 98] width 174 height 23
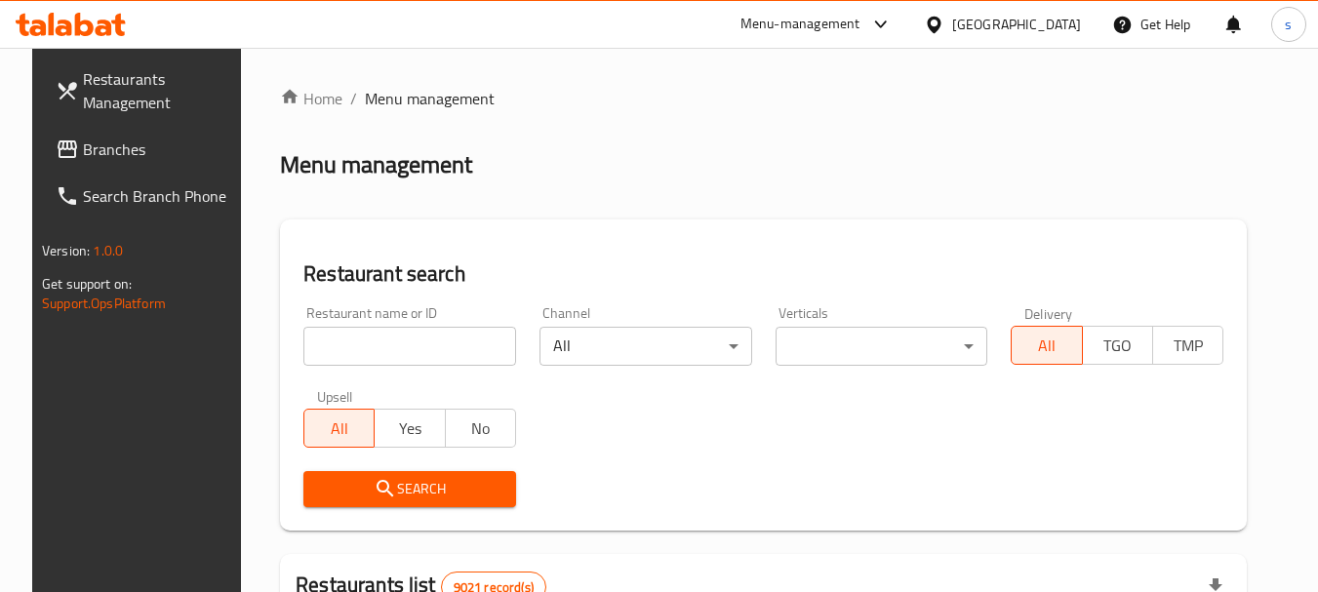
click at [145, 146] on span "Branches" at bounding box center [160, 149] width 154 height 23
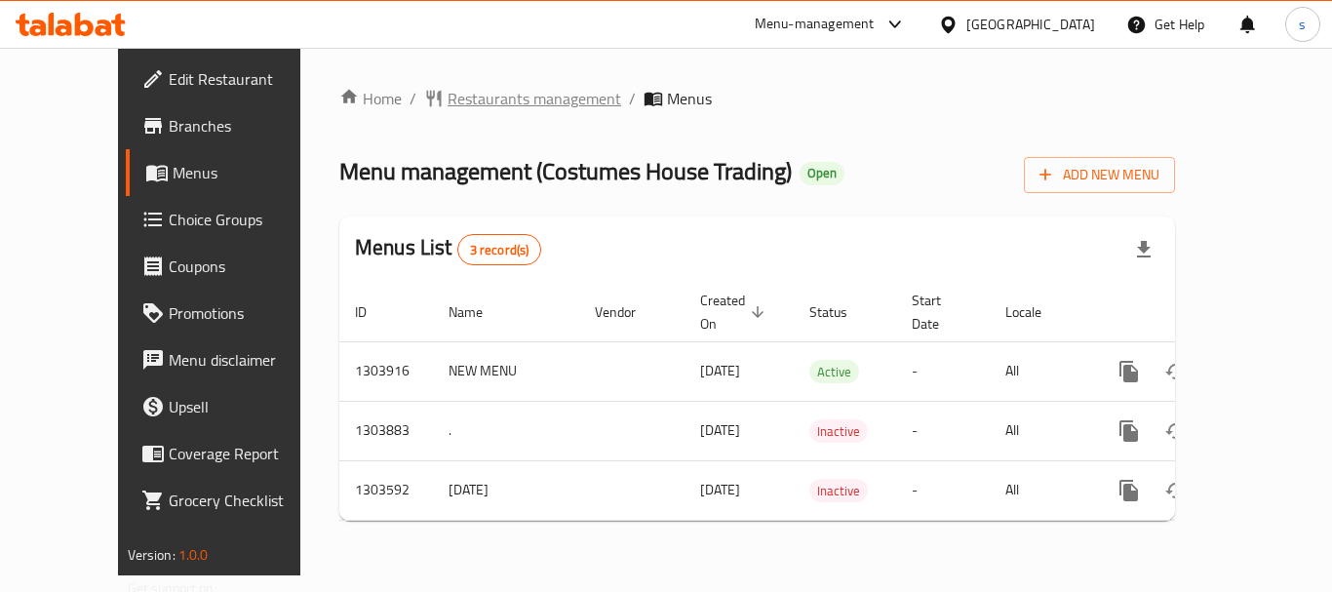
click at [485, 96] on span "Restaurants management" at bounding box center [535, 98] width 174 height 23
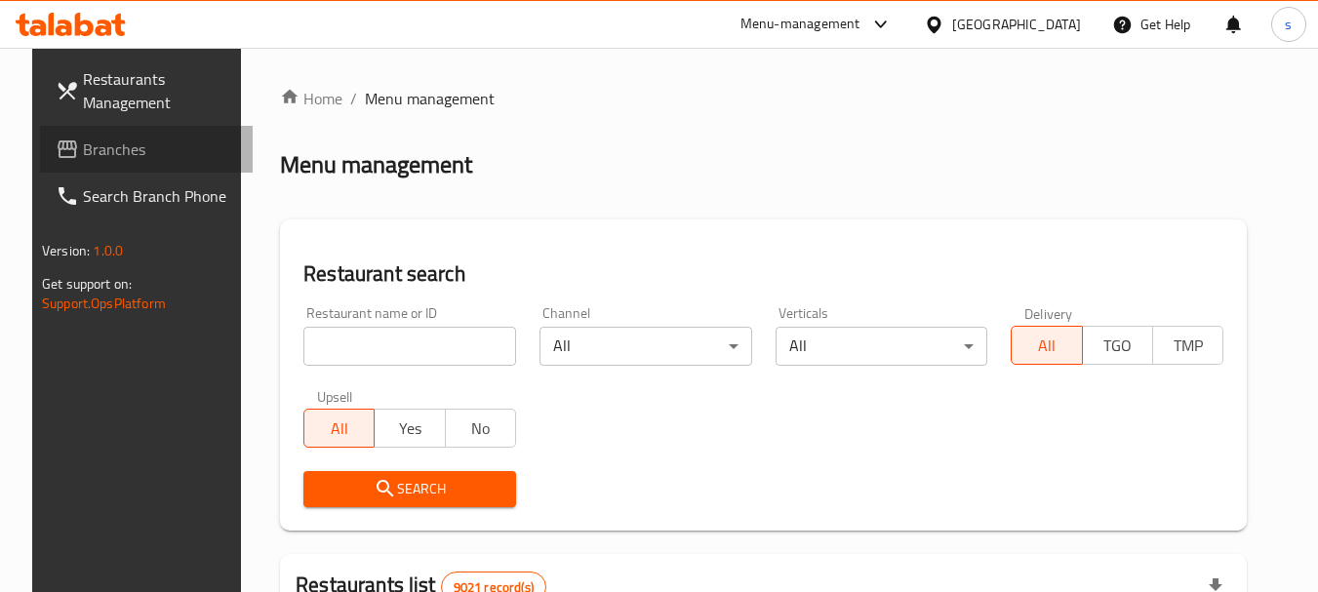
click at [143, 164] on link "Branches" at bounding box center [146, 149] width 213 height 47
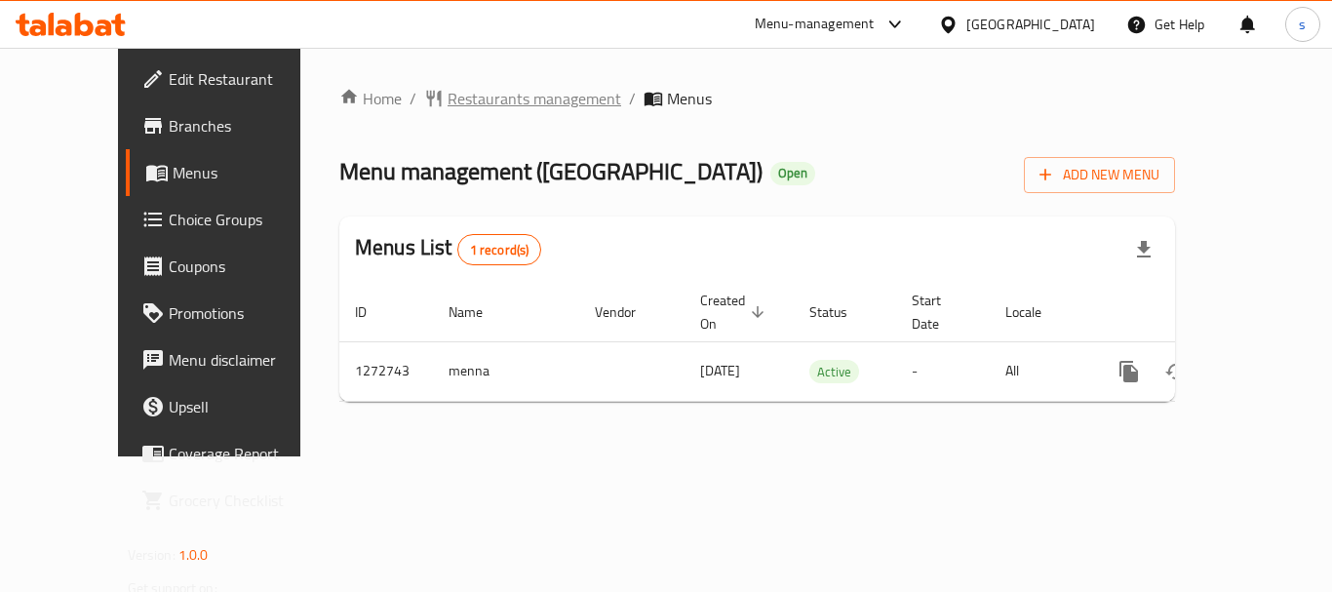
click at [467, 104] on span "Restaurants management" at bounding box center [535, 98] width 174 height 23
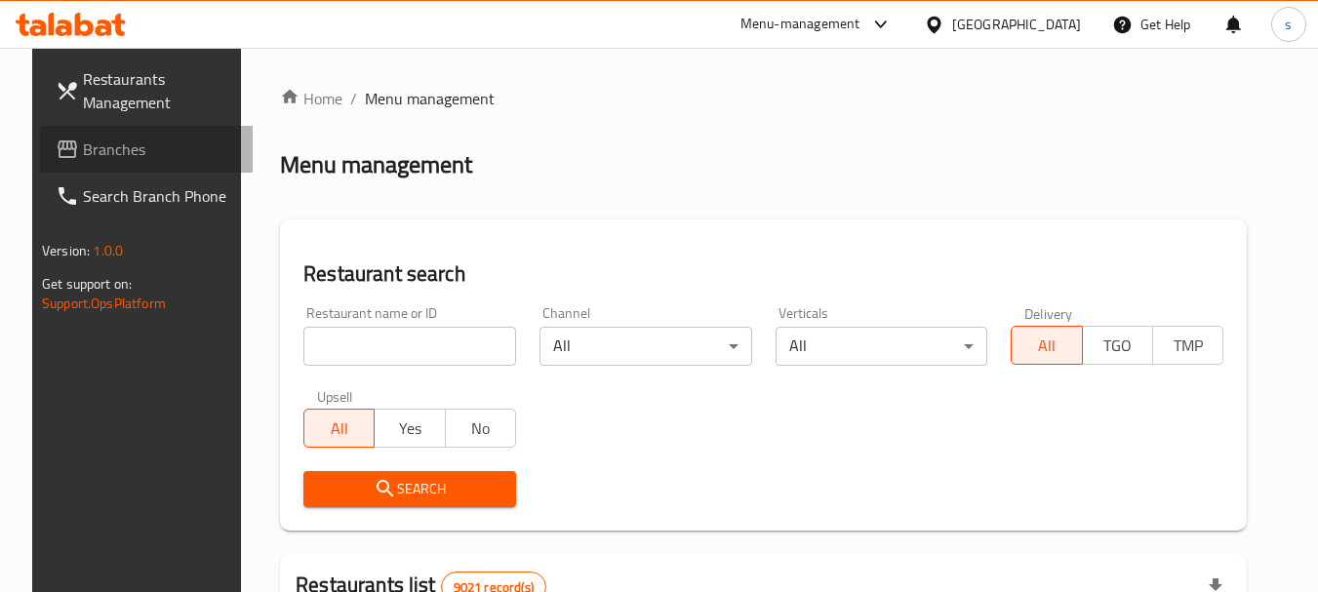
click at [118, 149] on span "Branches" at bounding box center [160, 149] width 154 height 23
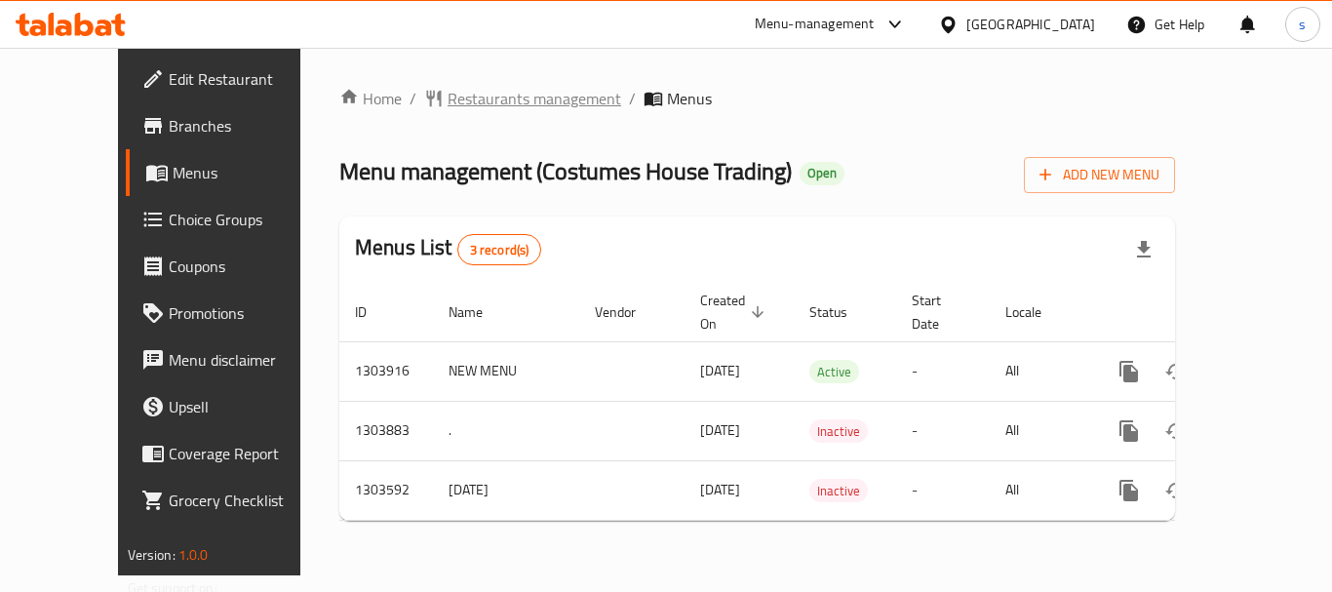
click at [491, 92] on span "Restaurants management" at bounding box center [535, 98] width 174 height 23
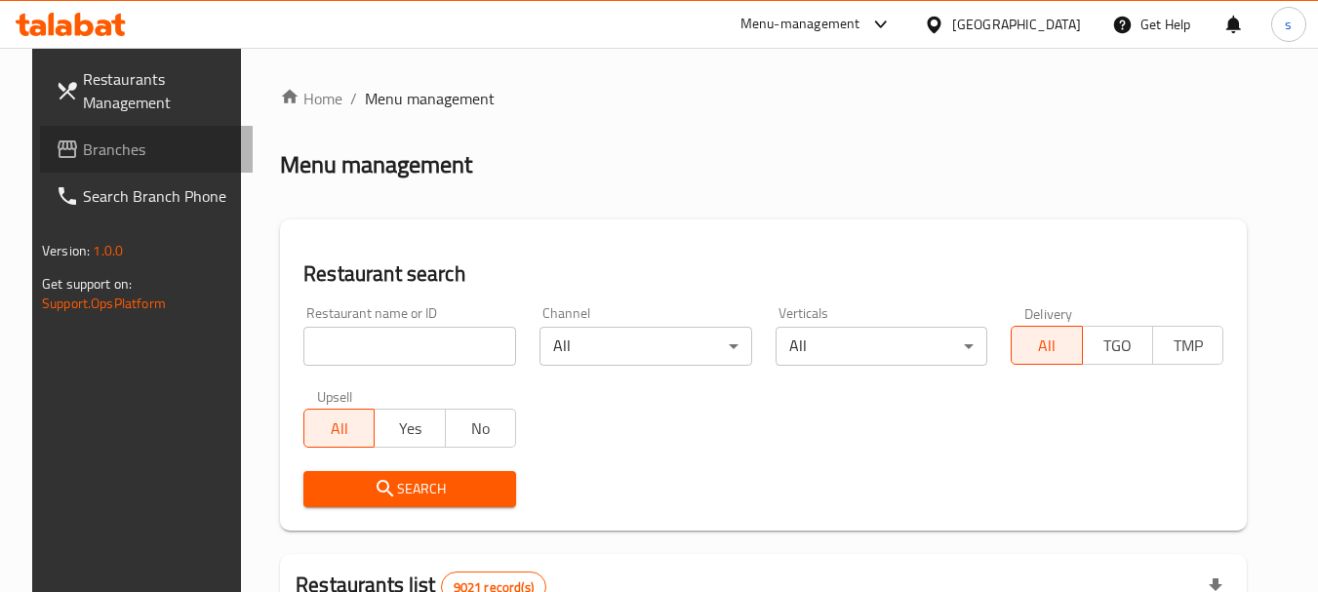
click at [106, 164] on link "Branches" at bounding box center [146, 149] width 213 height 47
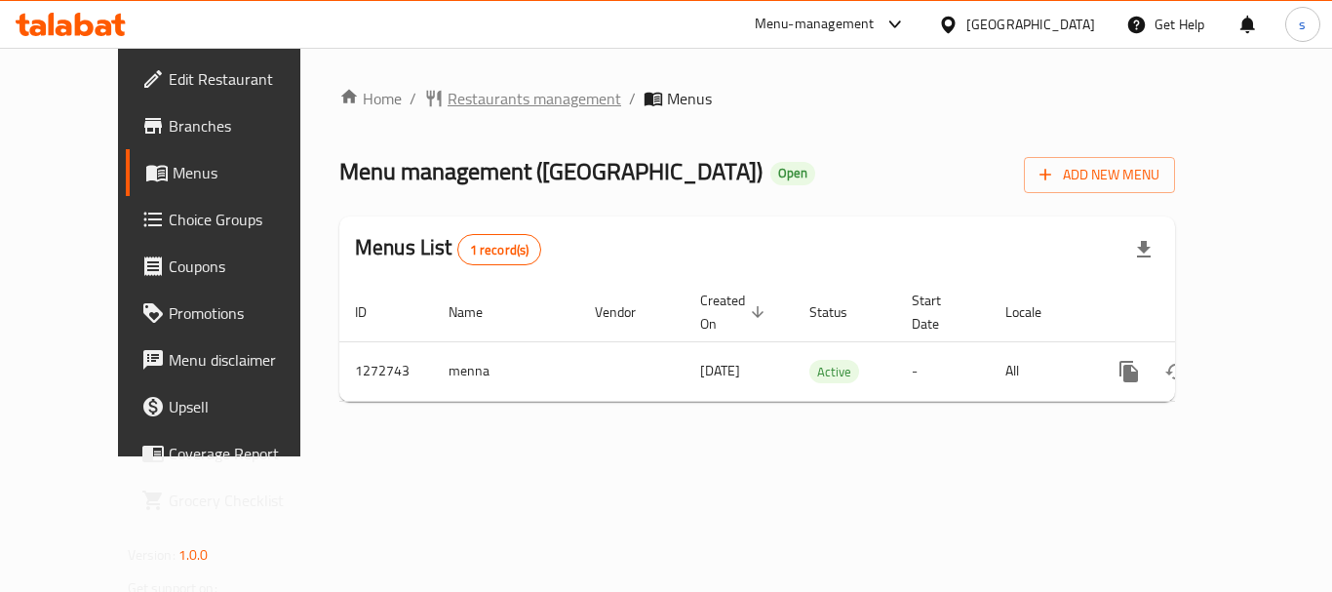
click at [467, 100] on span "Restaurants management" at bounding box center [535, 98] width 174 height 23
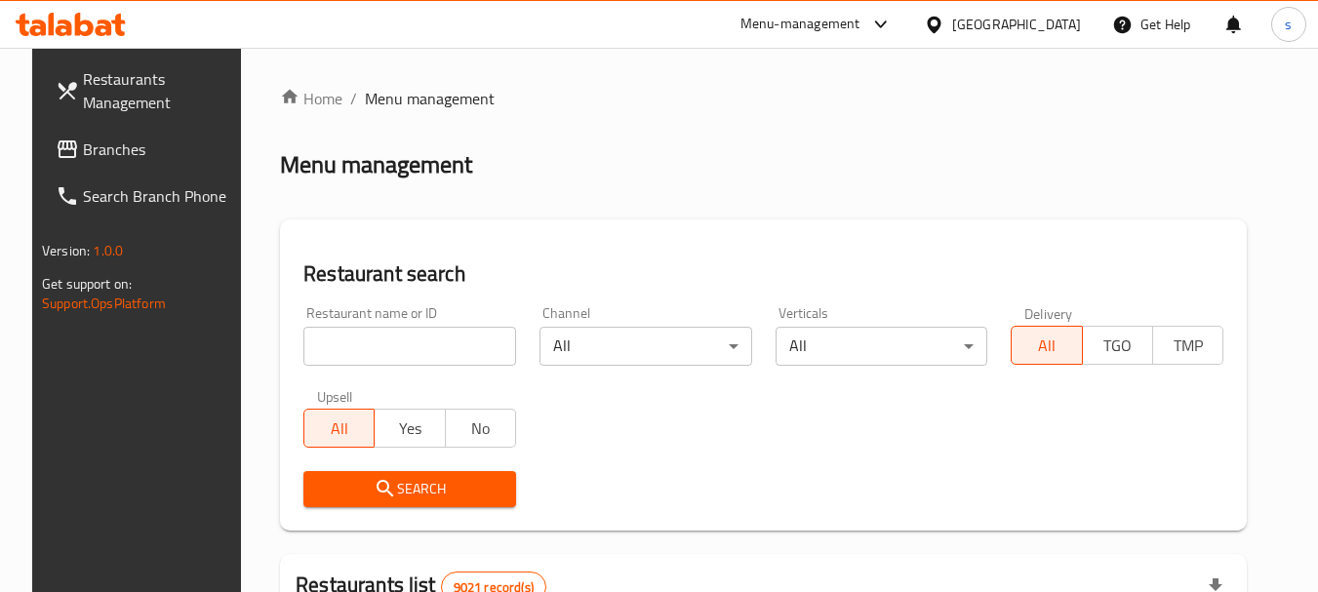
click at [108, 157] on span "Branches" at bounding box center [160, 149] width 154 height 23
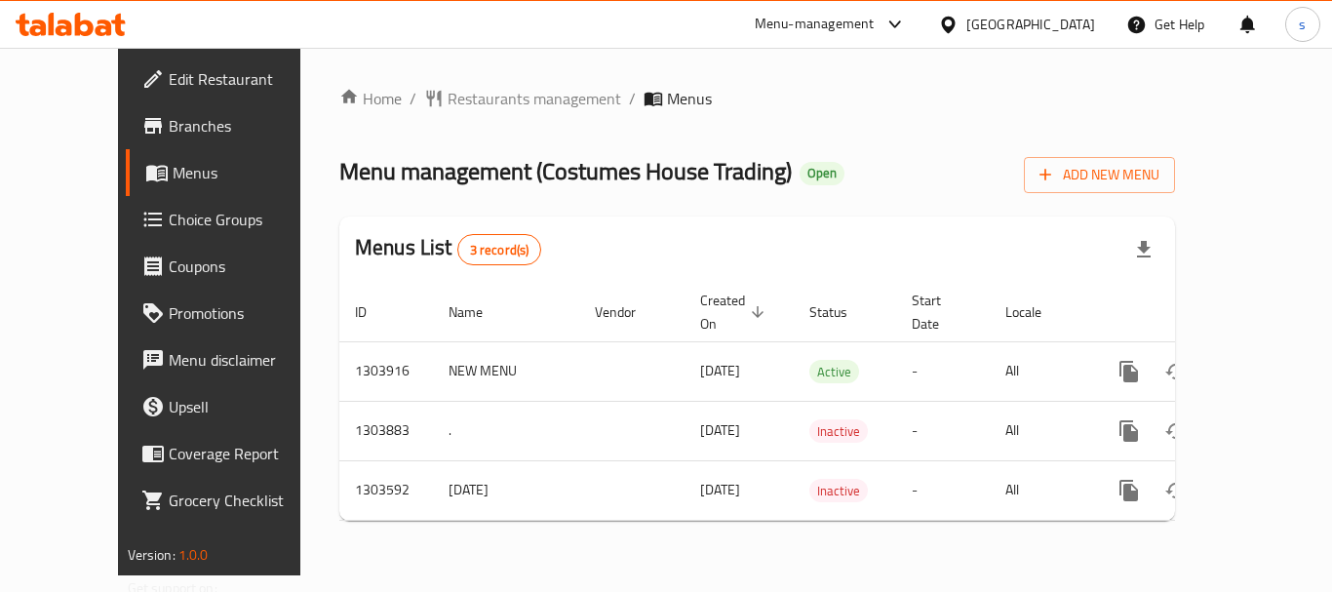
click at [1080, 18] on div "[GEOGRAPHIC_DATA]" at bounding box center [1031, 24] width 129 height 21
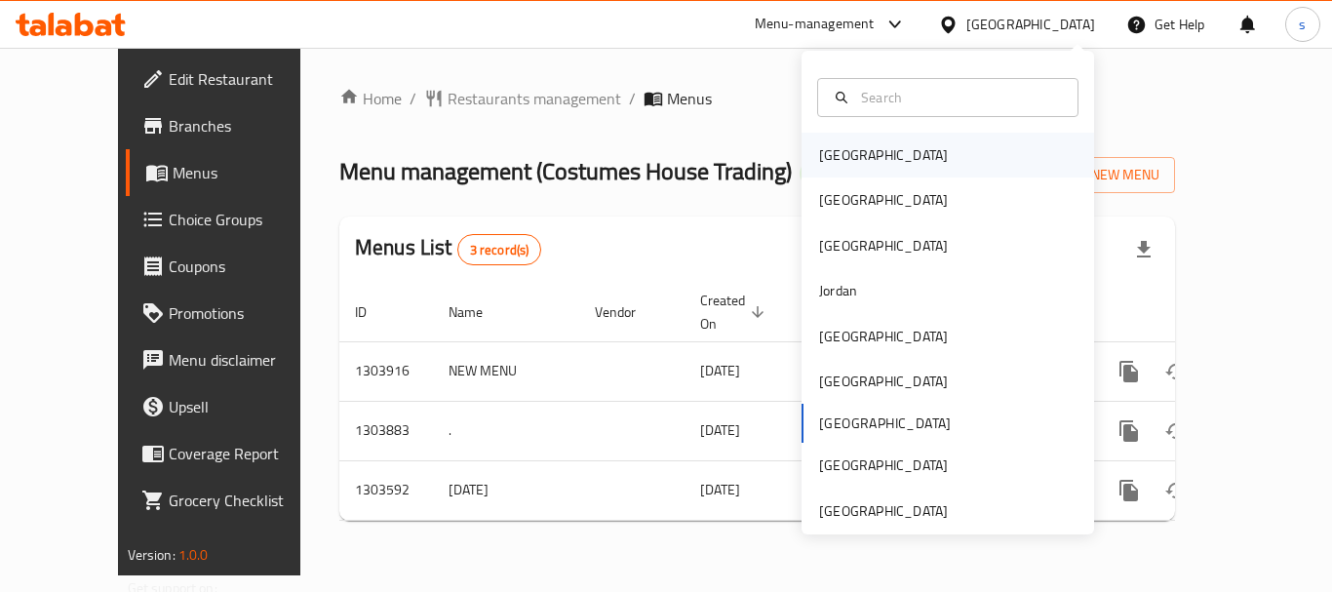
click at [929, 147] on div "[GEOGRAPHIC_DATA]" at bounding box center [948, 155] width 293 height 45
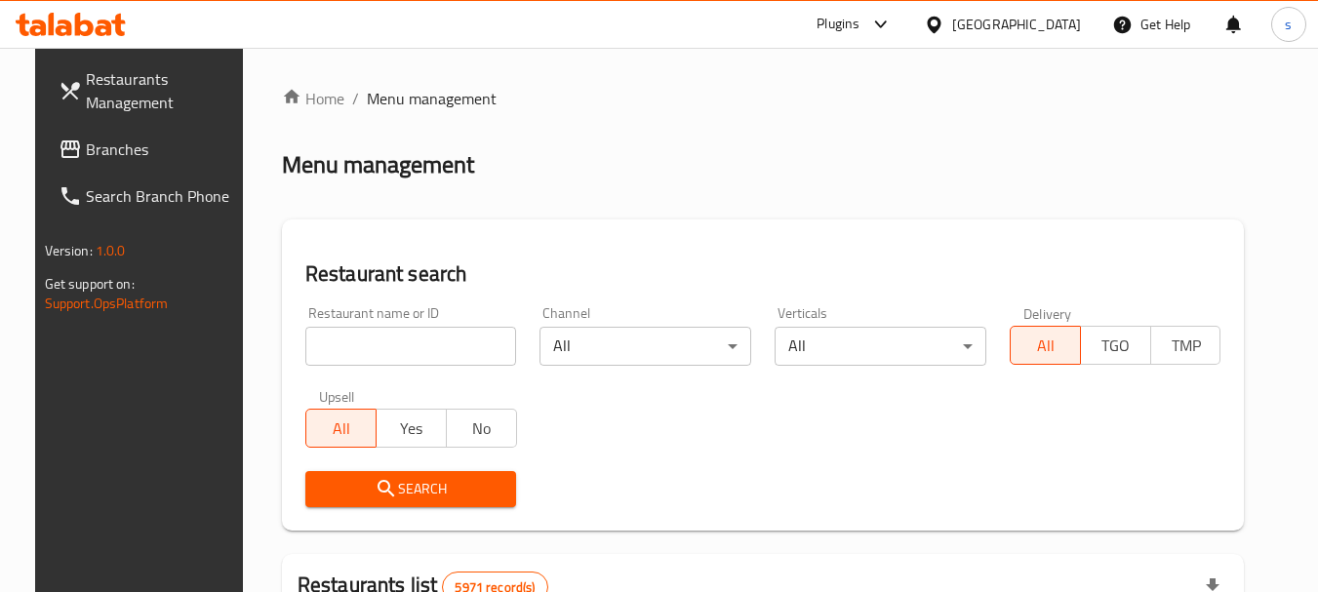
click at [130, 145] on span "Branches" at bounding box center [163, 149] width 154 height 23
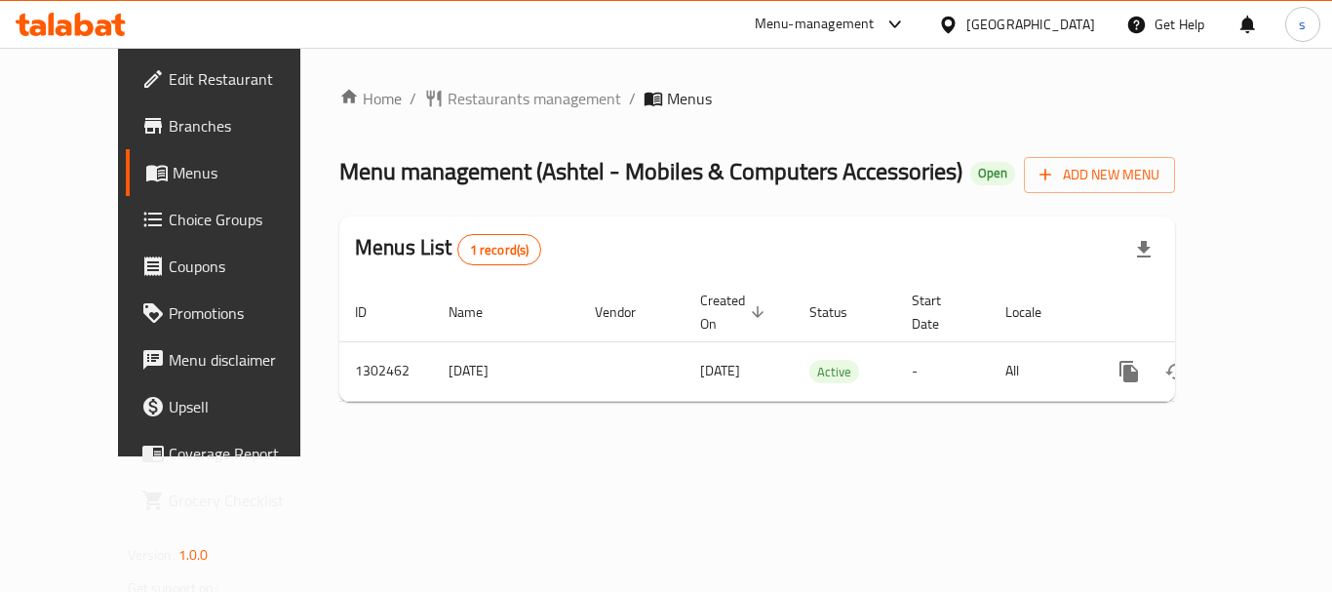
click at [1059, 27] on div "[GEOGRAPHIC_DATA]" at bounding box center [1031, 24] width 129 height 21
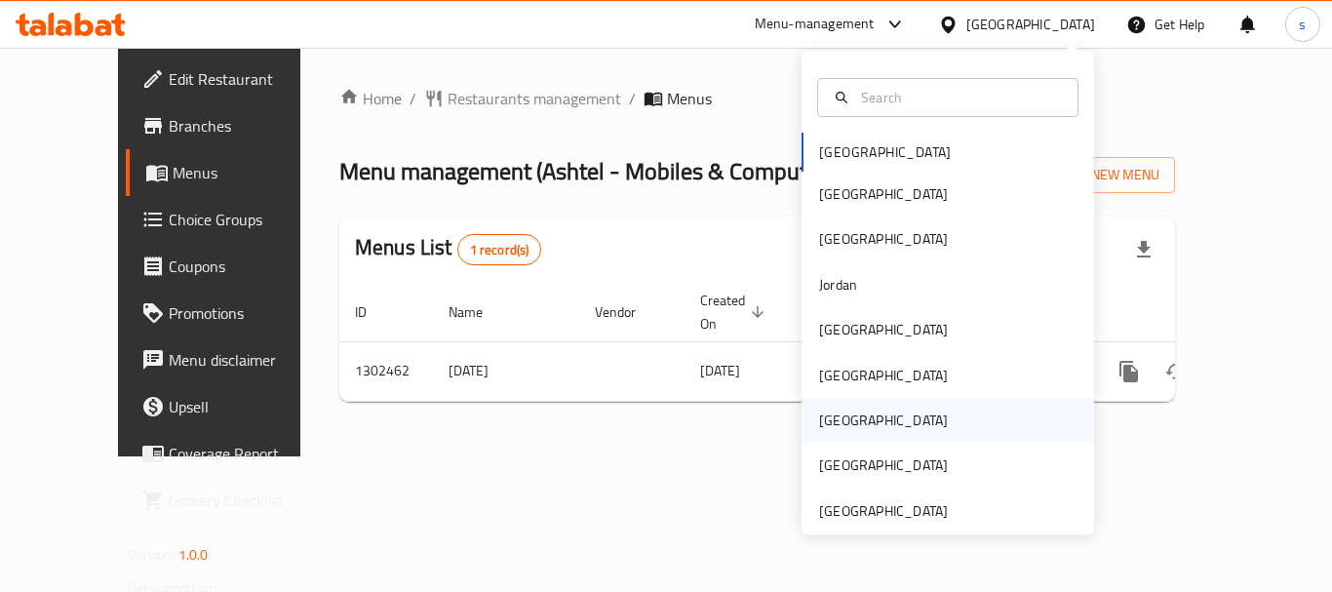
click at [897, 418] on div "[GEOGRAPHIC_DATA]" at bounding box center [948, 420] width 293 height 45
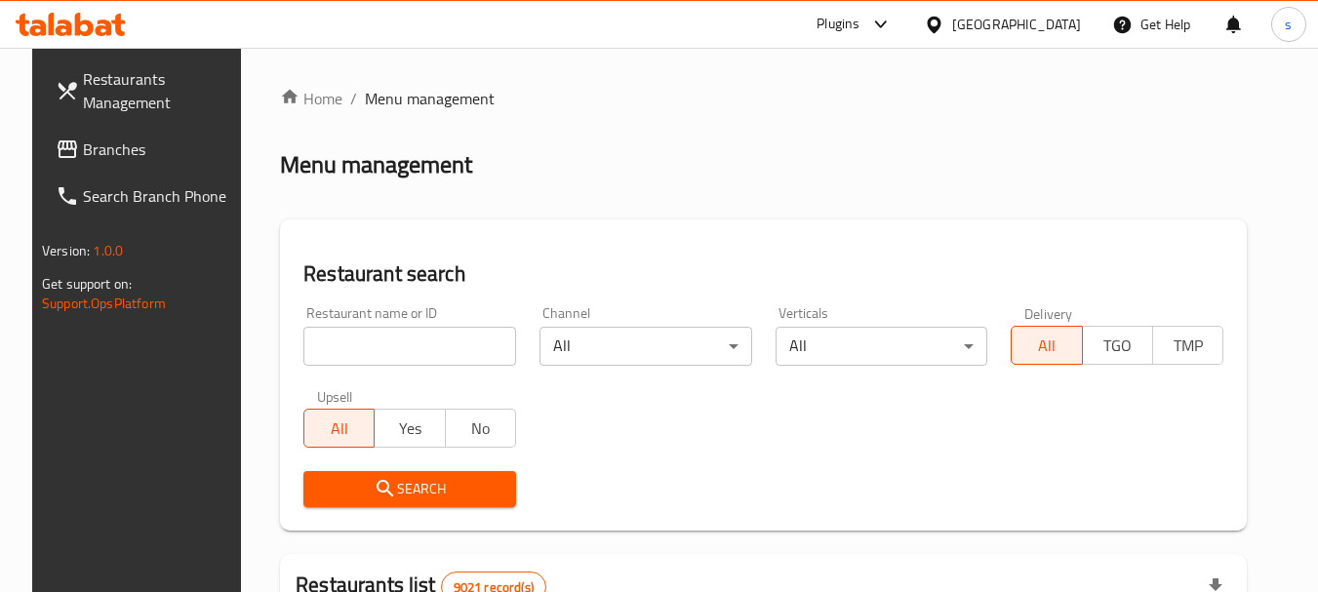
click at [120, 157] on span "Branches" at bounding box center [160, 149] width 154 height 23
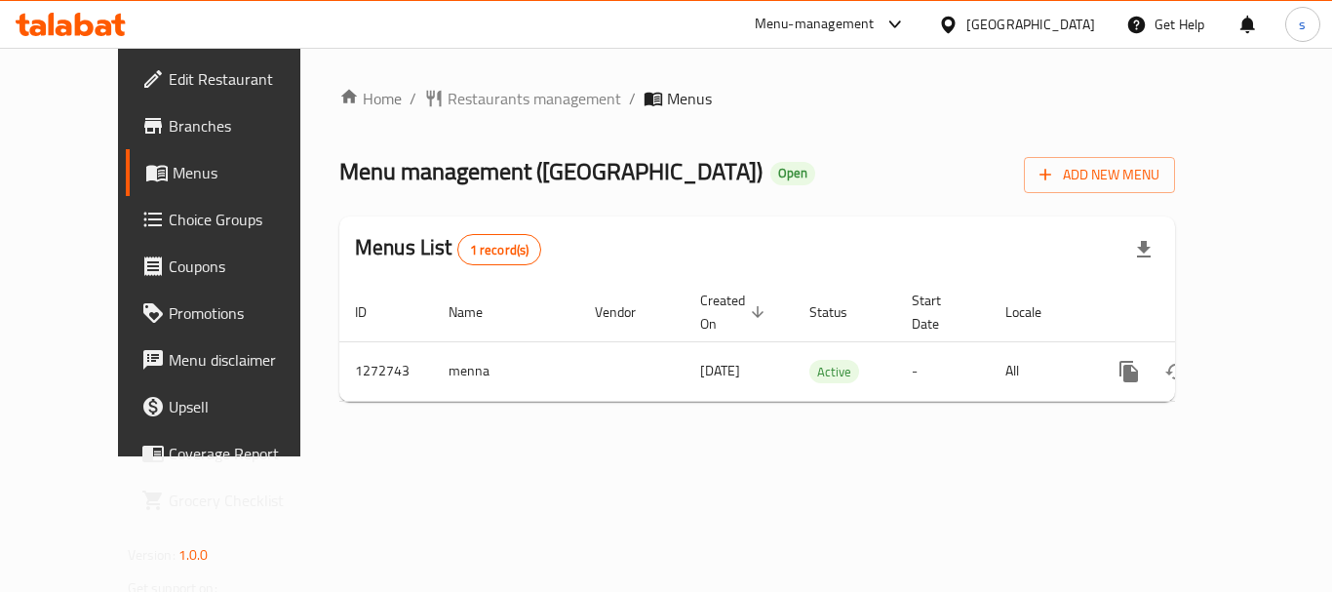
click at [1092, 16] on div "[GEOGRAPHIC_DATA]" at bounding box center [1031, 24] width 129 height 21
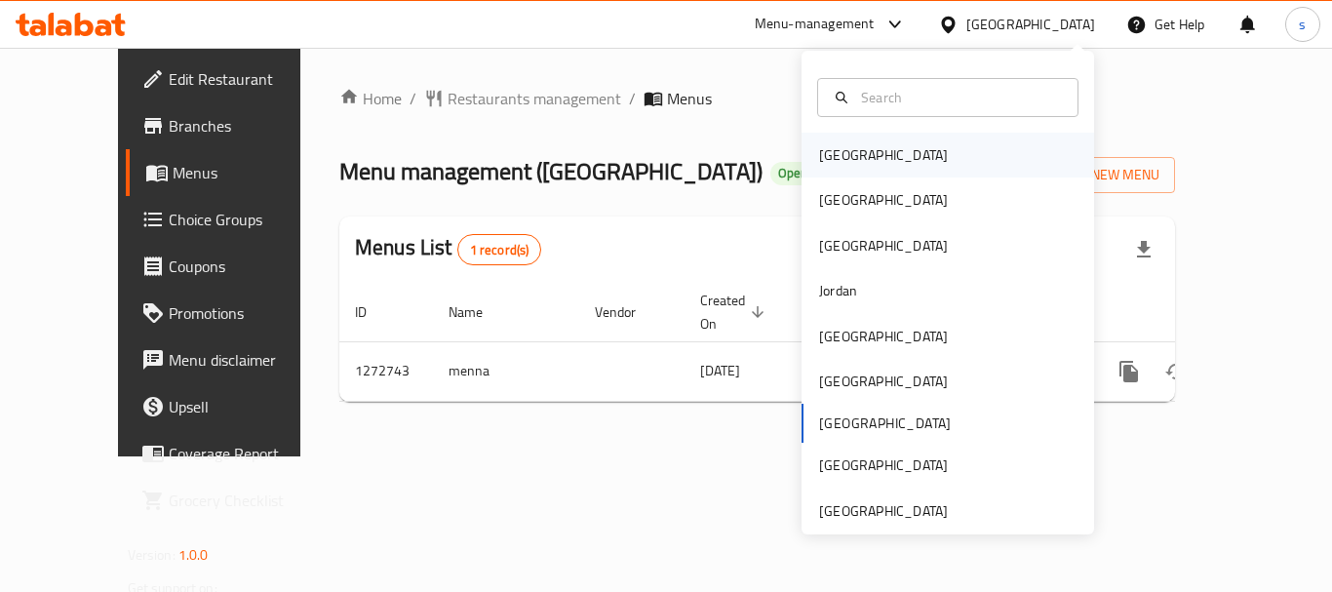
click at [911, 158] on div "[GEOGRAPHIC_DATA]" at bounding box center [948, 155] width 293 height 45
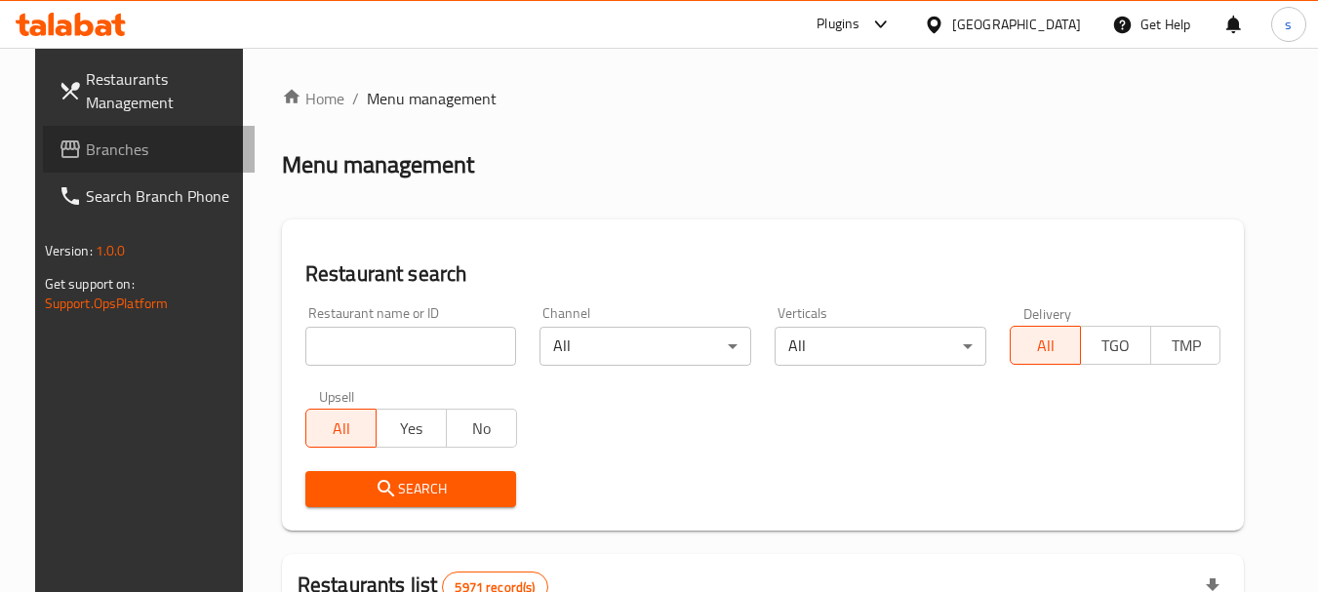
click at [95, 161] on span "Branches" at bounding box center [163, 149] width 154 height 23
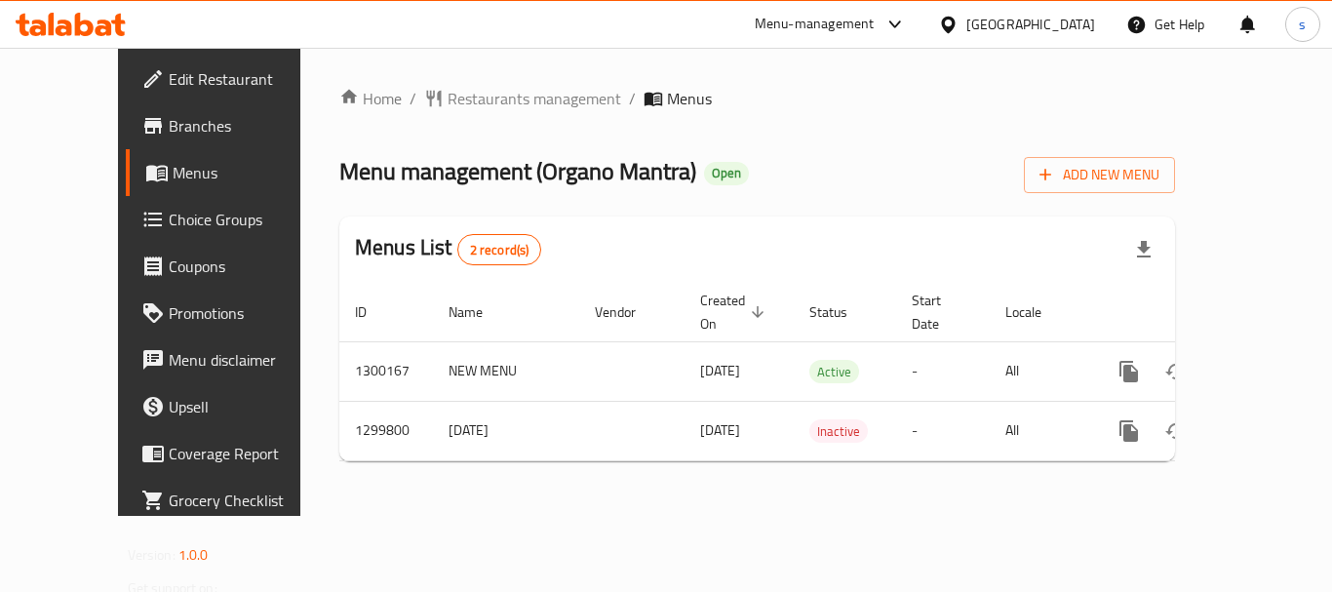
click at [950, 24] on icon at bounding box center [948, 25] width 20 height 20
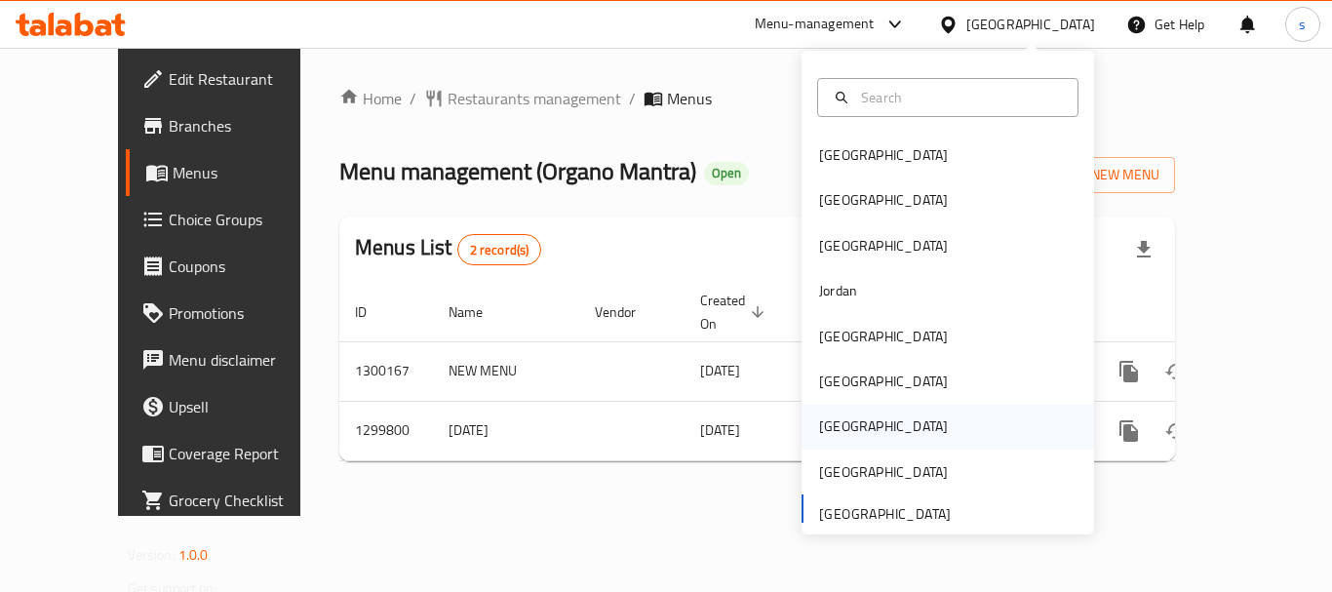
click at [832, 417] on div "[GEOGRAPHIC_DATA]" at bounding box center [883, 426] width 129 height 21
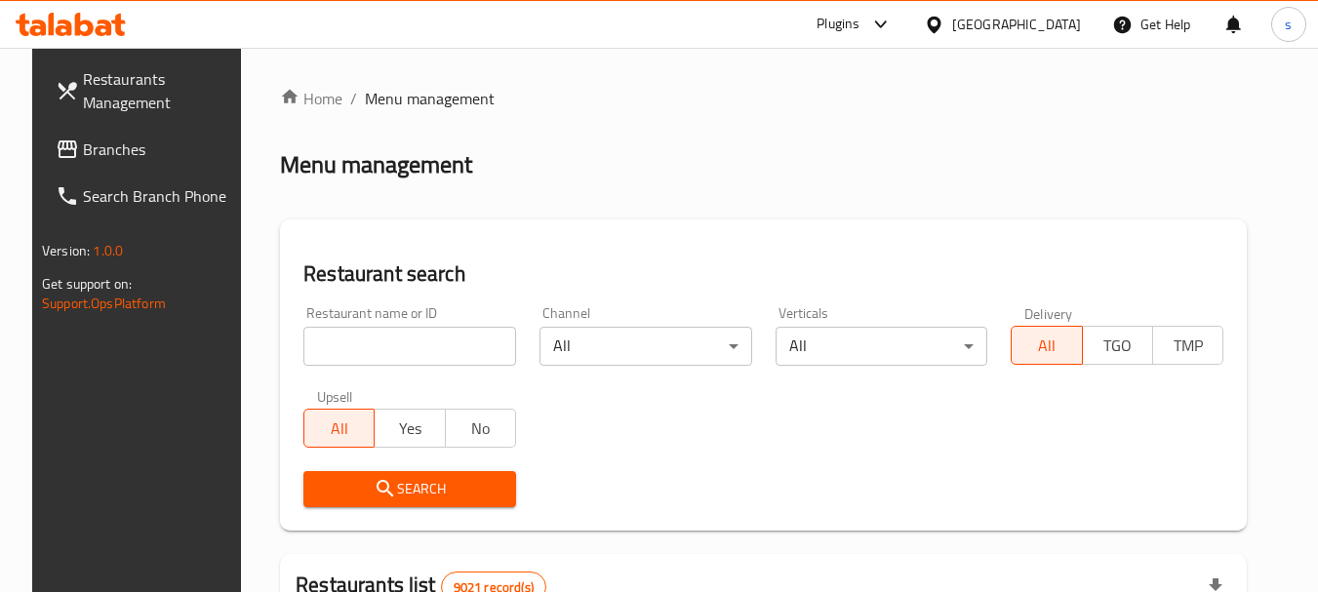
click at [132, 146] on span "Branches" at bounding box center [160, 149] width 154 height 23
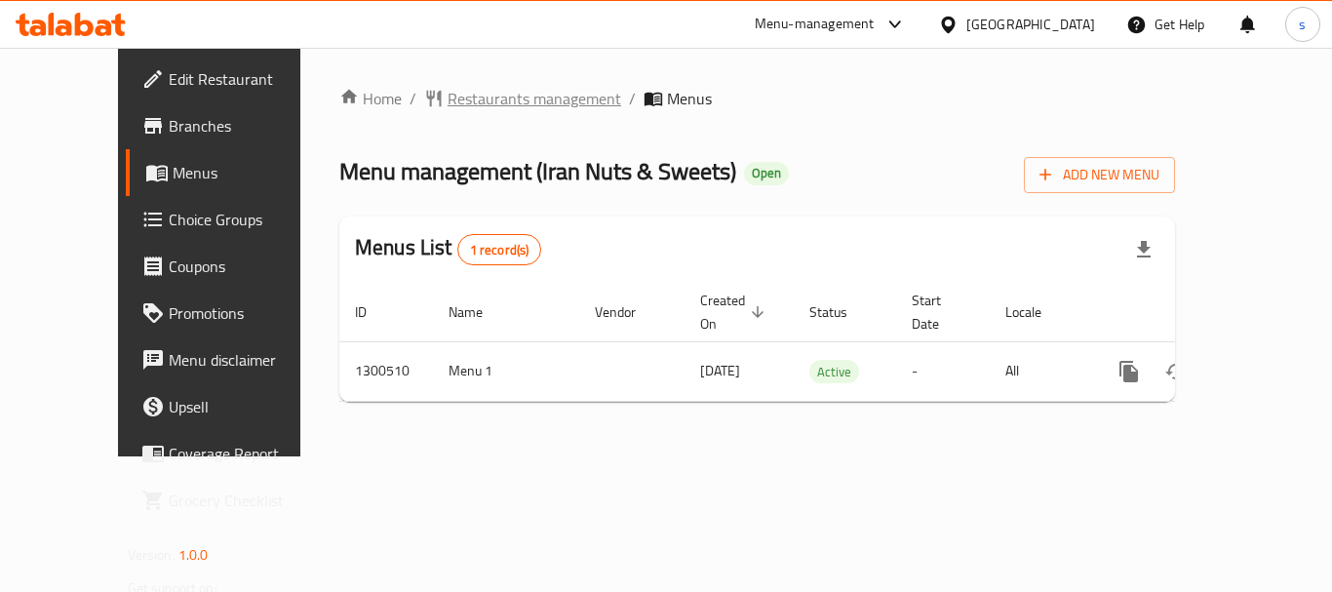
click at [448, 105] on span "Restaurants management" at bounding box center [535, 98] width 174 height 23
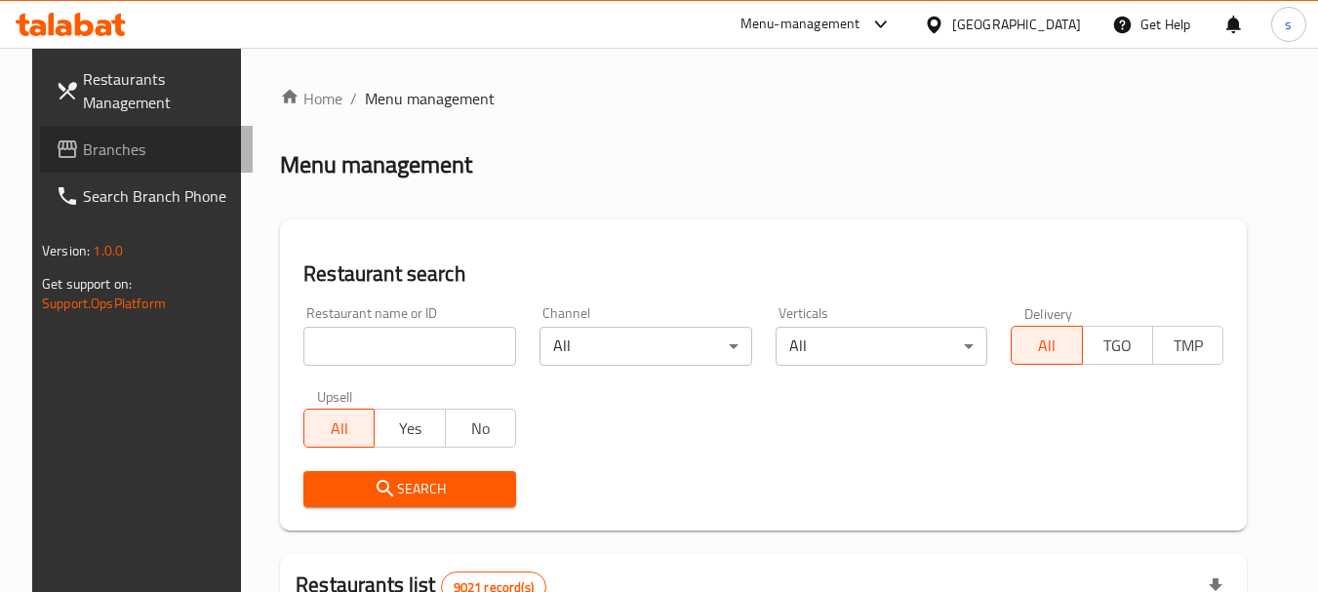
click at [119, 138] on span "Branches" at bounding box center [160, 149] width 154 height 23
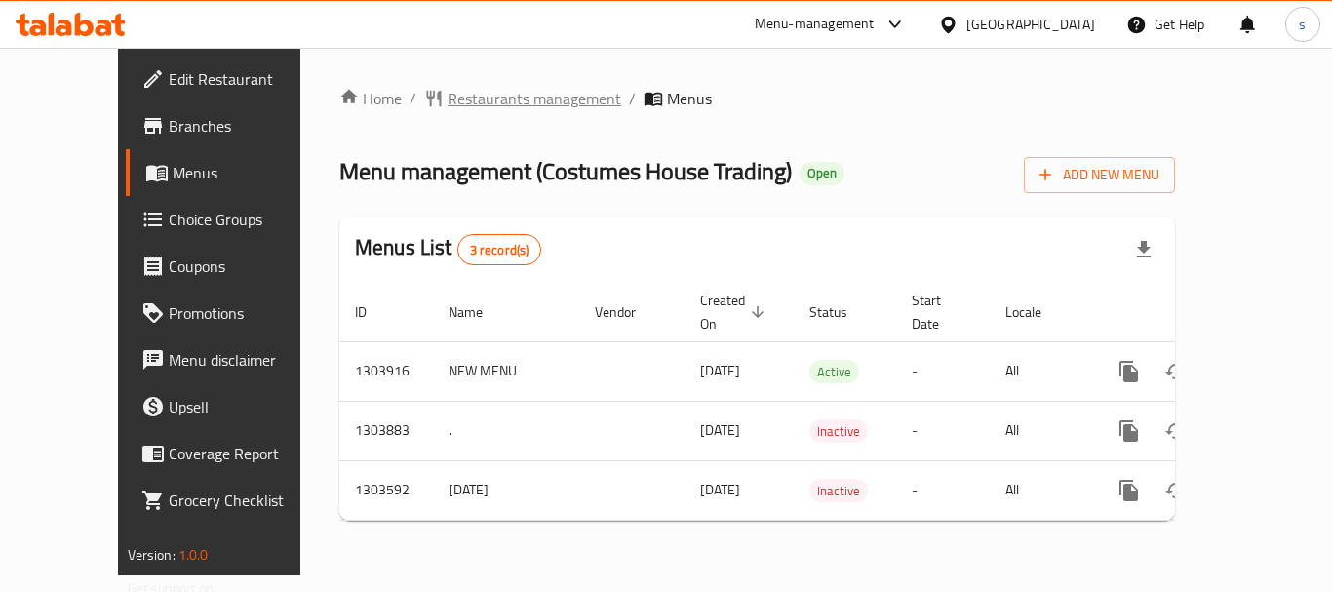
click at [448, 98] on span "Restaurants management" at bounding box center [535, 98] width 174 height 23
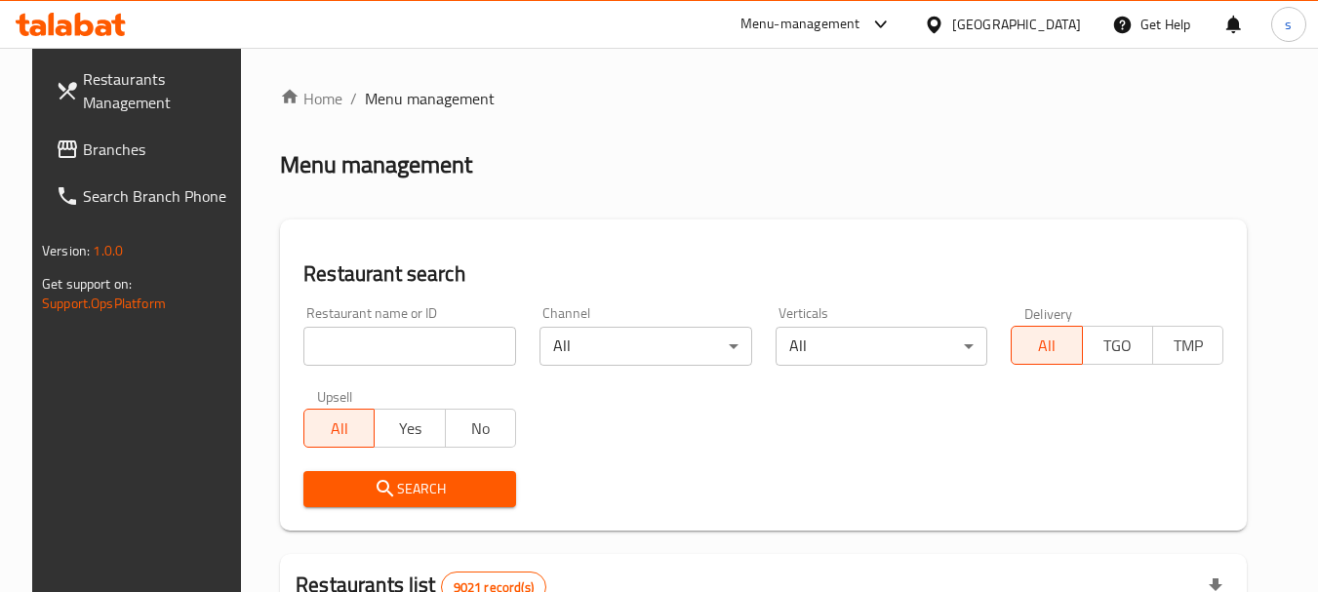
click at [116, 153] on span "Branches" at bounding box center [160, 149] width 154 height 23
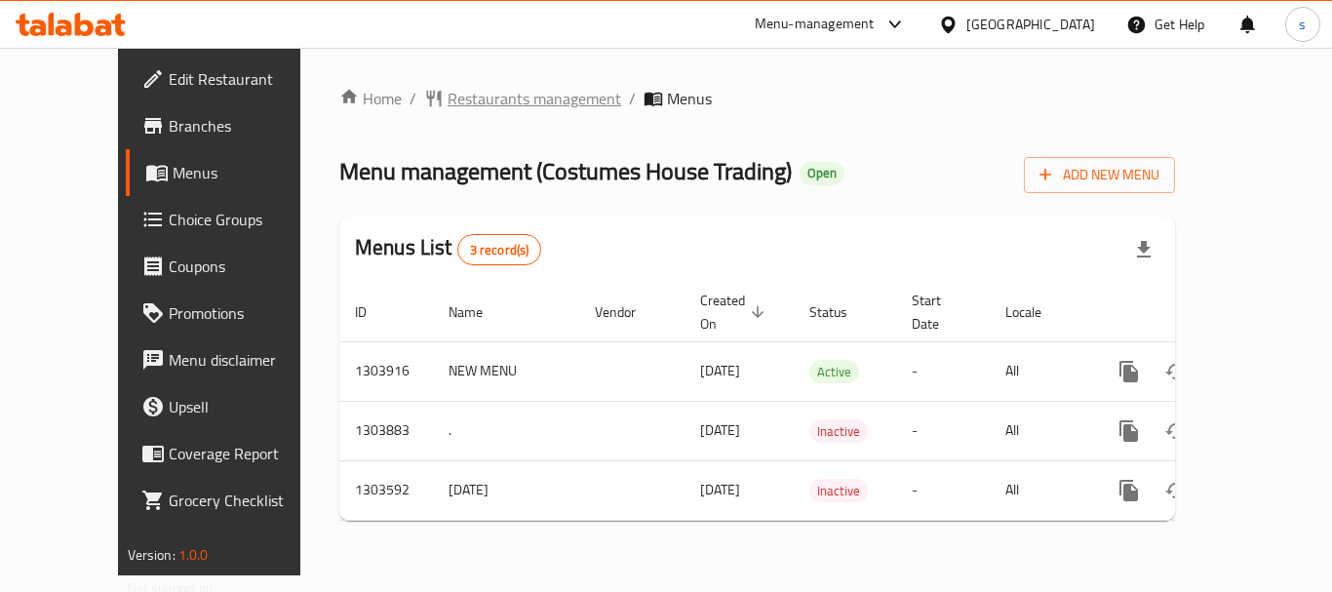
click at [448, 107] on span "Restaurants management" at bounding box center [535, 98] width 174 height 23
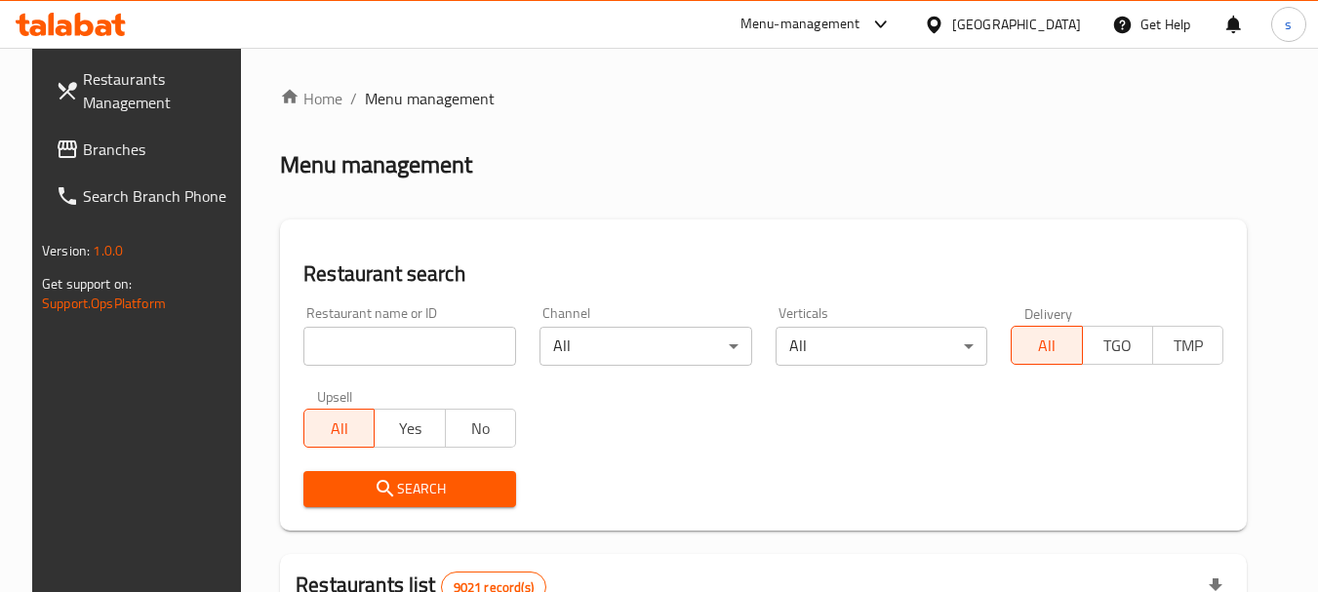
click at [110, 161] on span "Branches" at bounding box center [160, 149] width 154 height 23
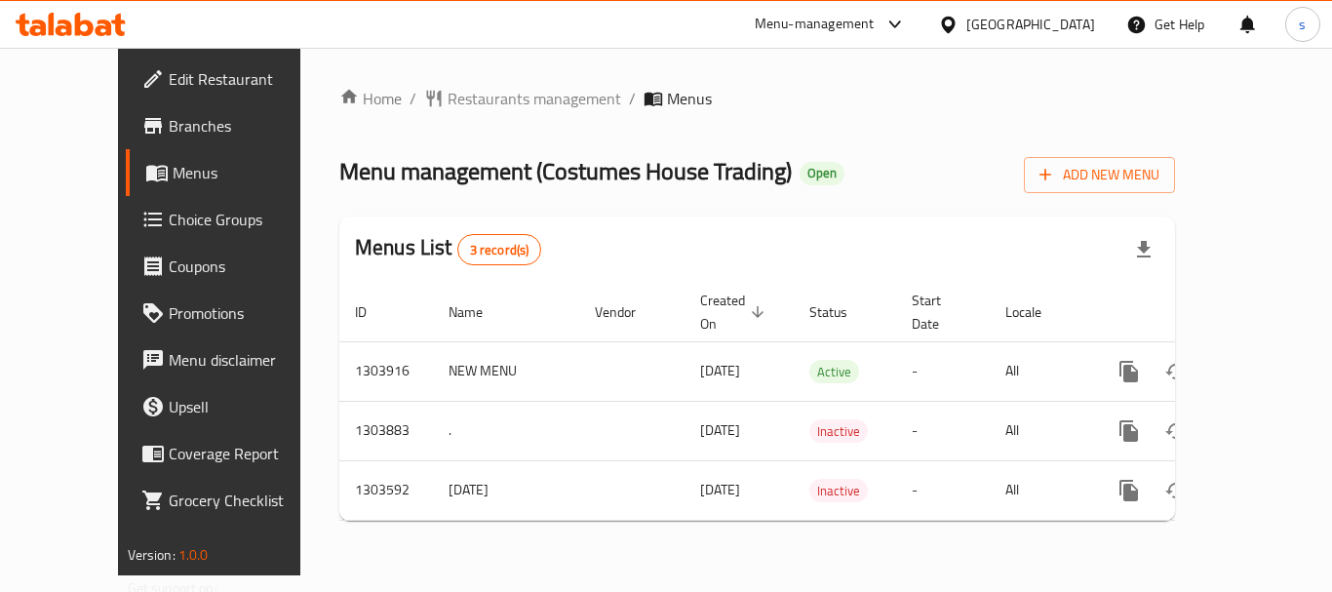
click at [959, 21] on icon at bounding box center [948, 25] width 20 height 20
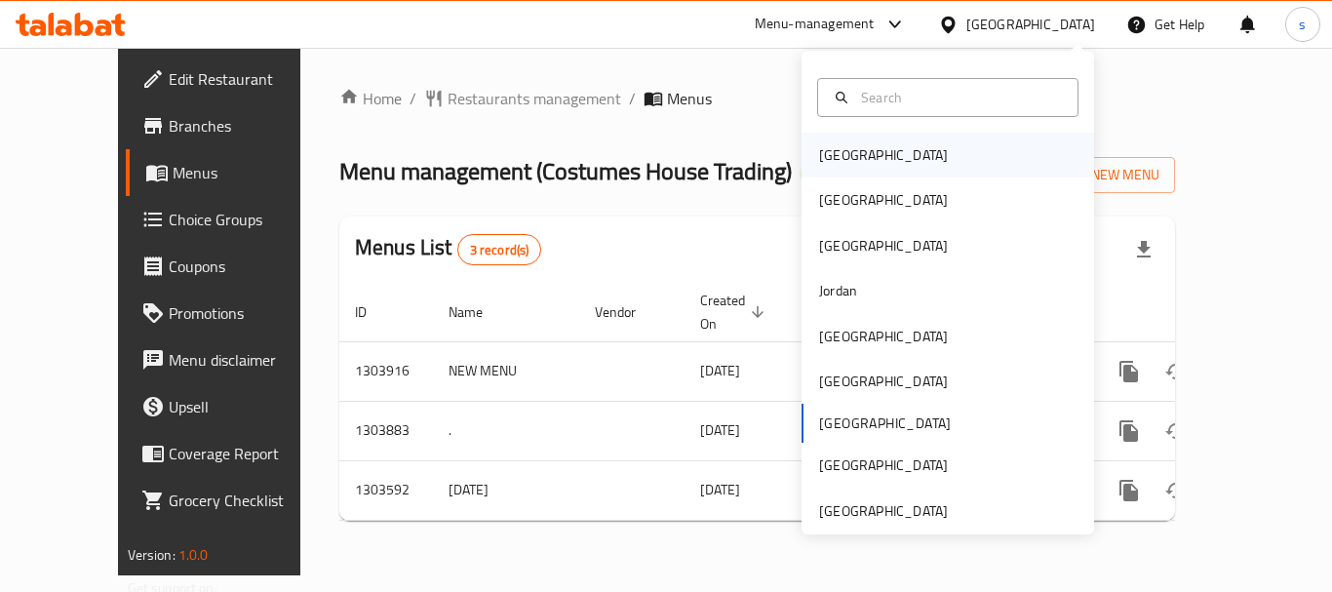
click at [897, 144] on div "[GEOGRAPHIC_DATA]" at bounding box center [948, 155] width 293 height 45
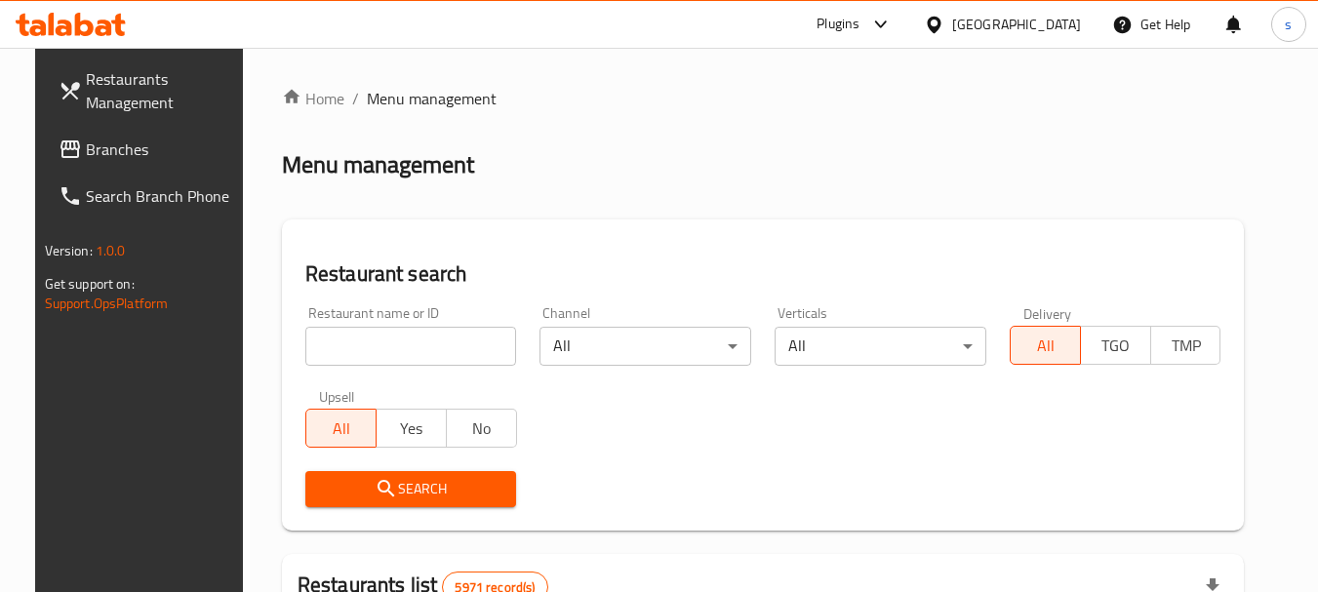
click at [159, 159] on span "Branches" at bounding box center [163, 149] width 154 height 23
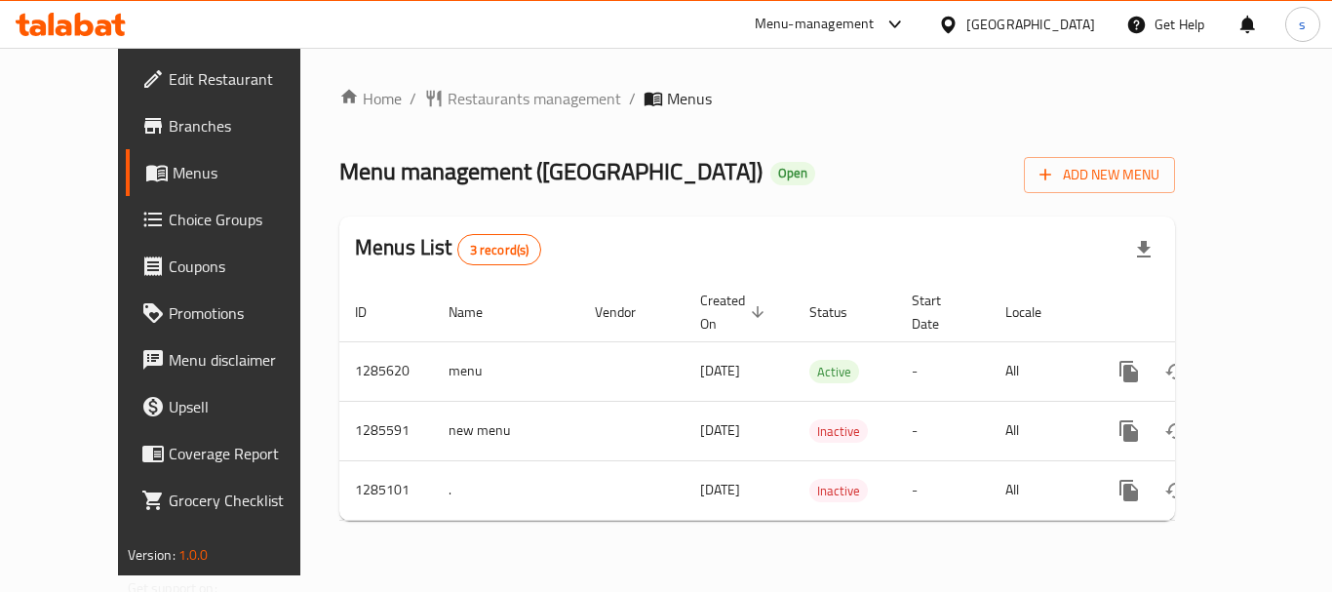
click at [967, 14] on div at bounding box center [952, 24] width 28 height 21
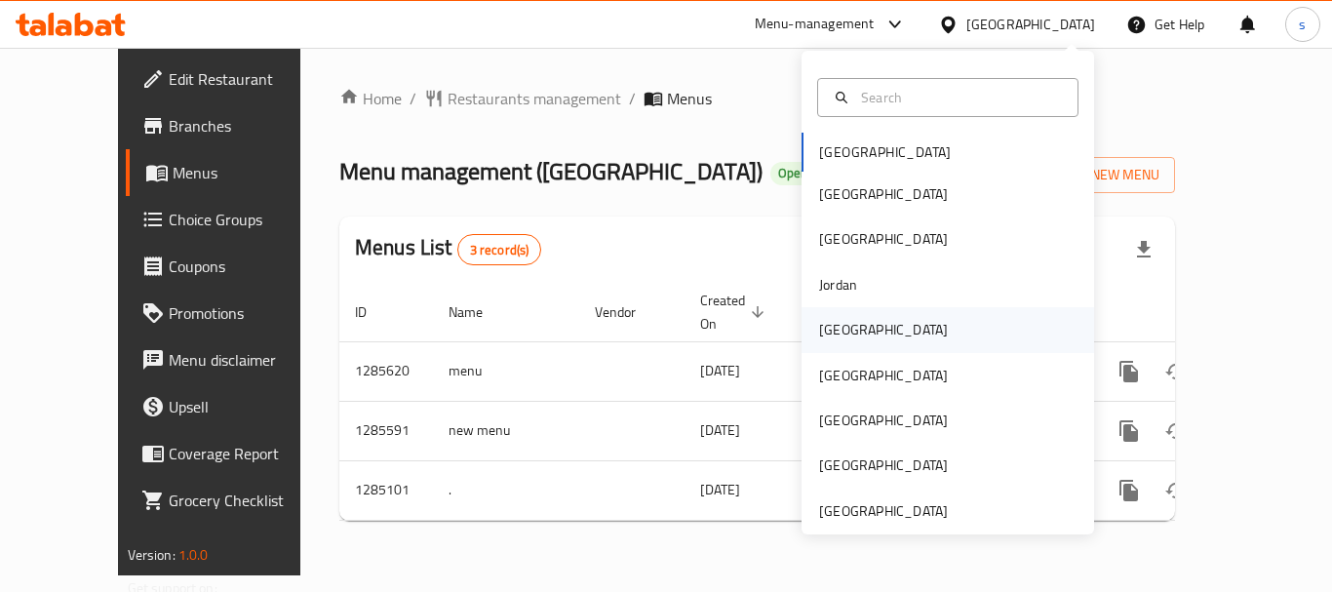
click at [894, 342] on div "[GEOGRAPHIC_DATA]" at bounding box center [948, 329] width 293 height 45
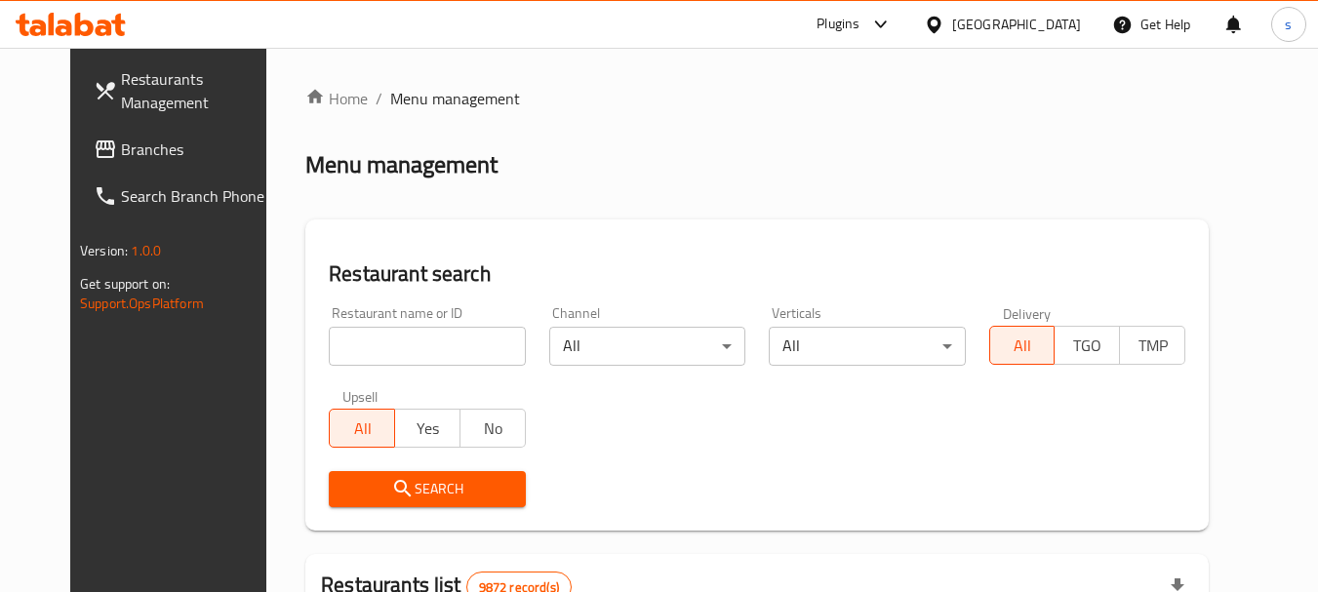
click at [121, 161] on span "Branches" at bounding box center [198, 149] width 154 height 23
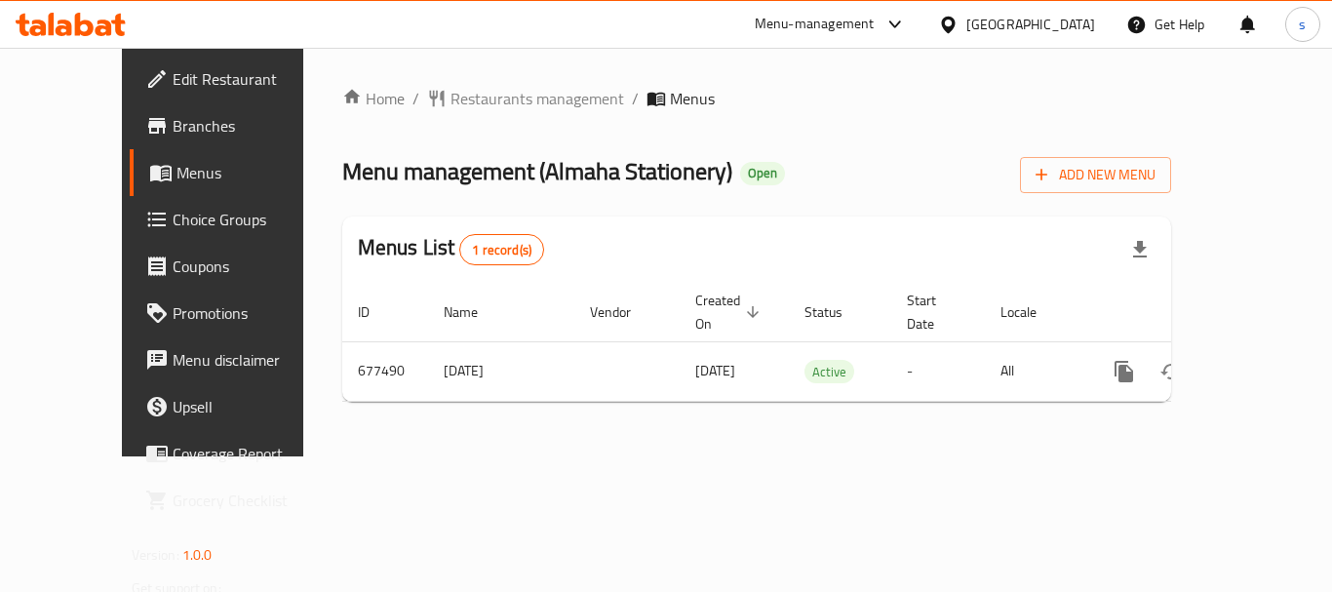
click at [1055, 12] on div "[GEOGRAPHIC_DATA]" at bounding box center [1017, 24] width 188 height 47
click at [955, 18] on icon at bounding box center [948, 24] width 14 height 17
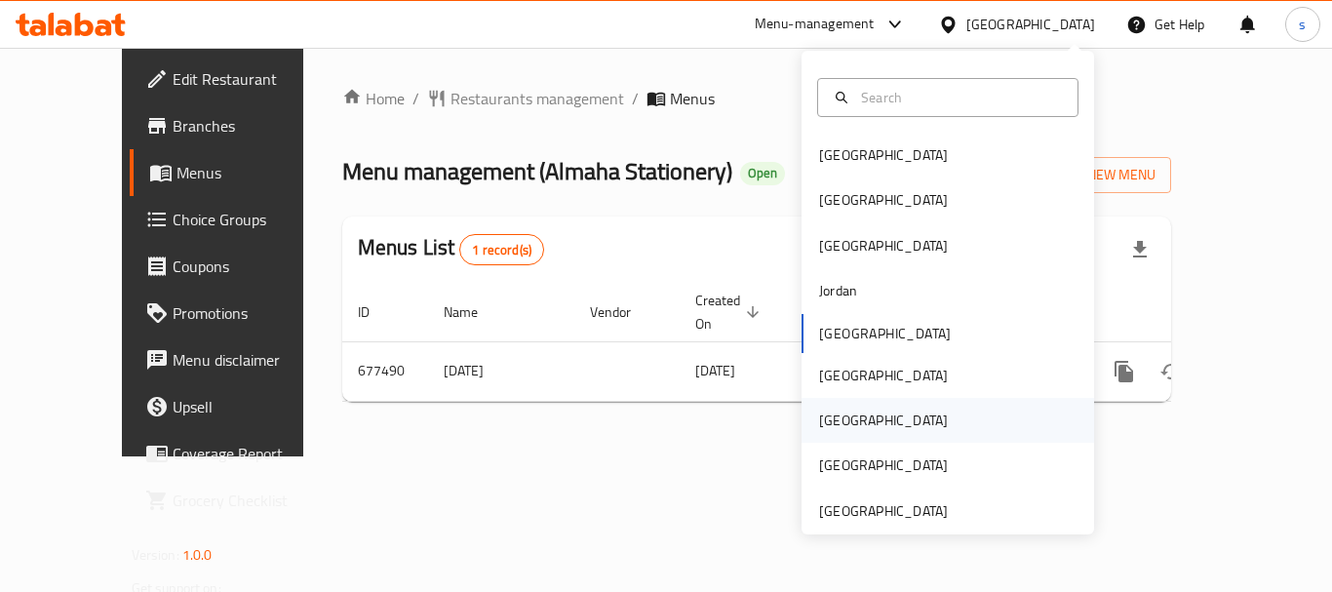
click at [823, 414] on div "[GEOGRAPHIC_DATA]" at bounding box center [883, 420] width 129 height 21
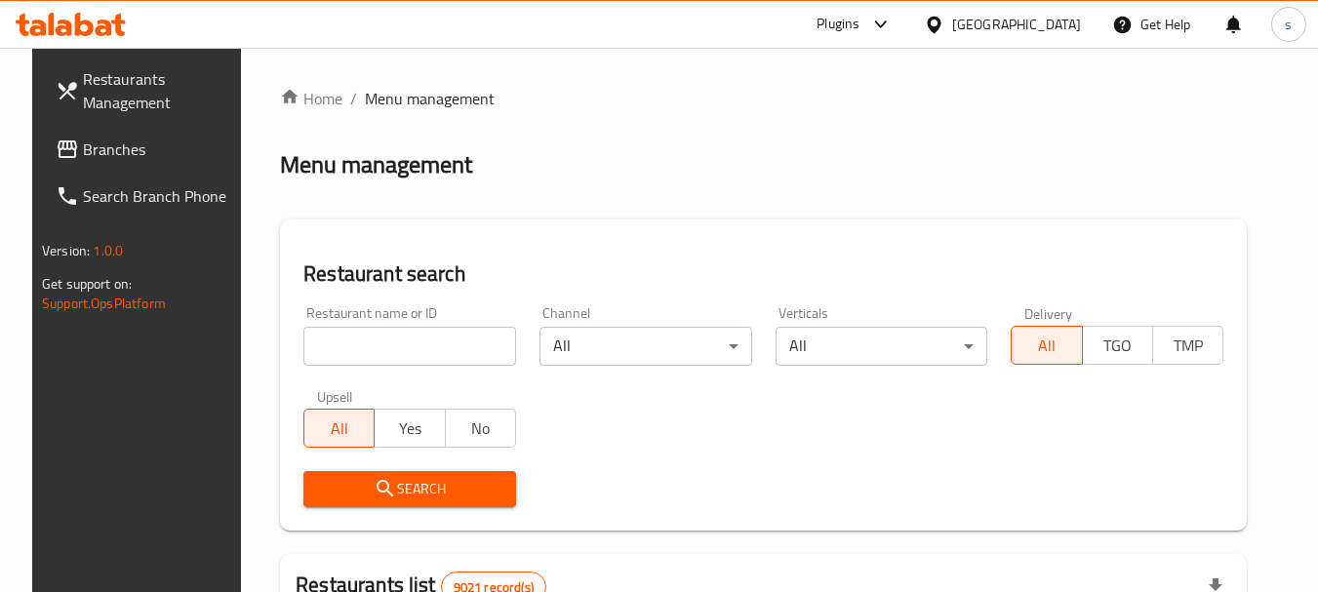
click at [93, 157] on span "Branches" at bounding box center [160, 149] width 154 height 23
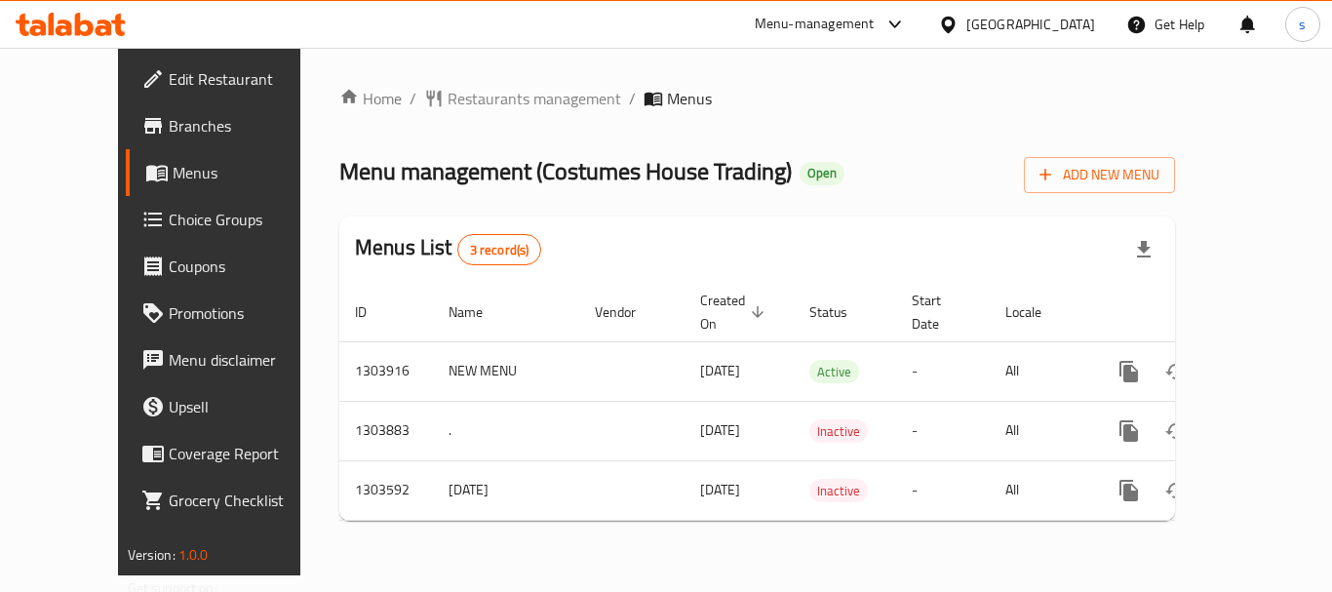
click at [1065, 21] on div "[GEOGRAPHIC_DATA]" at bounding box center [1031, 24] width 129 height 21
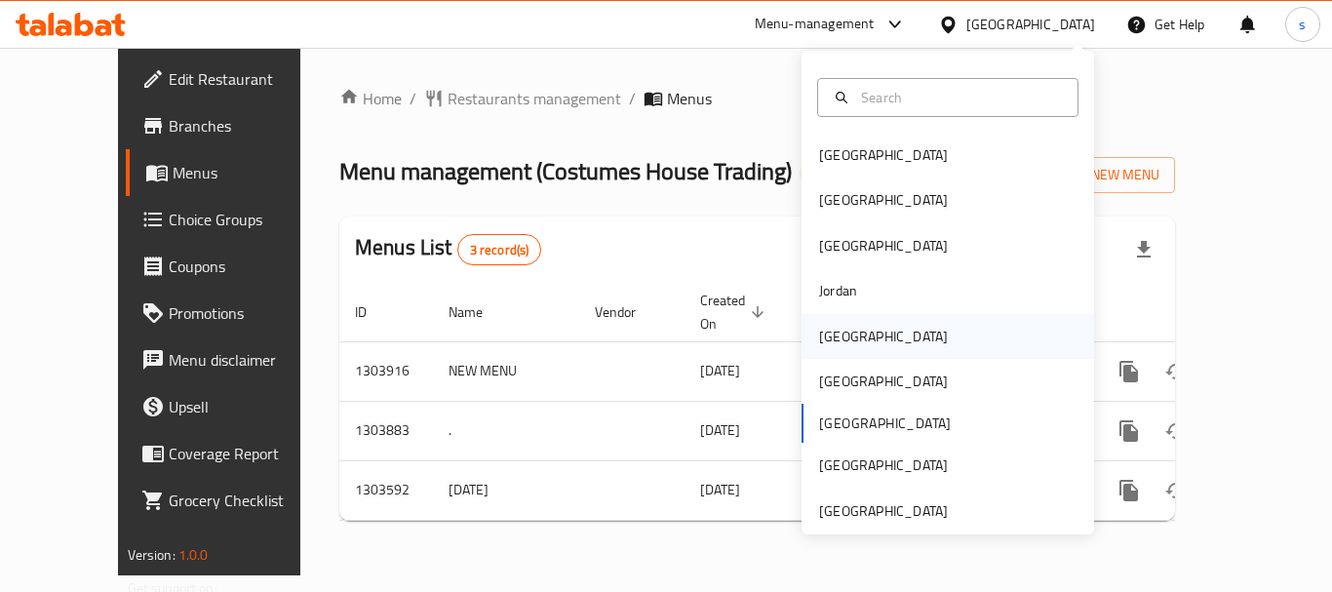
click at [863, 318] on div "[GEOGRAPHIC_DATA]" at bounding box center [948, 336] width 293 height 45
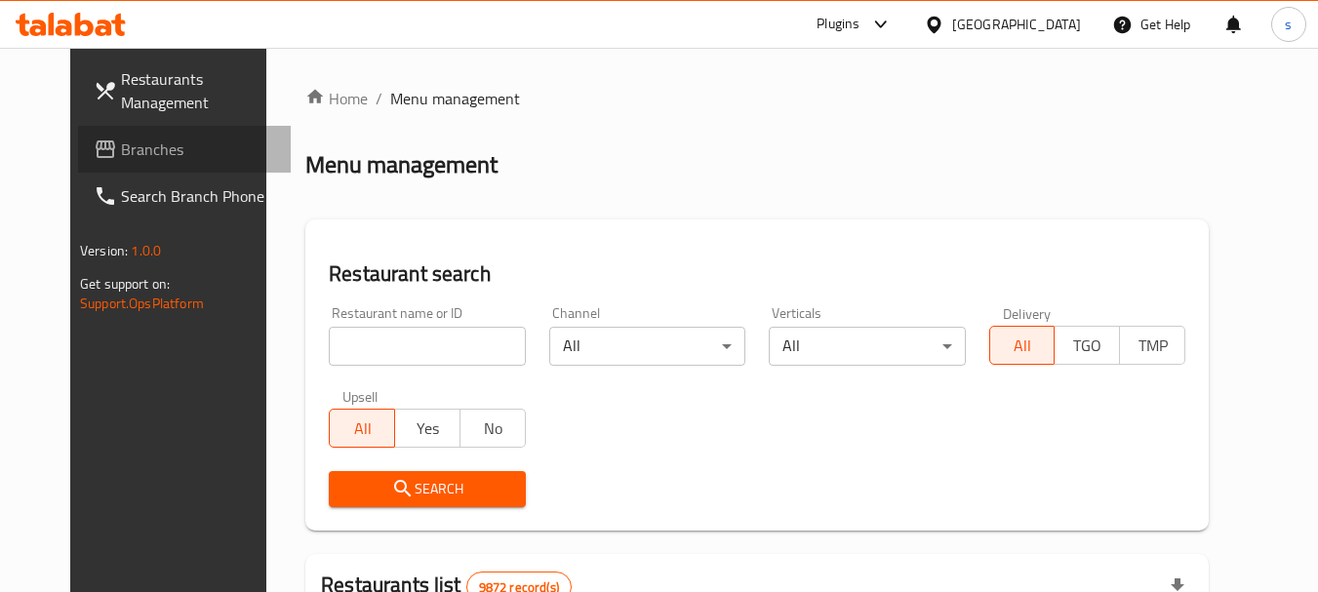
click at [96, 148] on icon at bounding box center [106, 149] width 20 height 18
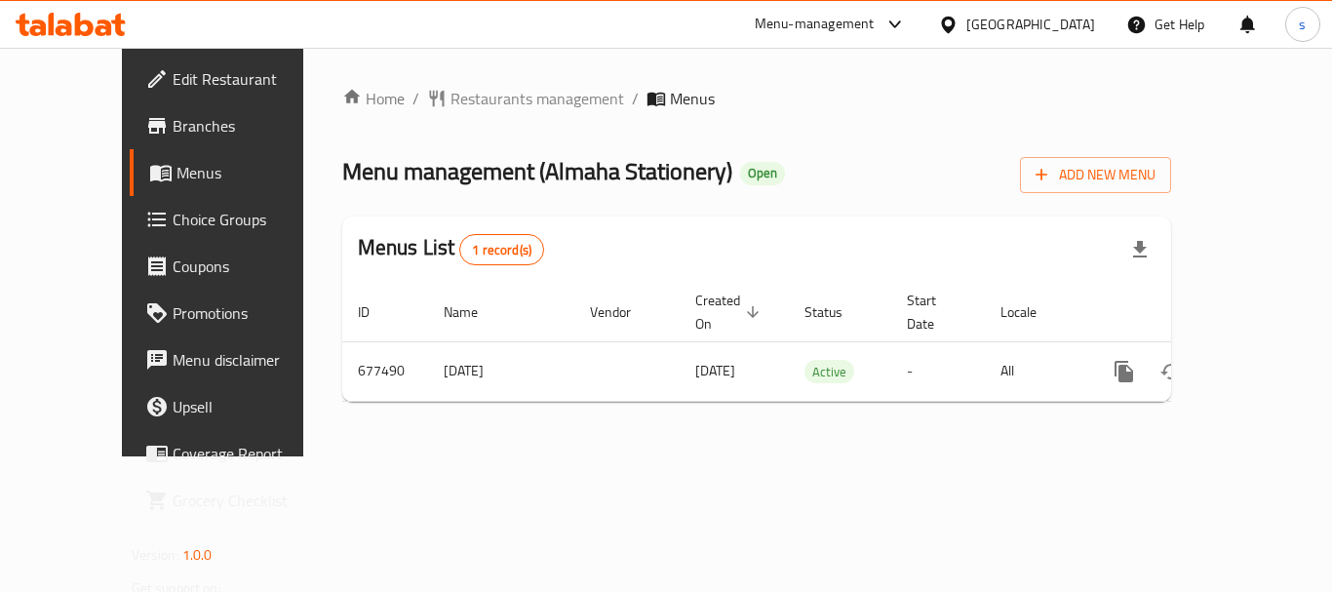
click at [959, 17] on icon at bounding box center [948, 25] width 20 height 20
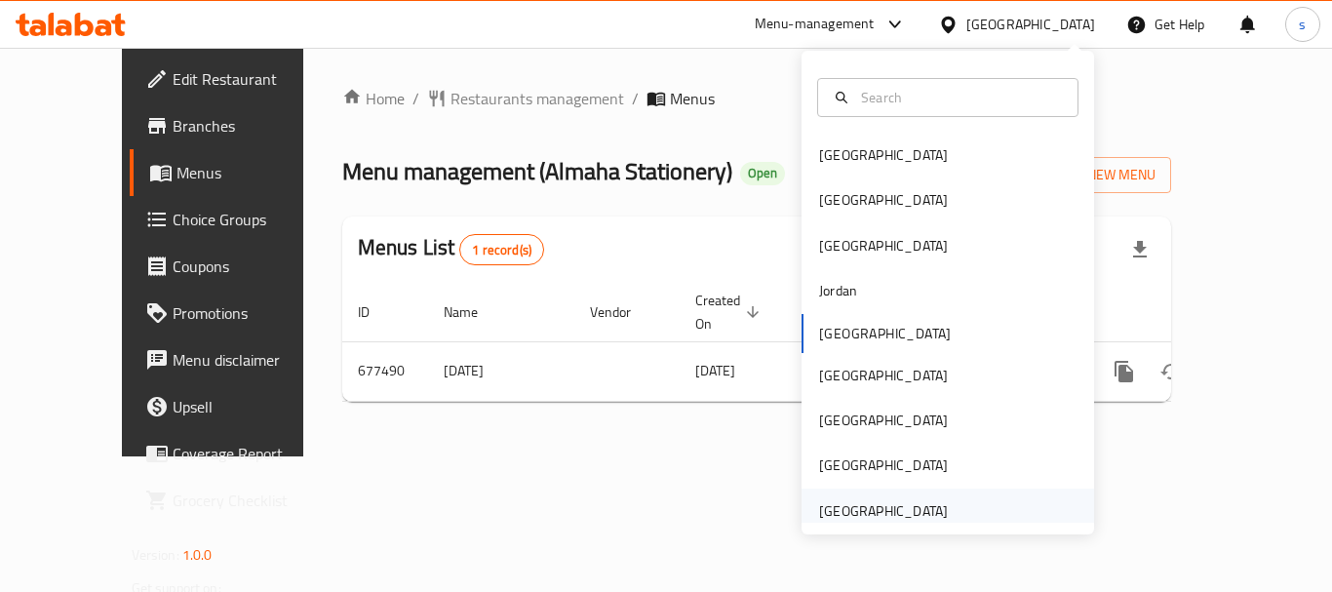
click at [918, 506] on div "[GEOGRAPHIC_DATA]" at bounding box center [883, 510] width 129 height 21
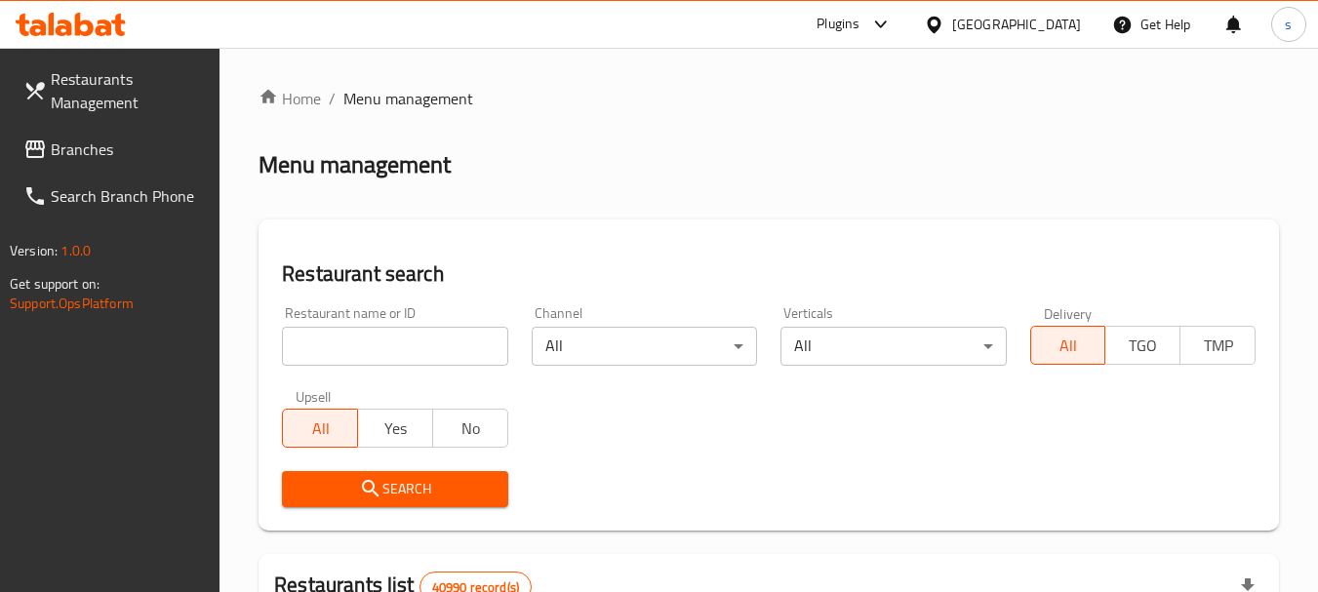
click at [134, 147] on span "Branches" at bounding box center [128, 149] width 154 height 23
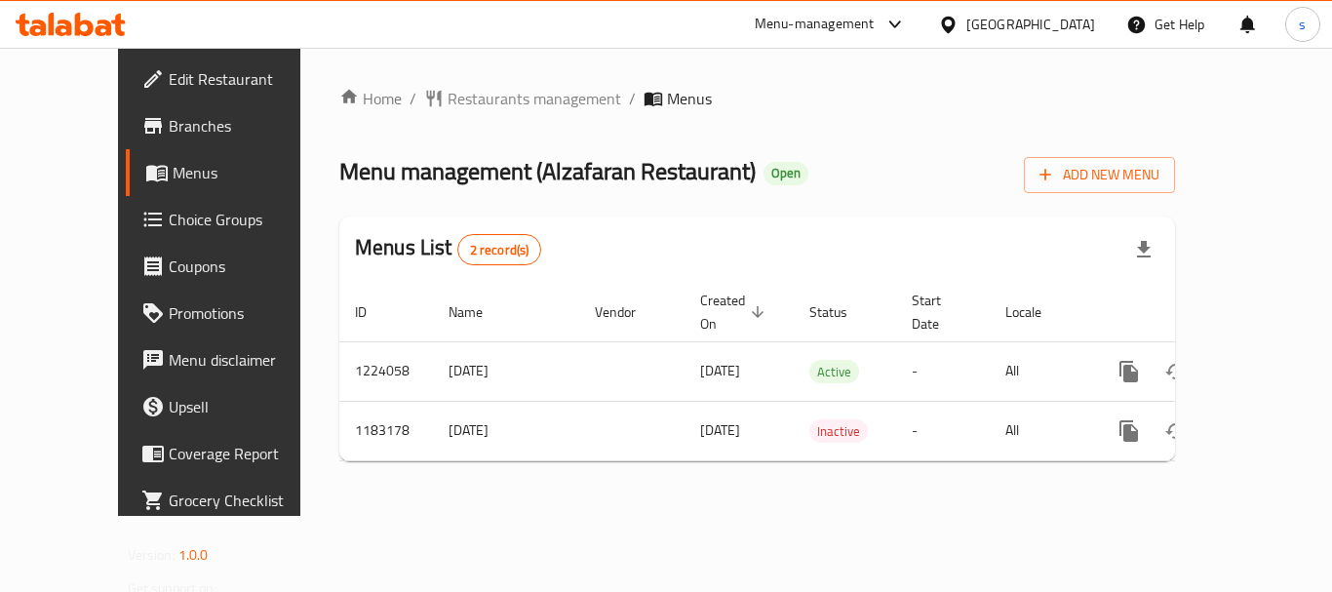
click at [967, 15] on div at bounding box center [952, 24] width 28 height 21
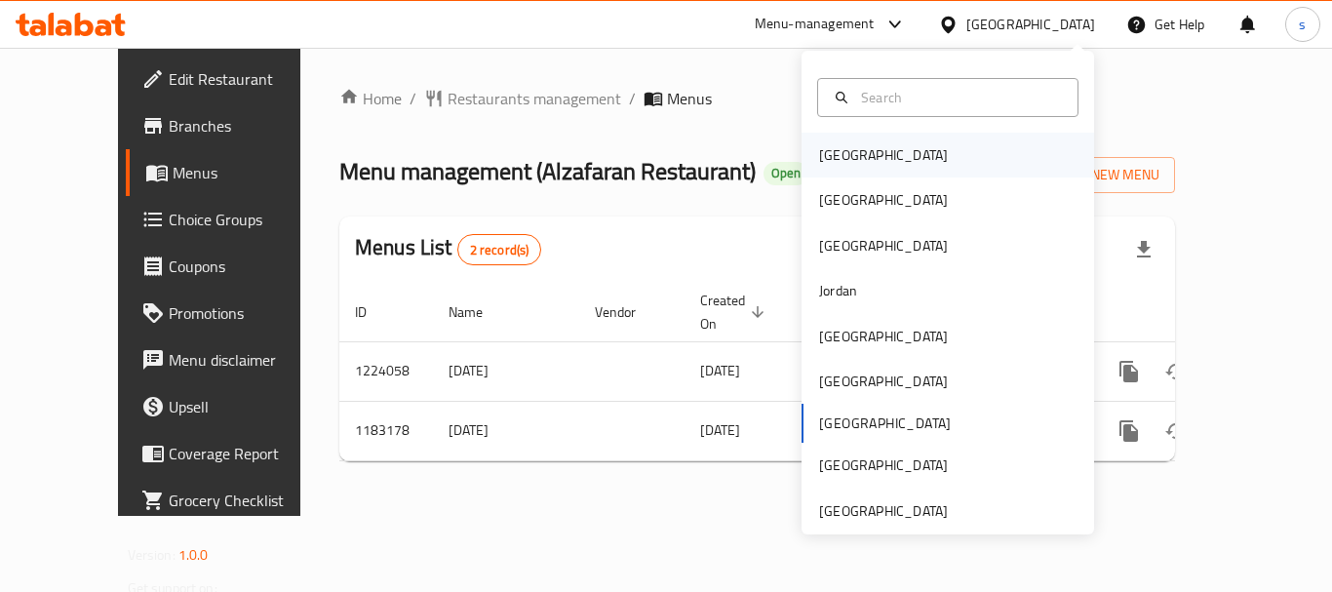
click at [927, 157] on div "[GEOGRAPHIC_DATA]" at bounding box center [948, 155] width 293 height 45
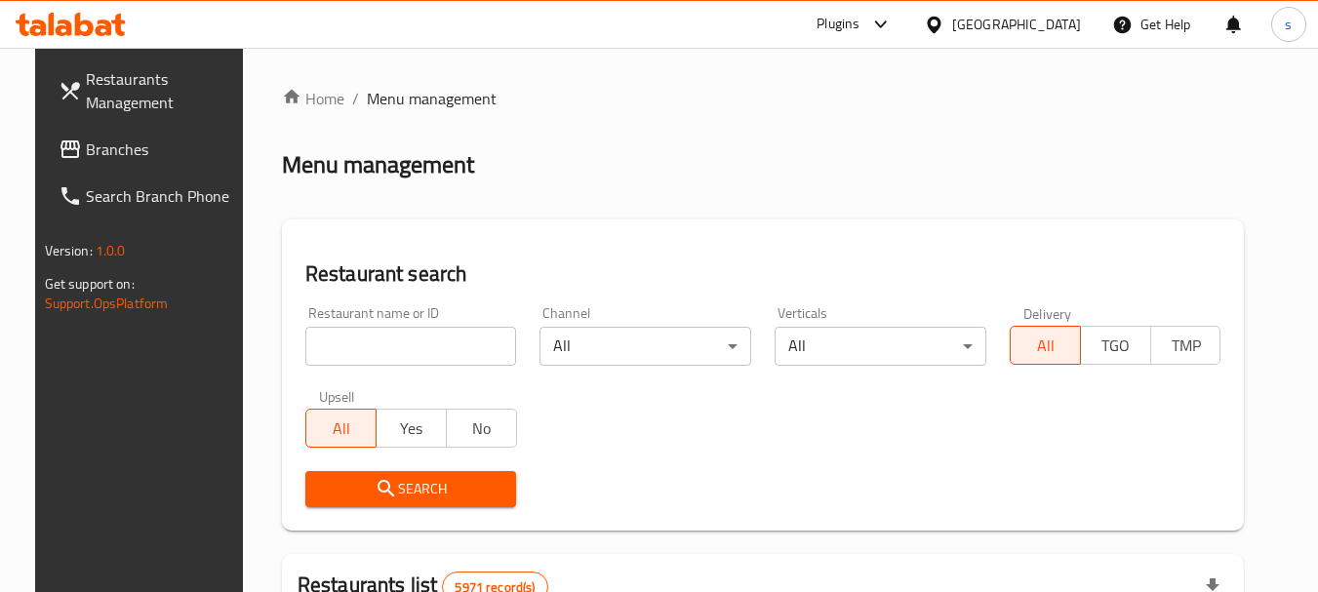
click at [198, 151] on span "Branches" at bounding box center [163, 149] width 154 height 23
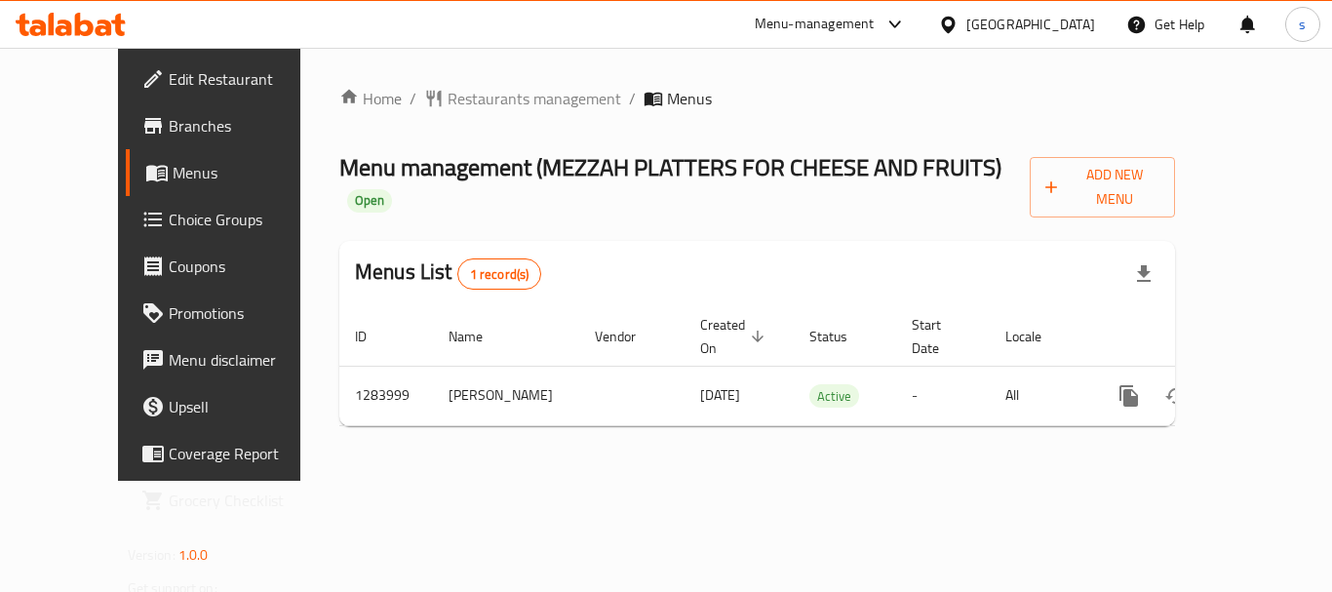
click at [1052, 28] on div "[GEOGRAPHIC_DATA]" at bounding box center [1031, 24] width 129 height 21
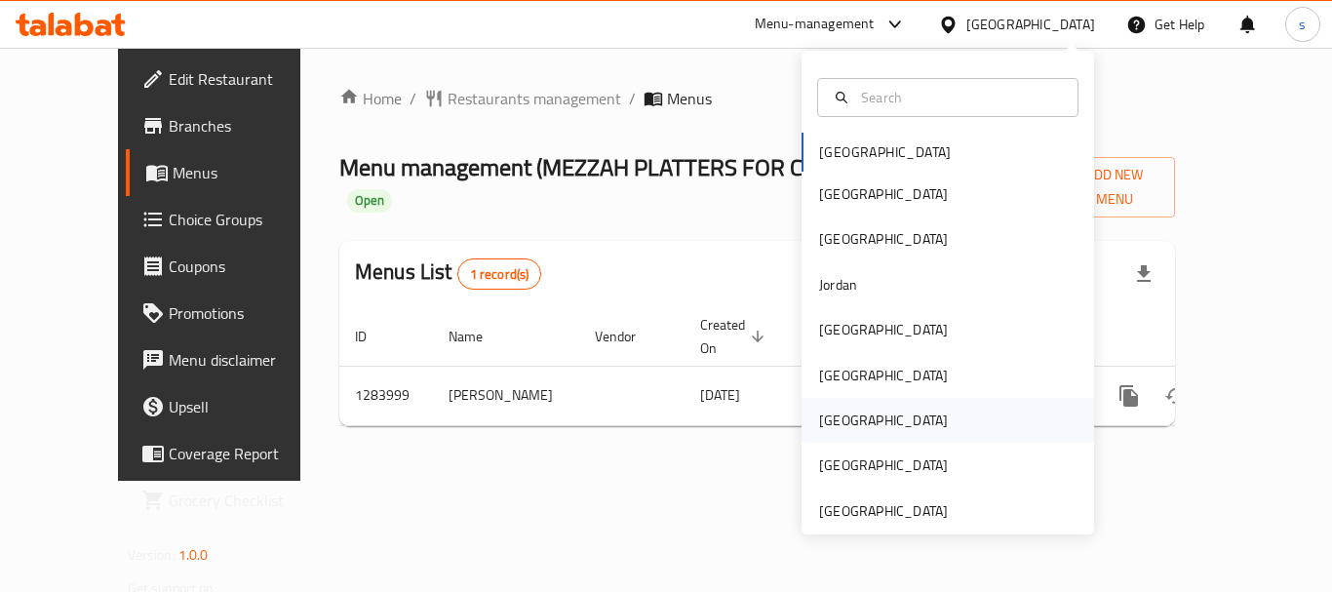
click at [894, 432] on div "[GEOGRAPHIC_DATA]" at bounding box center [948, 420] width 293 height 45
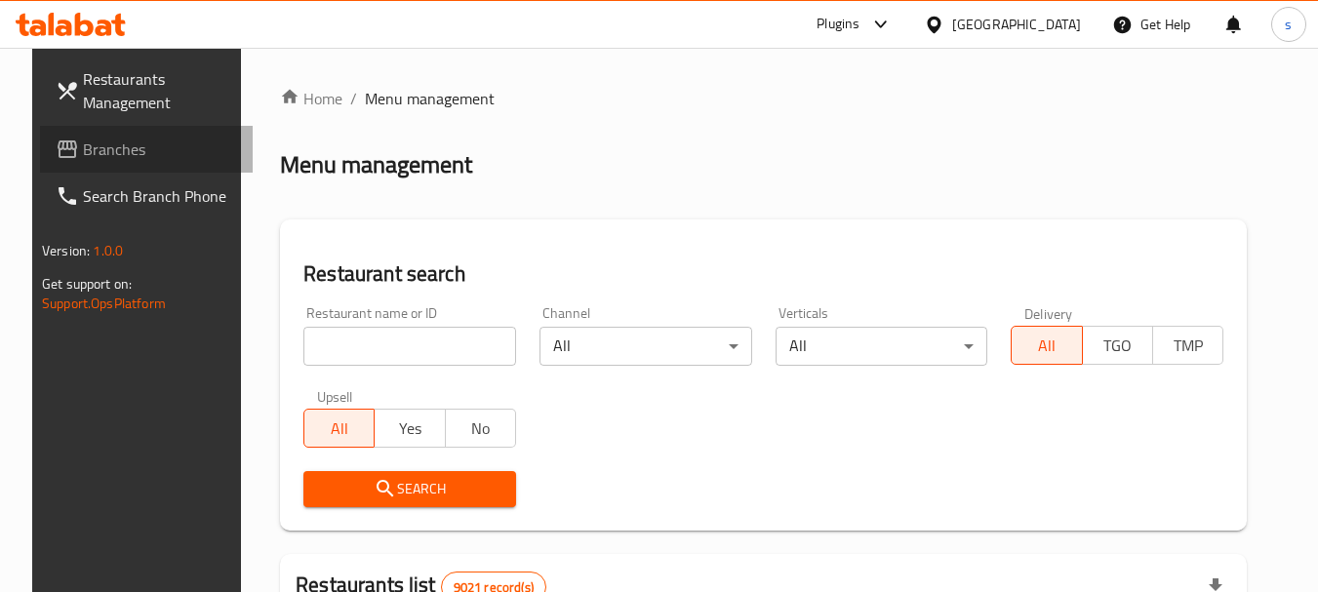
click at [163, 151] on span "Branches" at bounding box center [160, 149] width 154 height 23
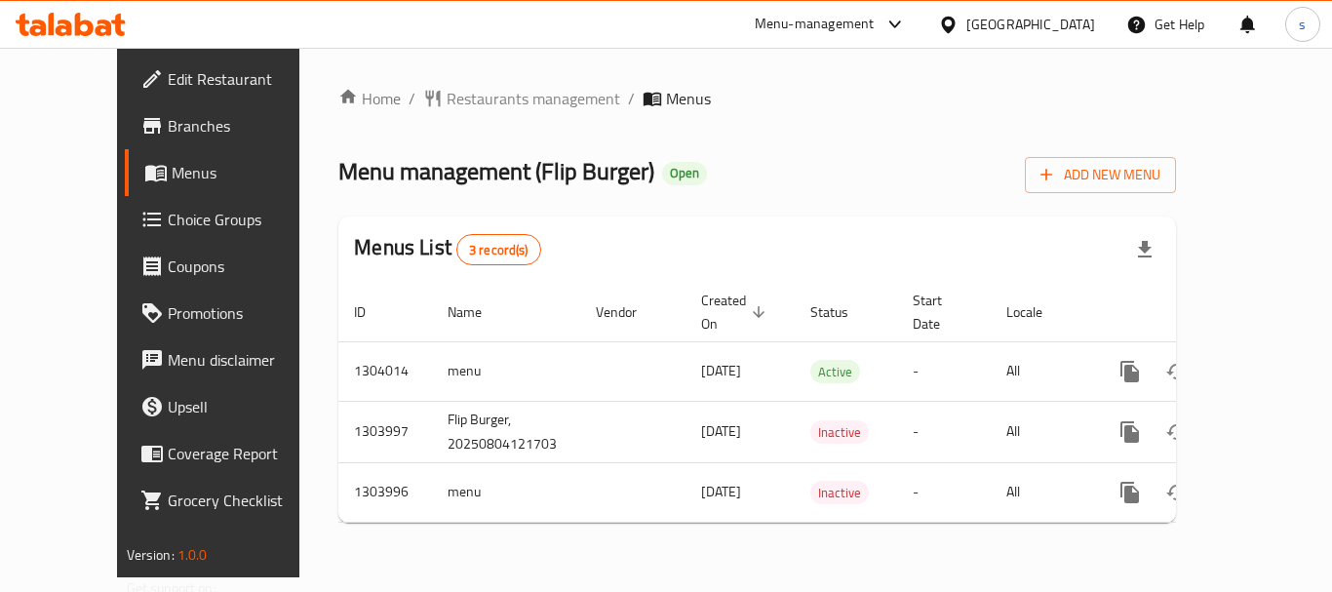
click at [1074, 19] on div "[GEOGRAPHIC_DATA]" at bounding box center [1031, 24] width 129 height 21
click at [447, 104] on span "Restaurants management" at bounding box center [534, 98] width 174 height 23
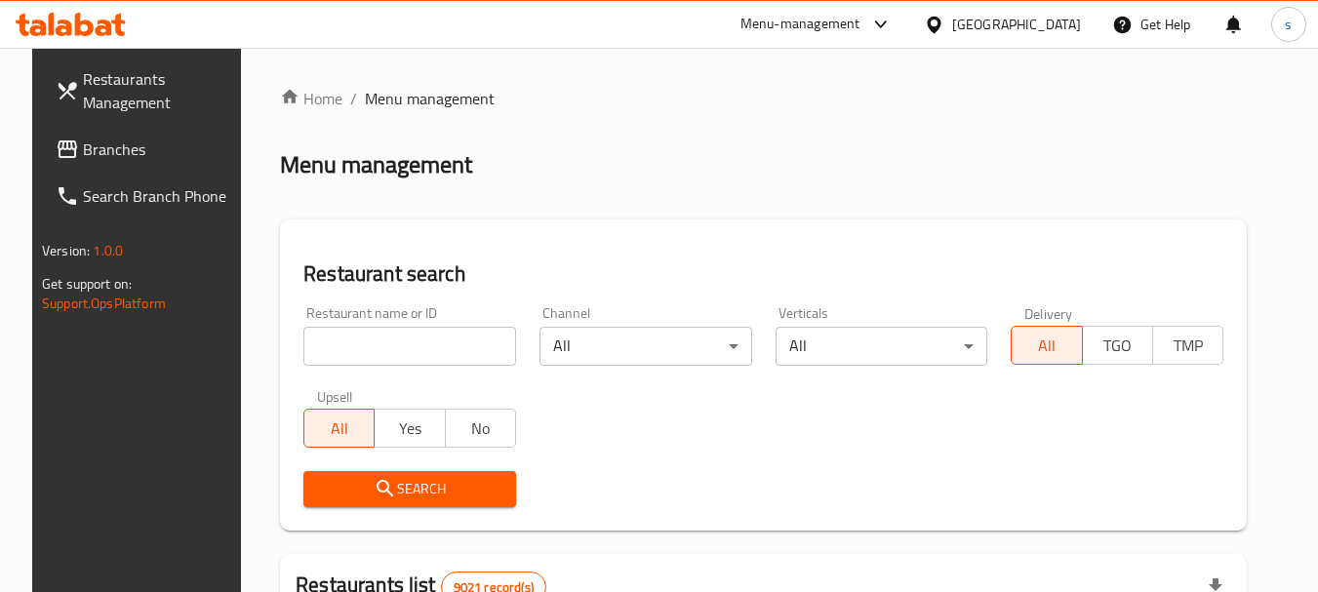
click at [1061, 30] on div "[GEOGRAPHIC_DATA]" at bounding box center [1016, 24] width 129 height 21
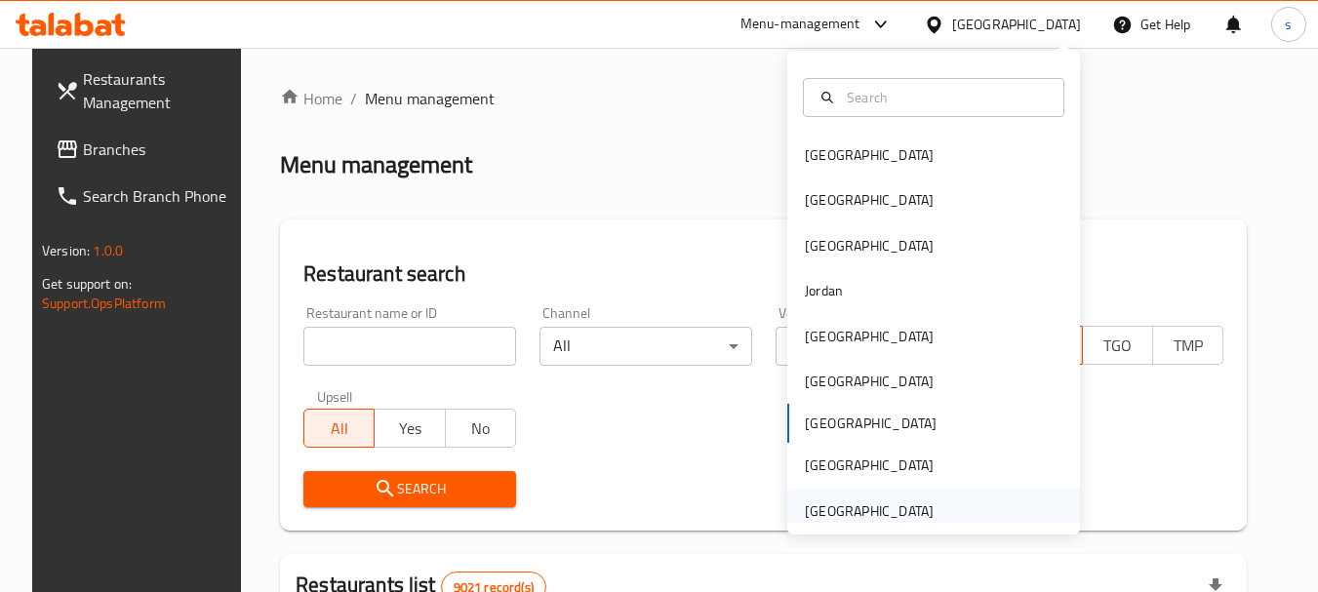
click at [935, 508] on div "[GEOGRAPHIC_DATA]" at bounding box center [933, 511] width 293 height 45
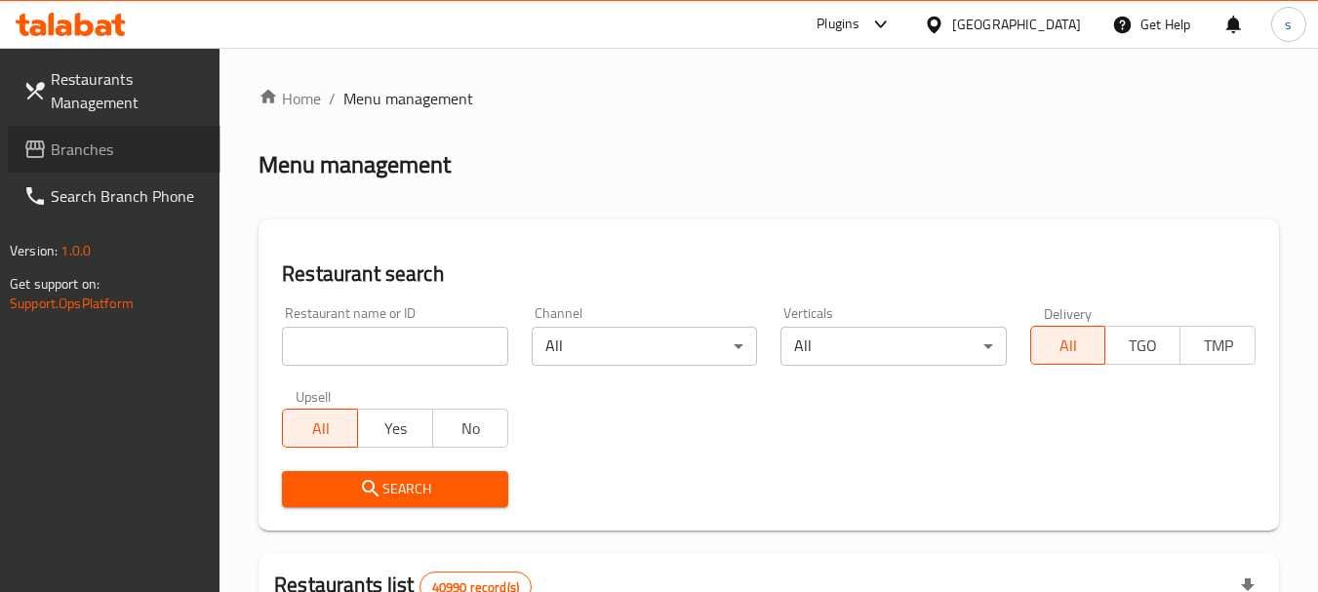
click at [131, 148] on span "Branches" at bounding box center [128, 149] width 154 height 23
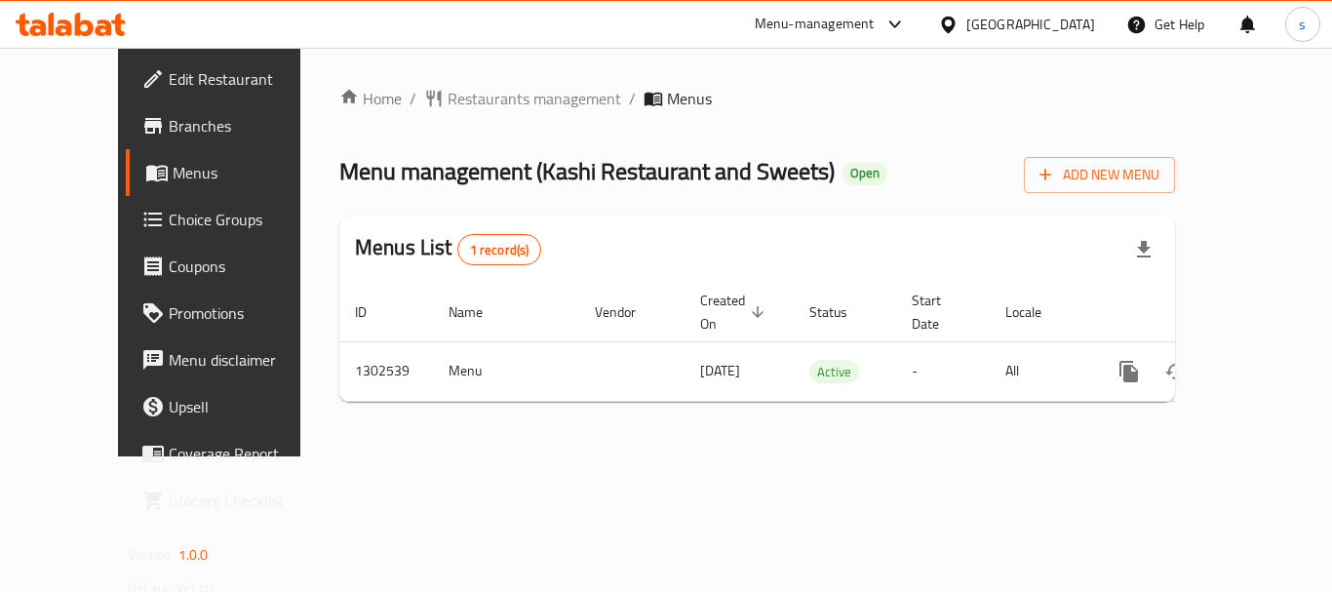
click at [986, 9] on div "[GEOGRAPHIC_DATA]" at bounding box center [1017, 24] width 188 height 47
click at [987, 25] on div "[GEOGRAPHIC_DATA]" at bounding box center [1031, 24] width 129 height 21
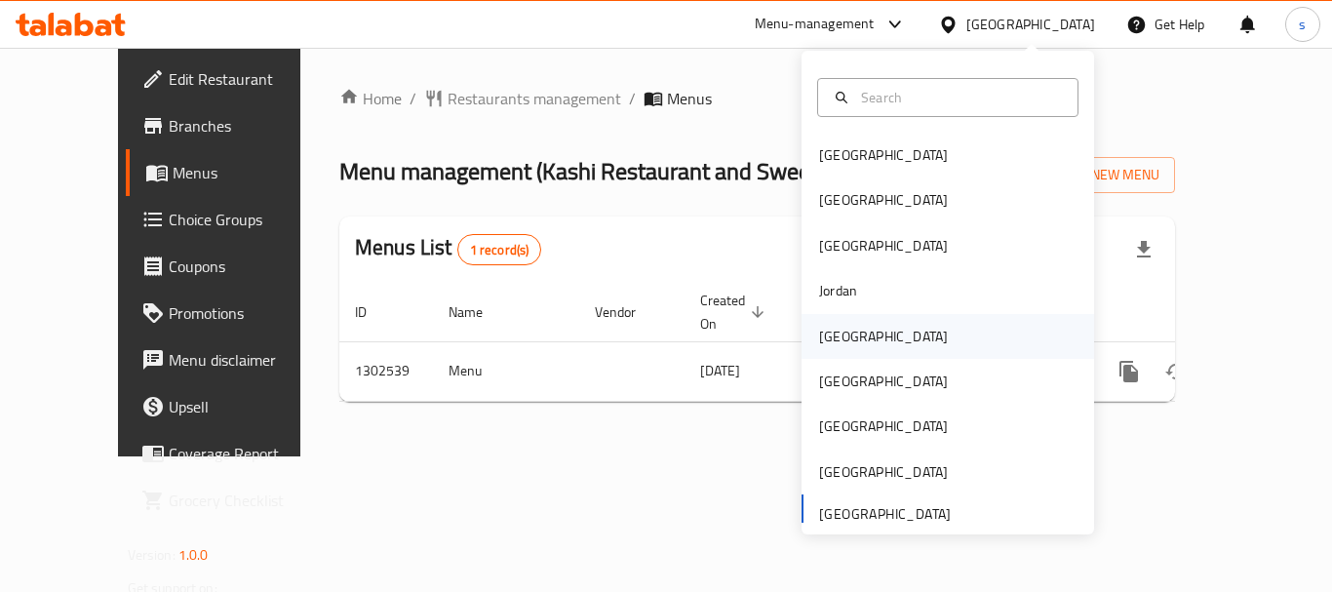
click at [837, 342] on div "[GEOGRAPHIC_DATA]" at bounding box center [883, 336] width 129 height 21
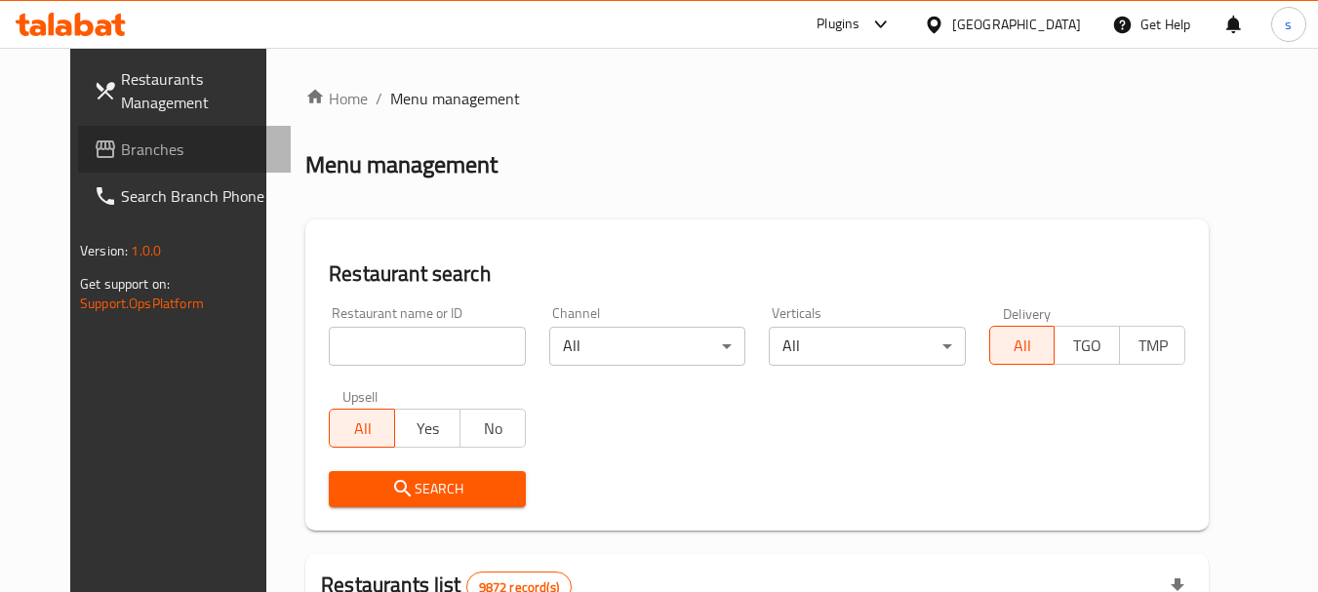
click at [121, 149] on span "Branches" at bounding box center [198, 149] width 154 height 23
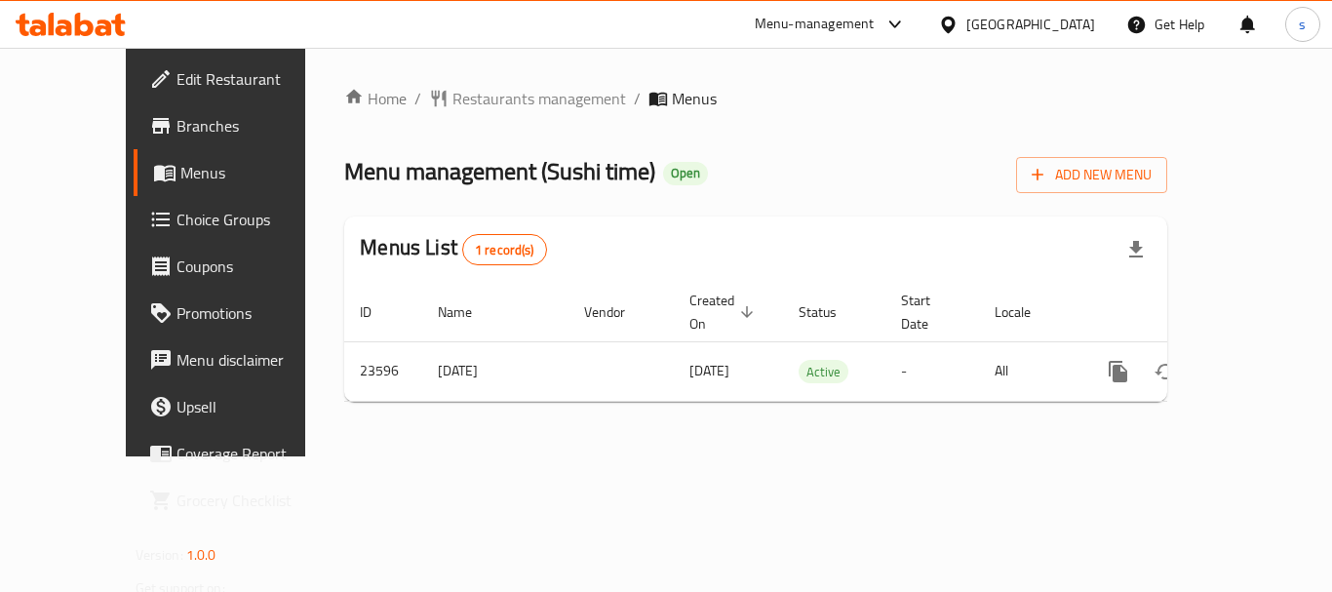
click at [1020, 15] on div "Kuwait" at bounding box center [1017, 24] width 188 height 47
click at [959, 23] on icon at bounding box center [948, 25] width 20 height 20
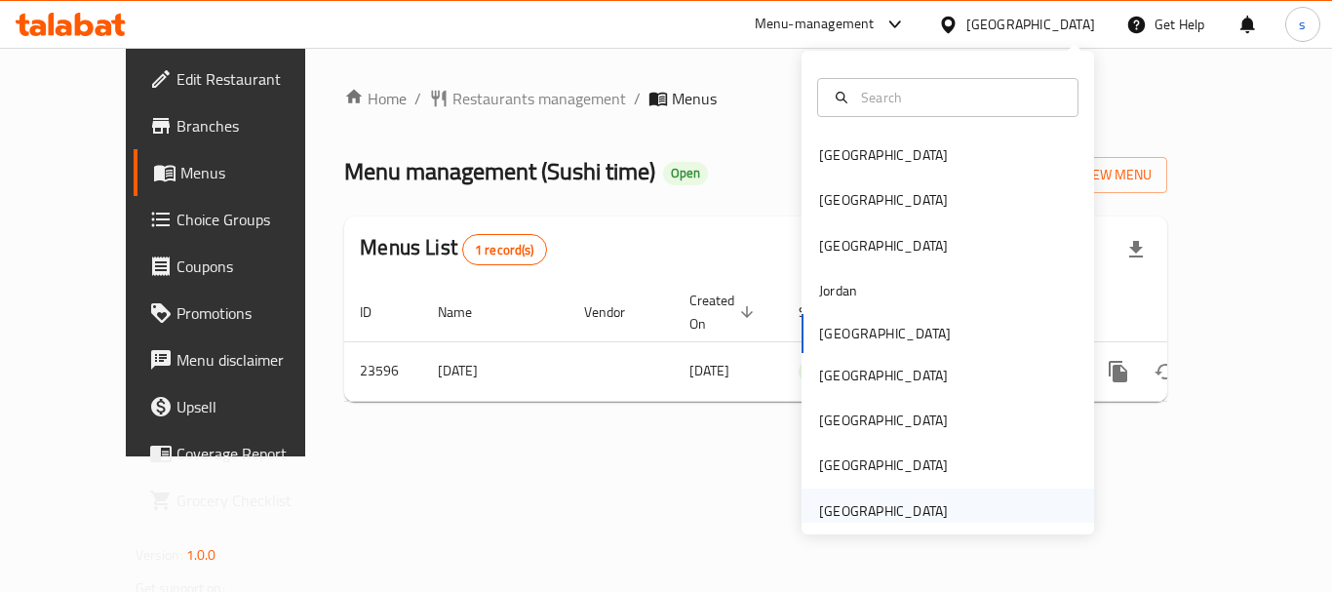
click at [882, 507] on div "[GEOGRAPHIC_DATA]" at bounding box center [883, 510] width 129 height 21
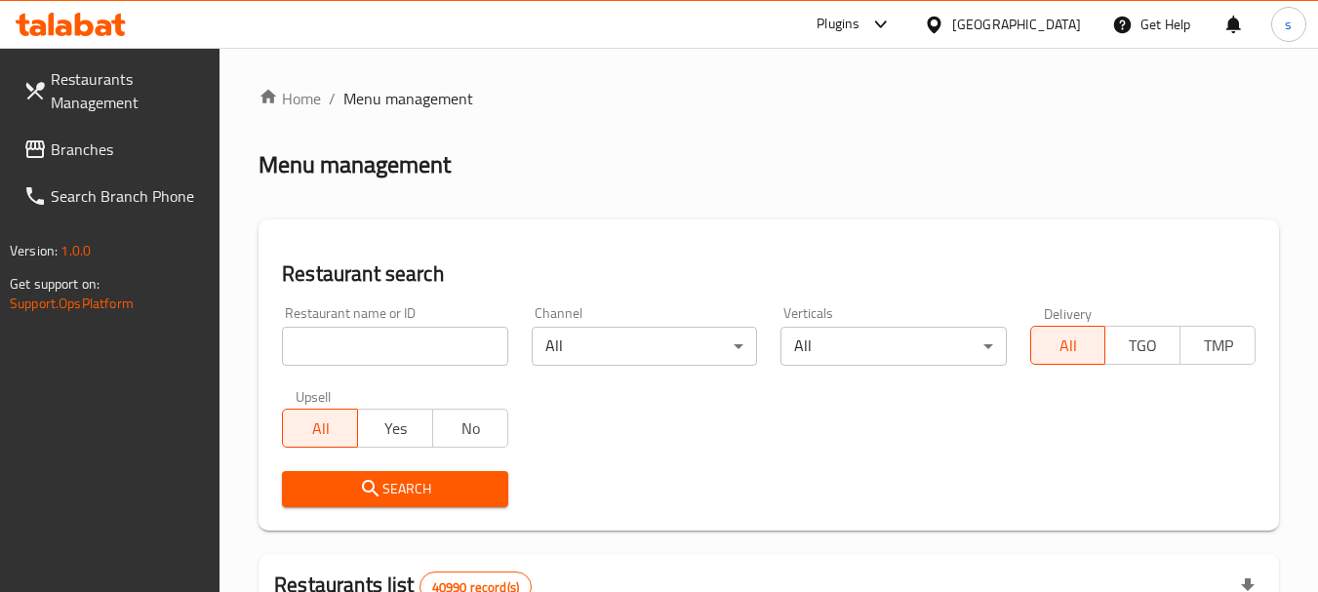
click at [121, 150] on span "Branches" at bounding box center [128, 149] width 154 height 23
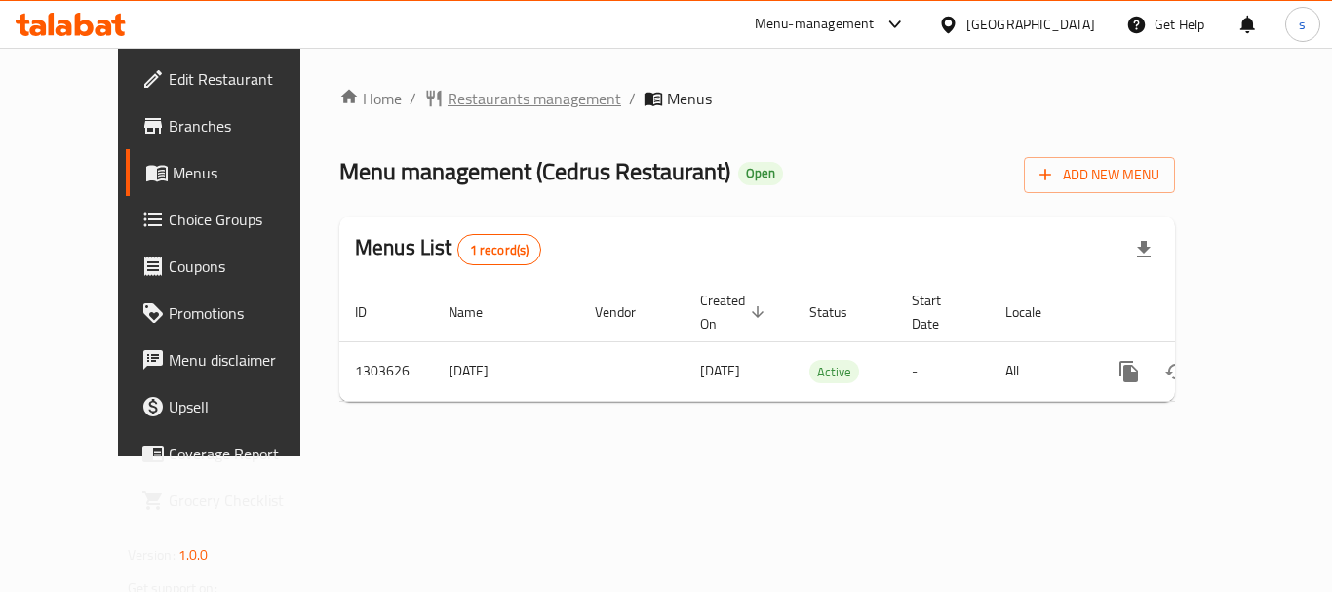
click at [540, 99] on span "Restaurants management" at bounding box center [535, 98] width 174 height 23
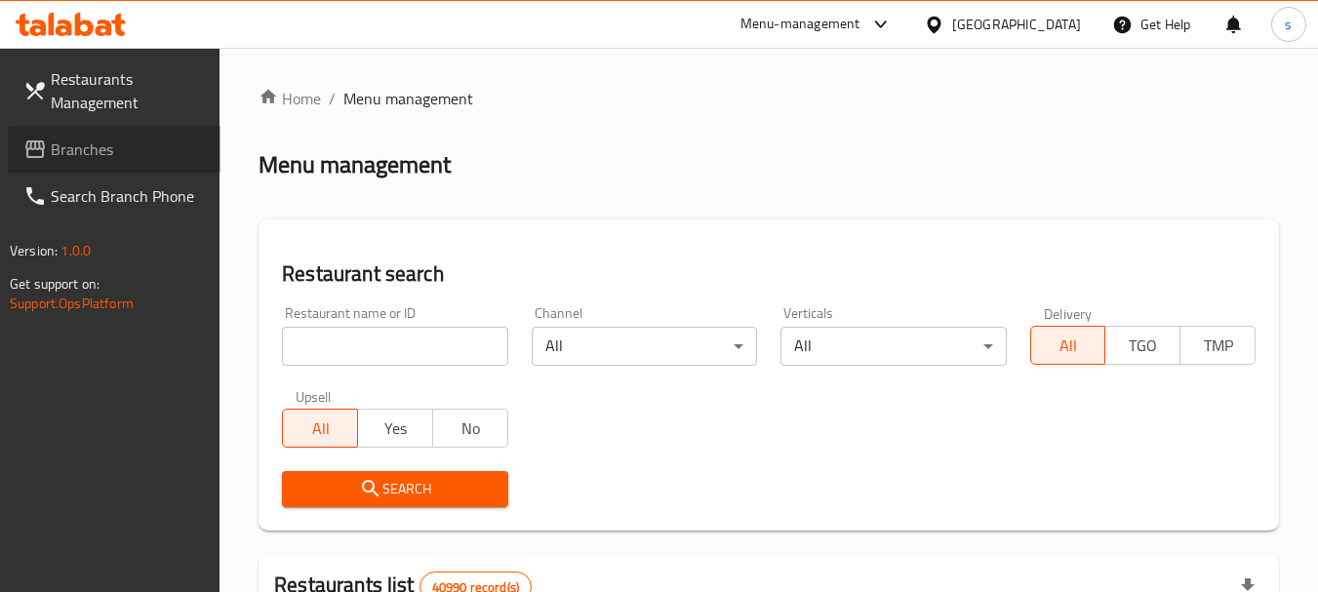
click at [71, 161] on span "Branches" at bounding box center [128, 149] width 154 height 23
